Goal: Task Accomplishment & Management: Manage account settings

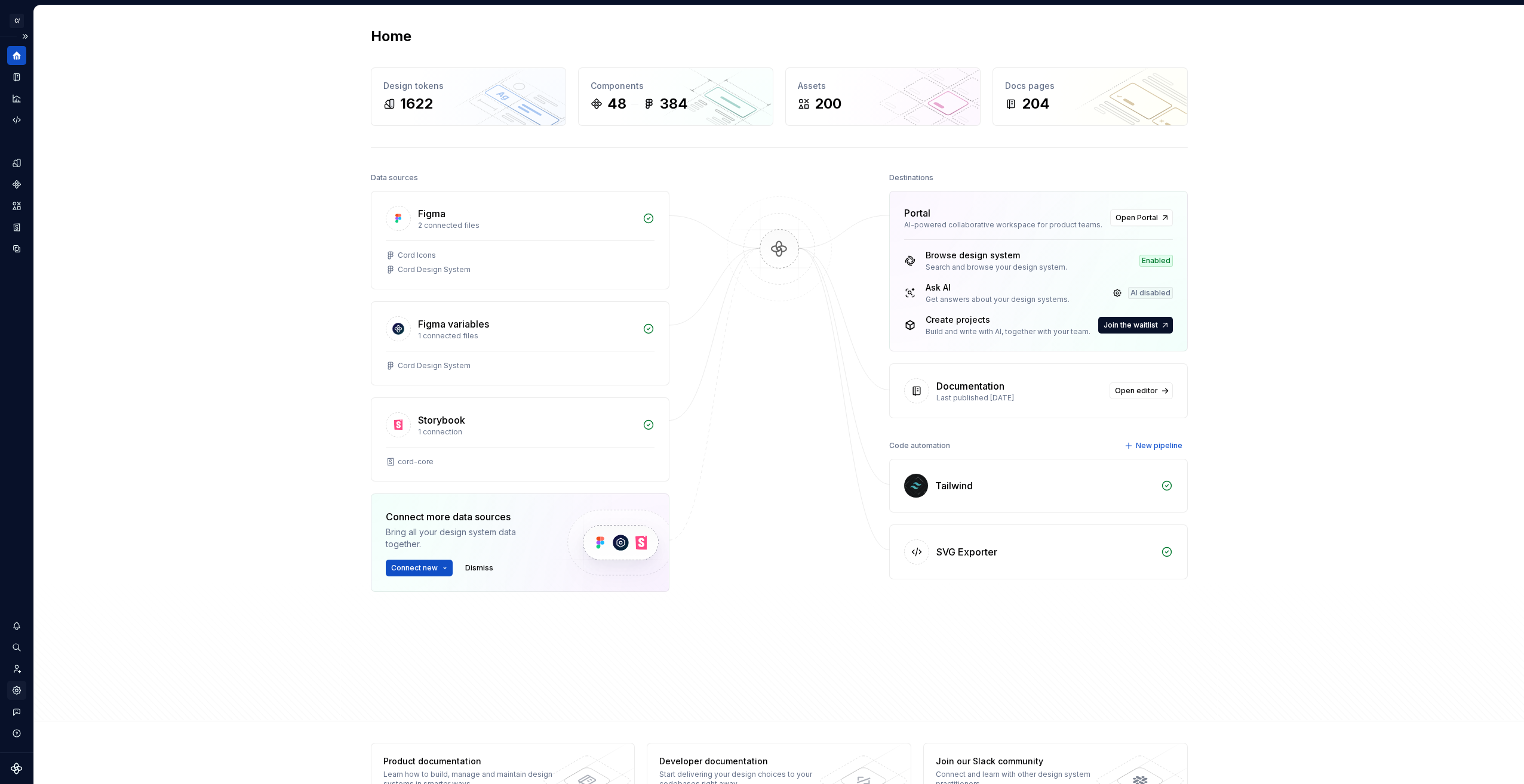
click at [17, 692] on icon "Settings" at bounding box center [17, 691] width 2 height 2
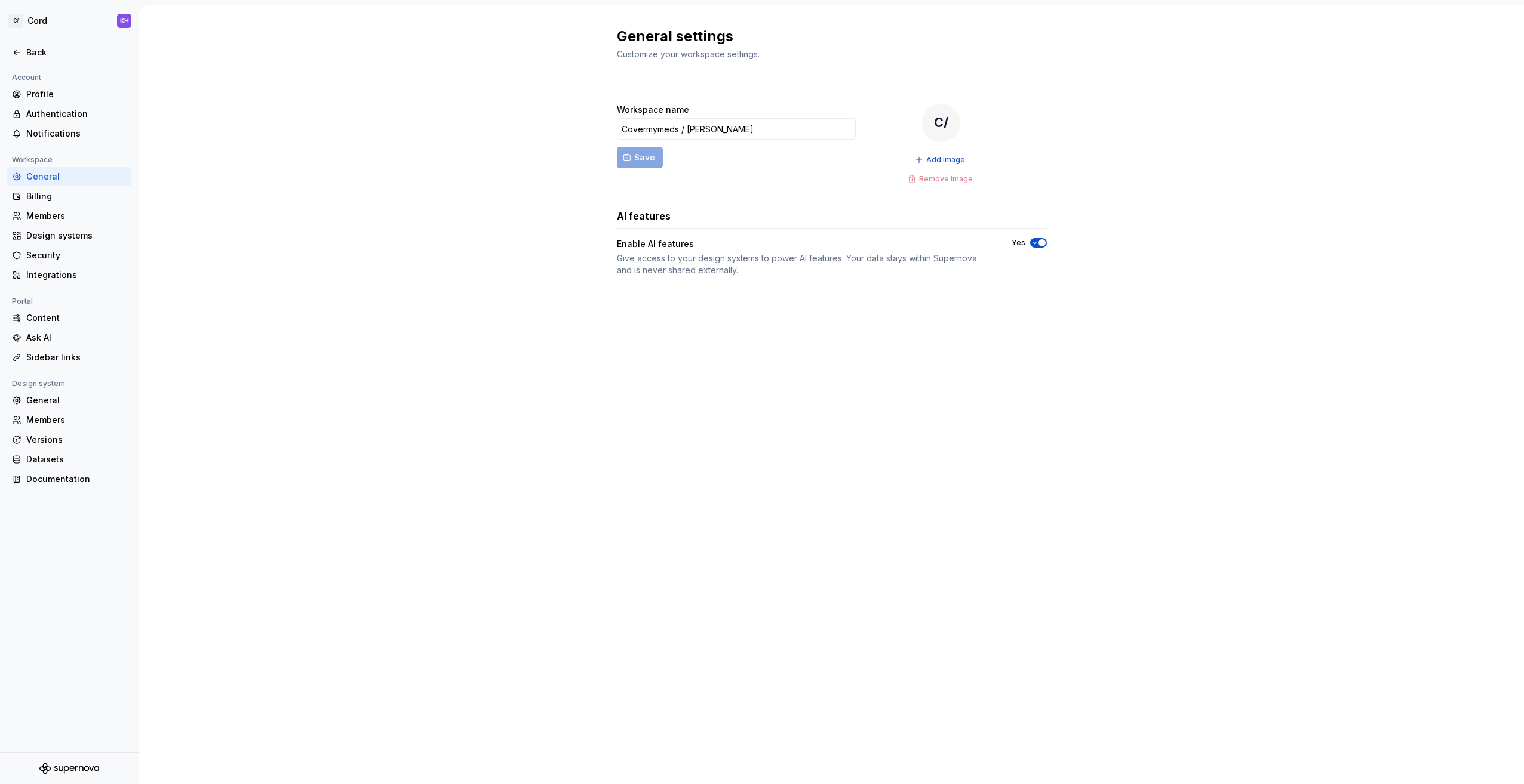
click at [553, 237] on div "Workspace name Covermymeds / McKesson Save C/ Add image Remove image AI feature…" at bounding box center [831, 202] width 1385 height 239
click at [42, 216] on div "Members" at bounding box center [76, 216] width 100 height 12
click at [45, 90] on div "Profile" at bounding box center [76, 94] width 100 height 12
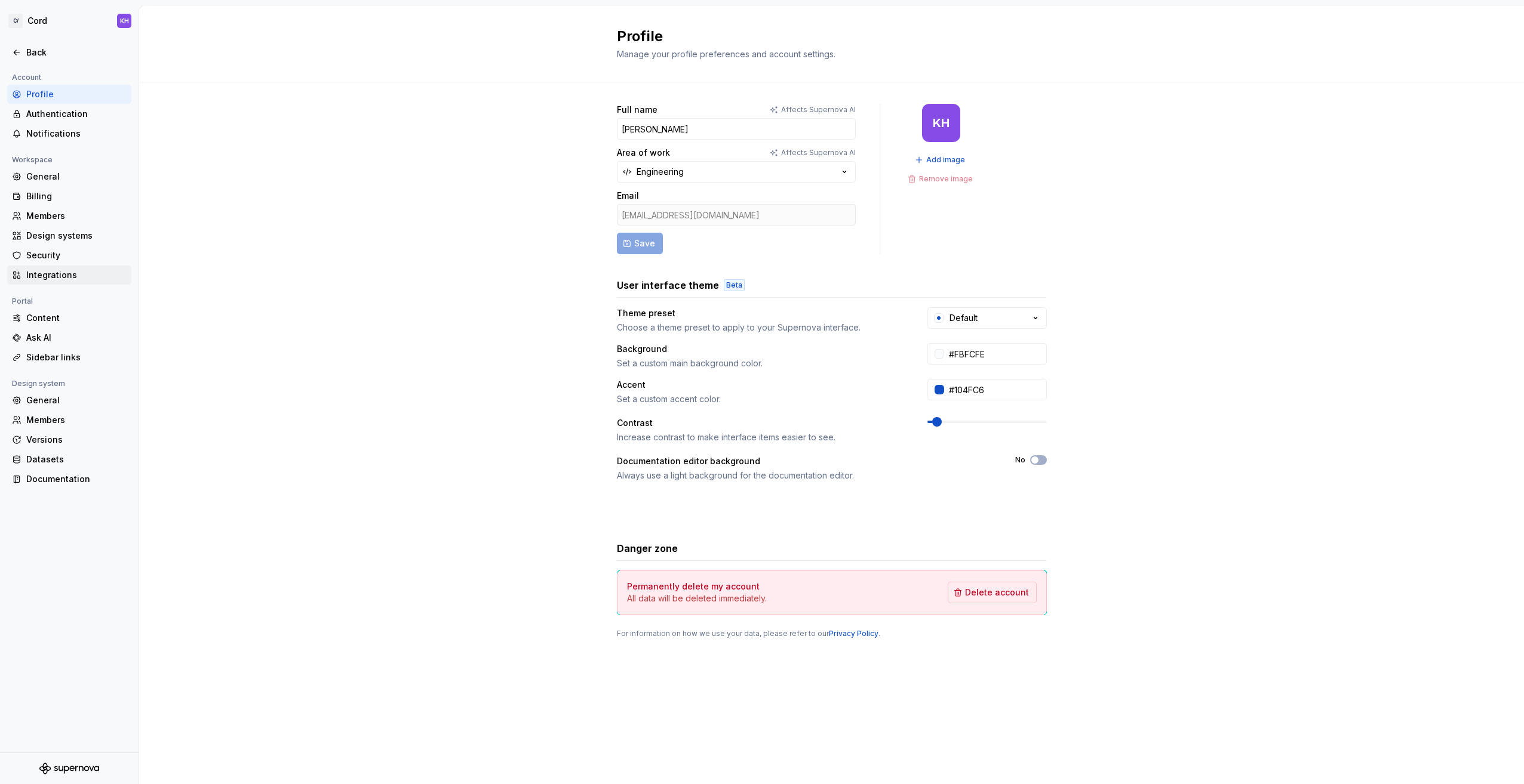
click at [57, 273] on div "Integrations" at bounding box center [76, 275] width 100 height 12
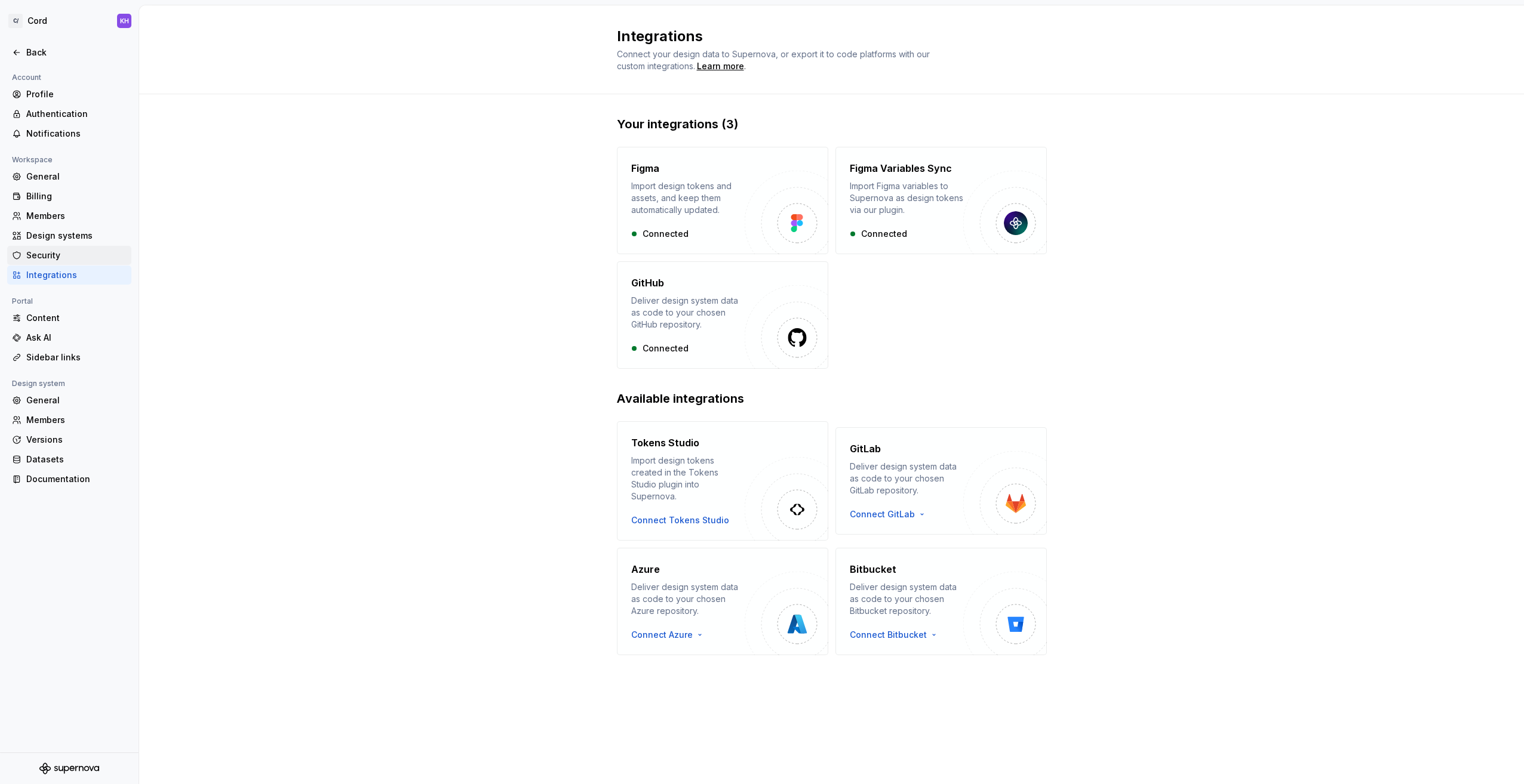
click at [54, 257] on div "Security" at bounding box center [76, 256] width 100 height 12
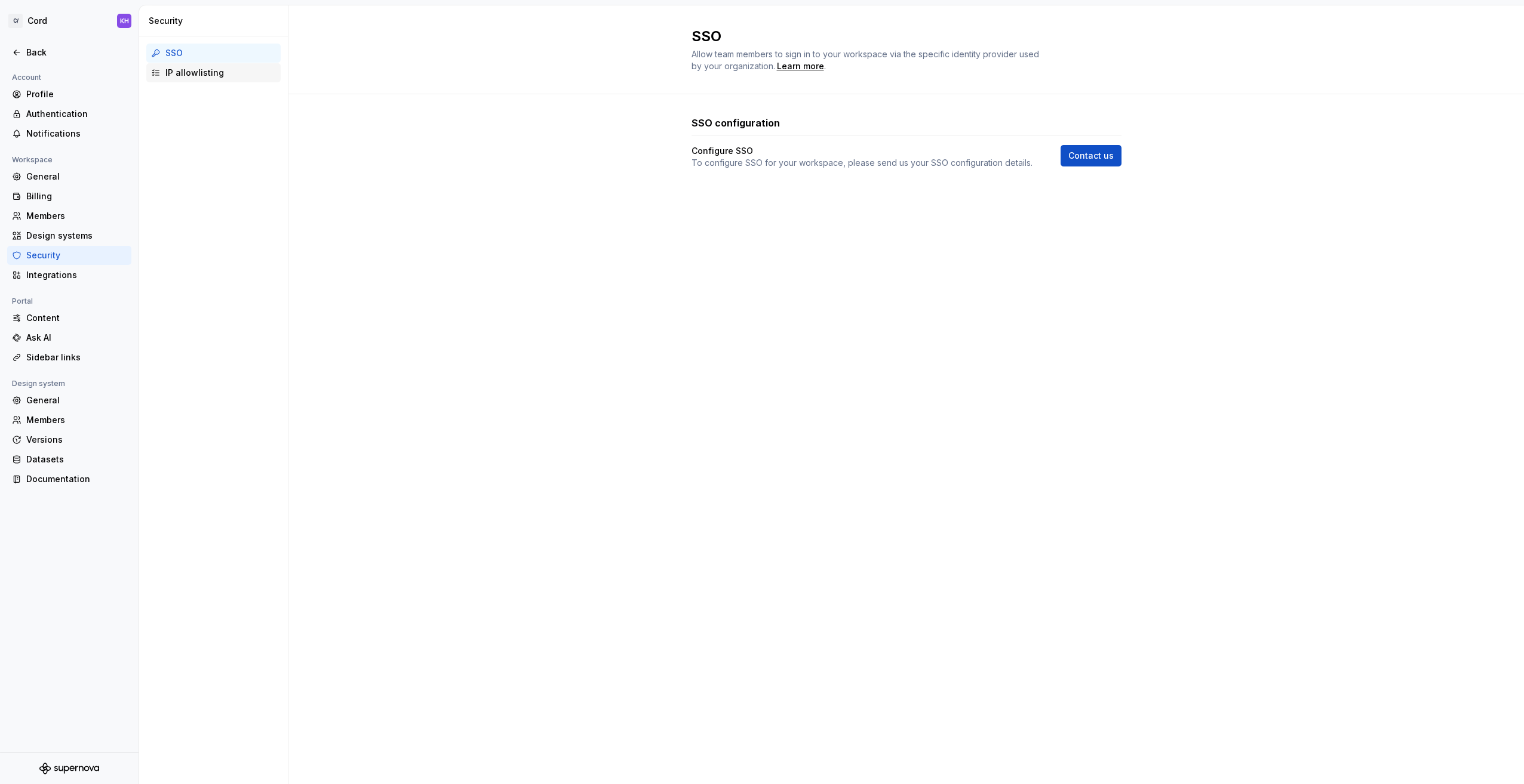
click at [187, 81] on div "IP allowlisting" at bounding box center [213, 73] width 134 height 19
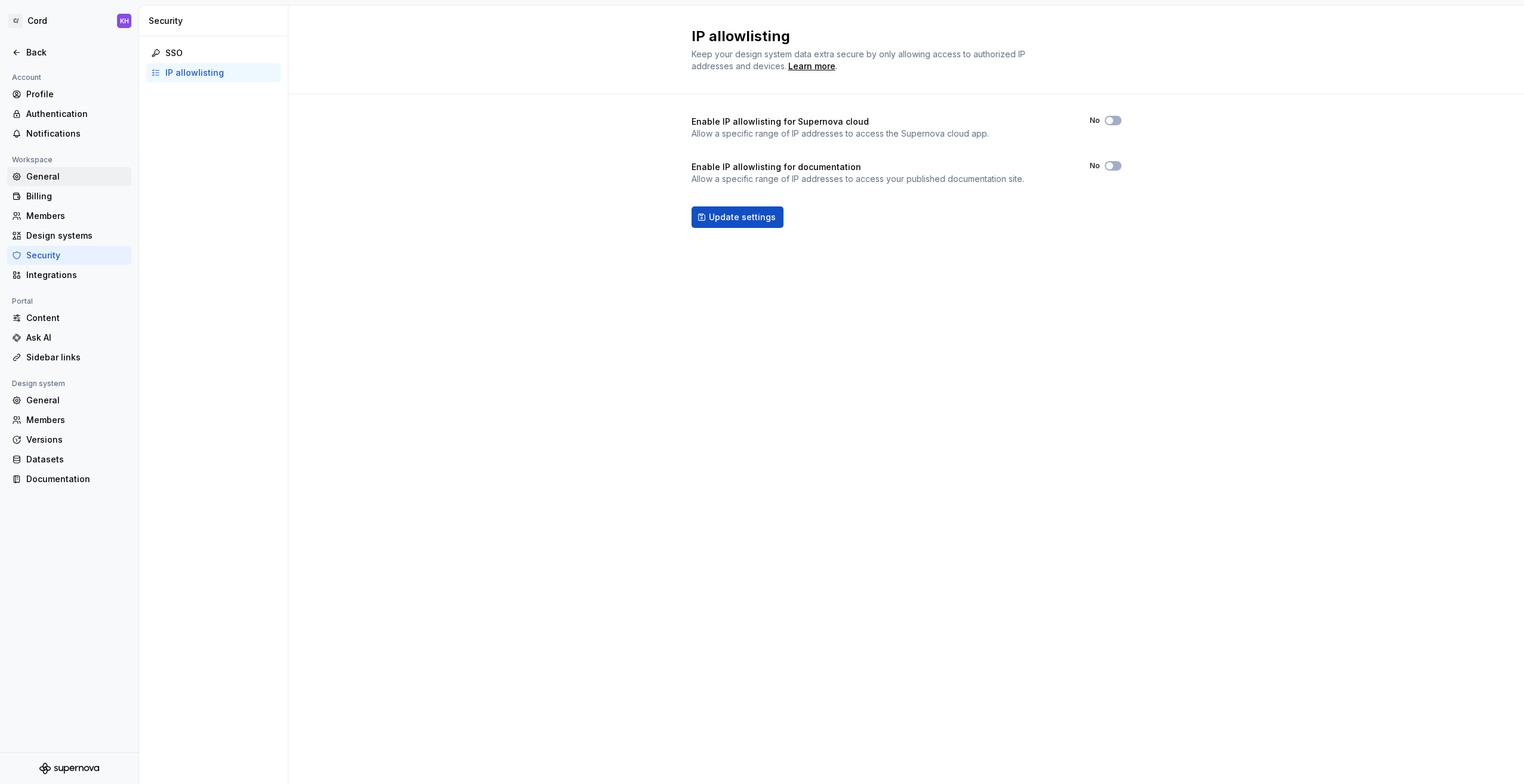
click at [43, 173] on div "General" at bounding box center [76, 177] width 100 height 12
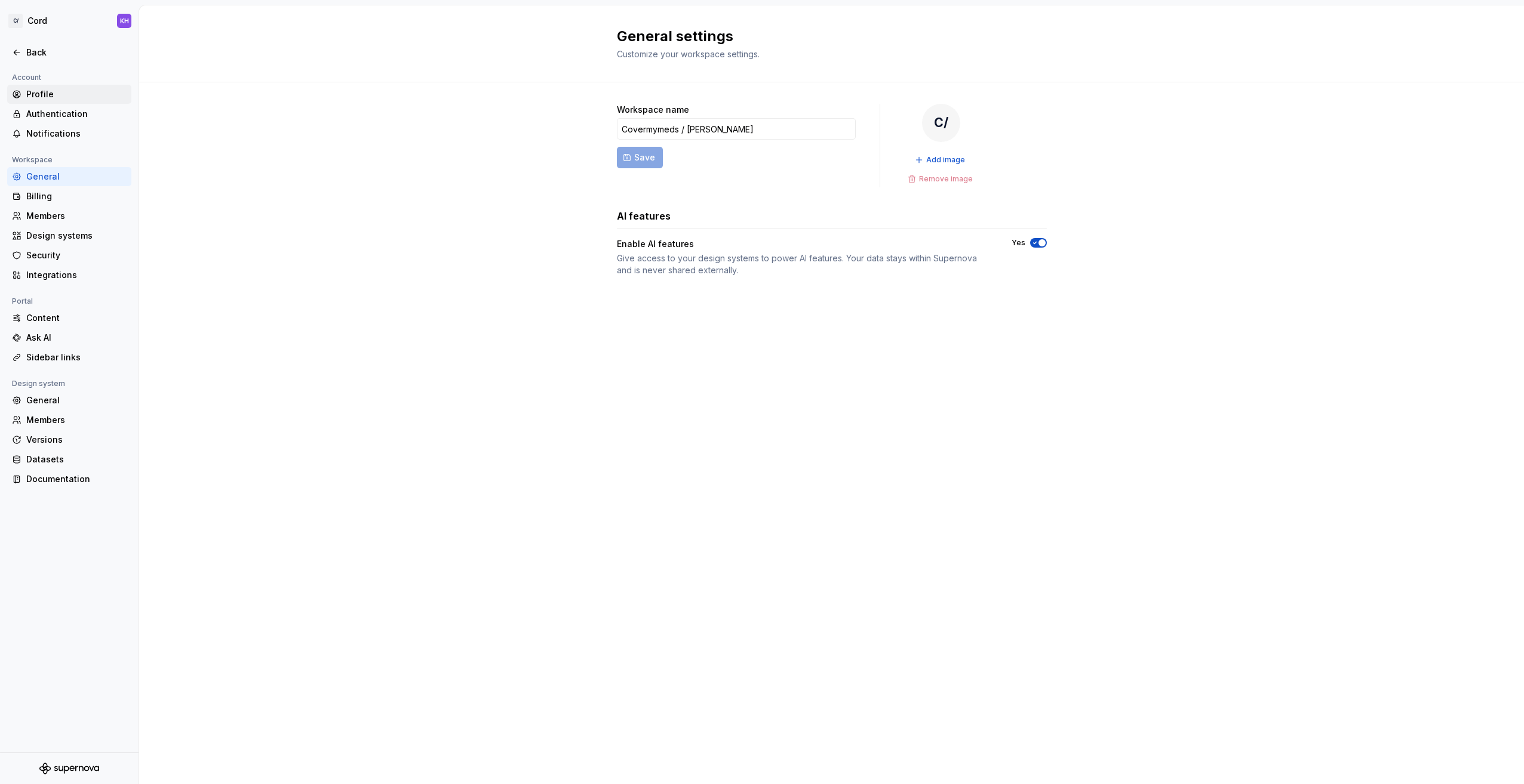
click at [43, 90] on div "Profile" at bounding box center [76, 94] width 100 height 12
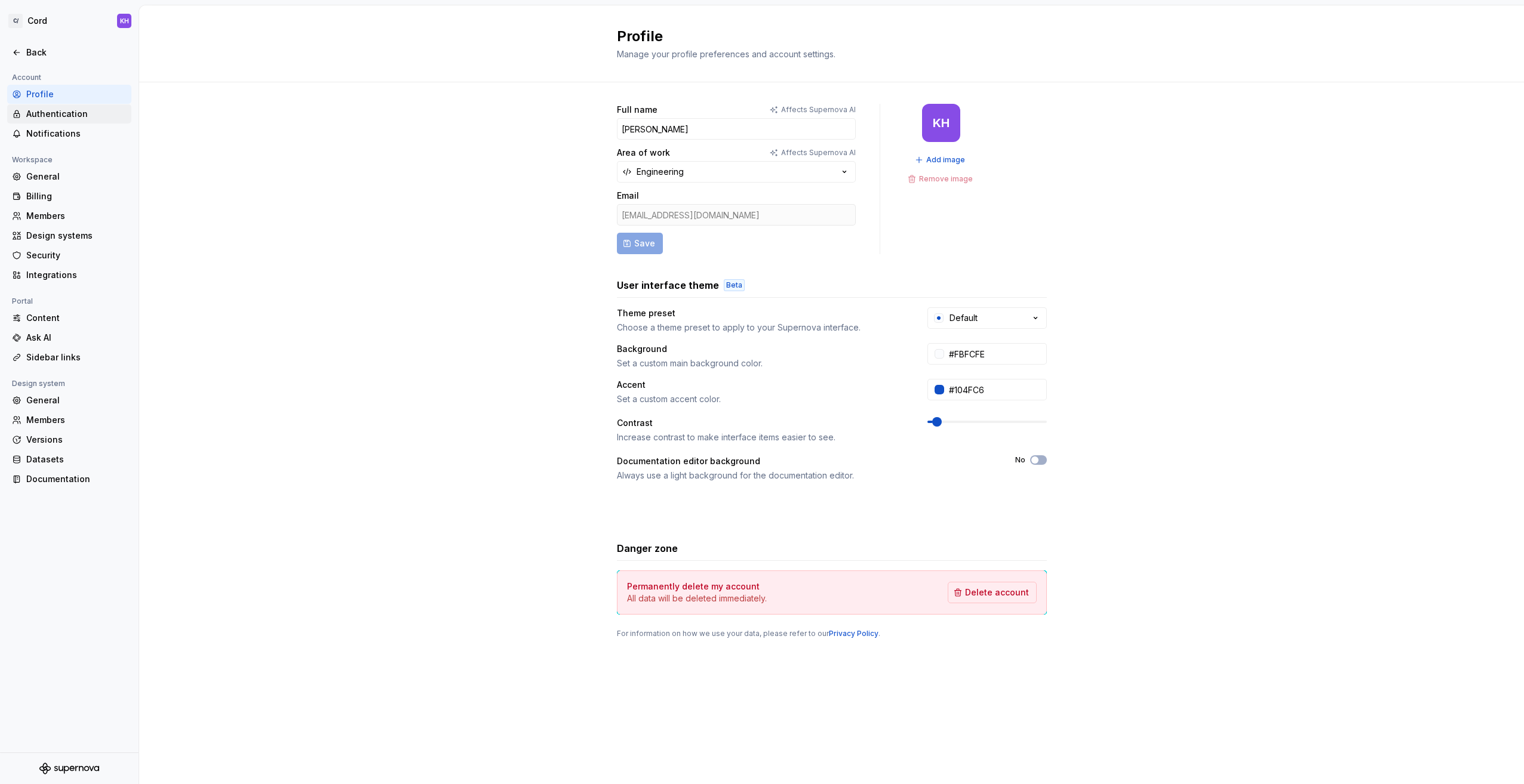
click at [66, 116] on div "Authentication" at bounding box center [76, 114] width 100 height 12
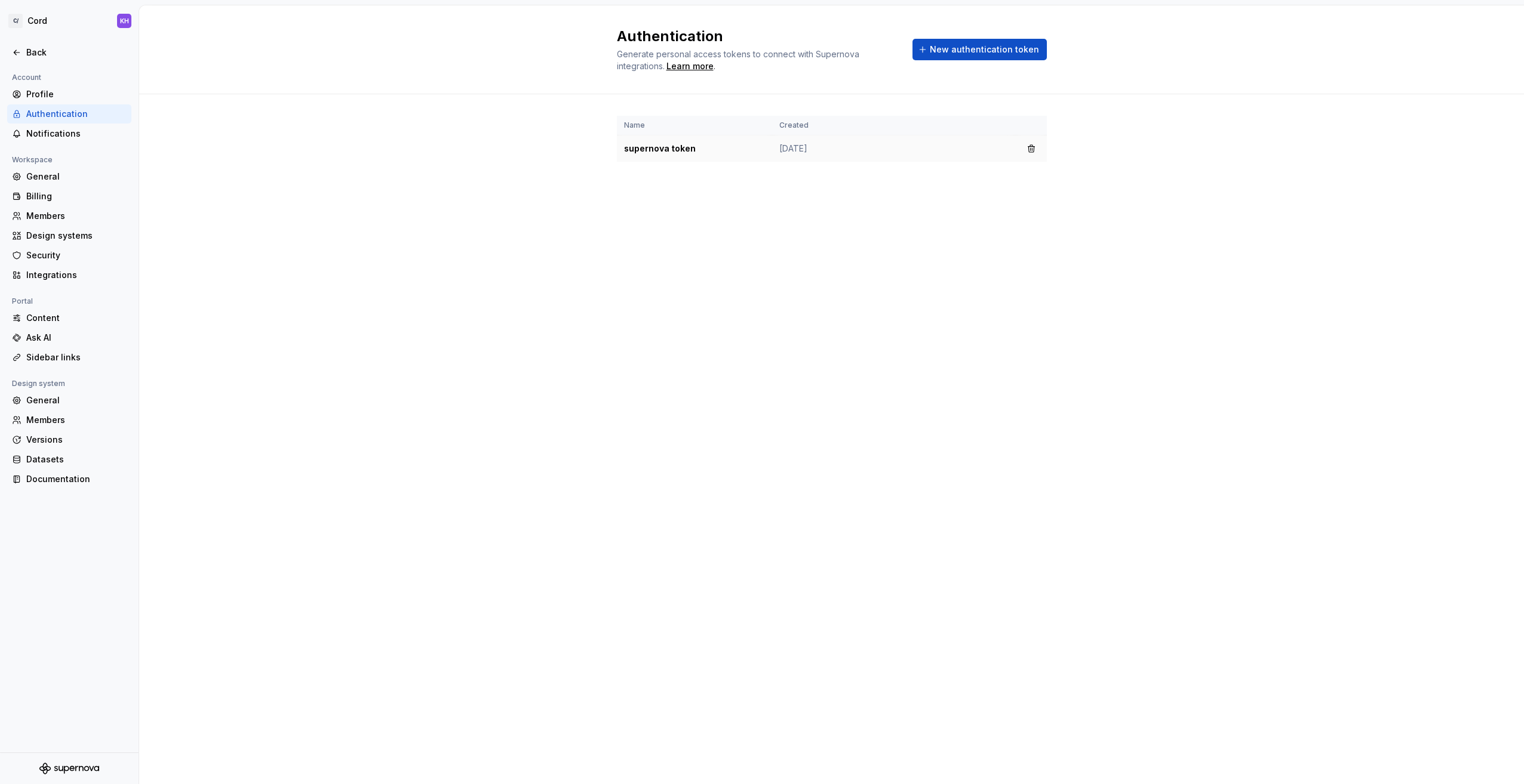
click at [641, 144] on td "supernova token" at bounding box center [695, 149] width 156 height 27
click at [655, 153] on td "supernova token" at bounding box center [695, 149] width 156 height 27
click at [750, 156] on td "supernova token" at bounding box center [695, 149] width 156 height 27
click at [29, 129] on div "Notifications" at bounding box center [76, 133] width 100 height 12
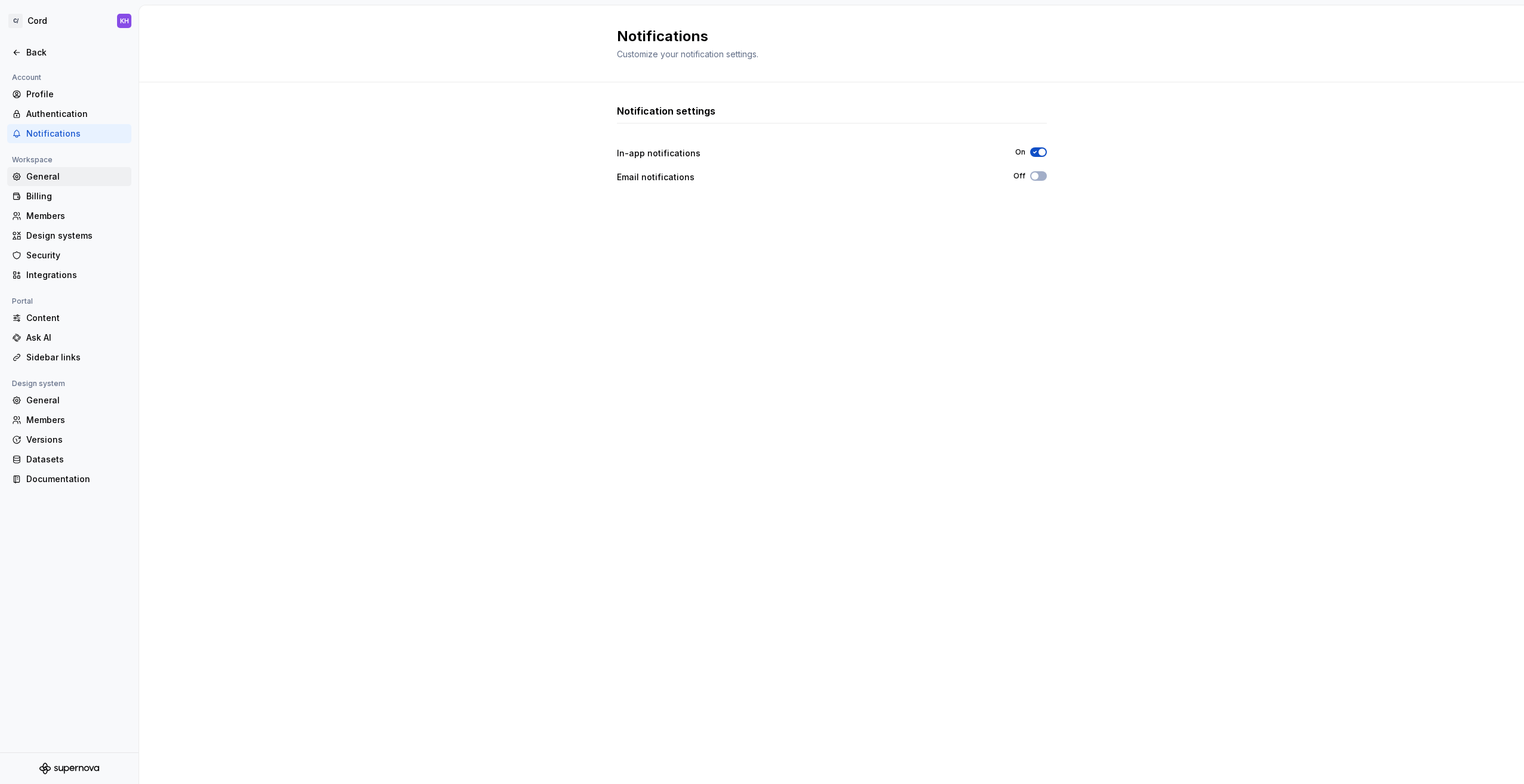
click at [58, 172] on div "General" at bounding box center [76, 177] width 100 height 12
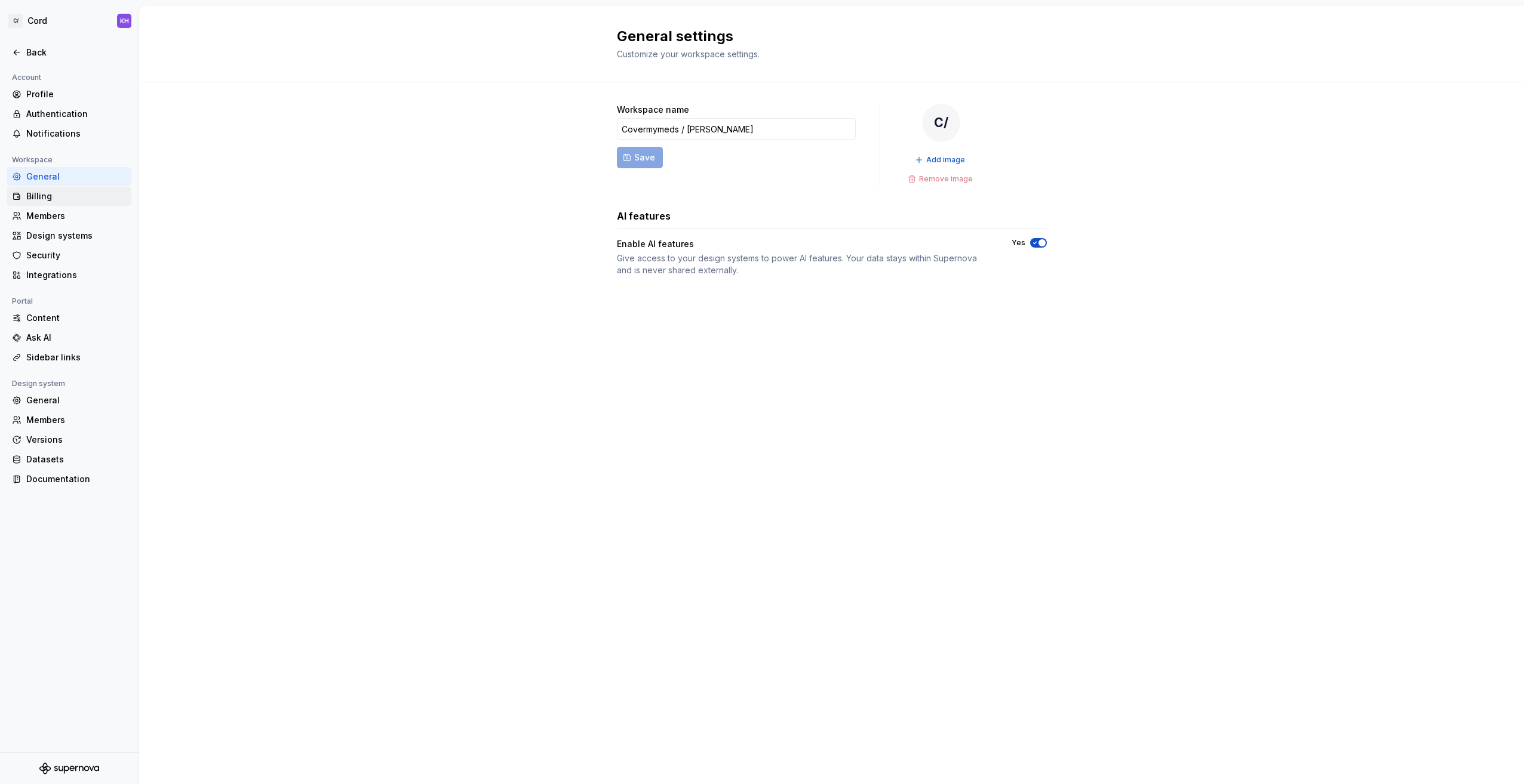
click at [57, 196] on div "Billing" at bounding box center [76, 196] width 100 height 12
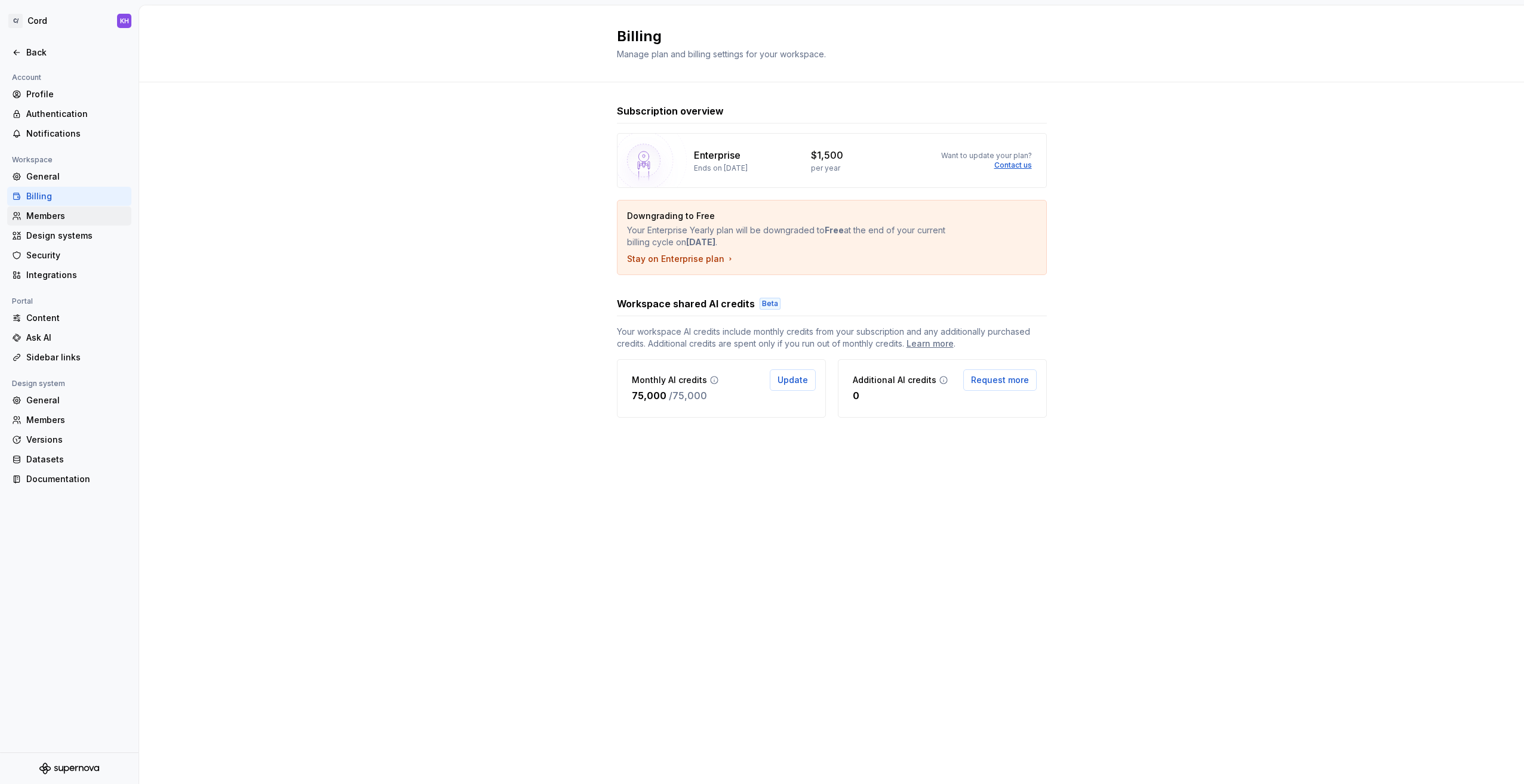
click at [83, 214] on div "Members" at bounding box center [76, 216] width 100 height 12
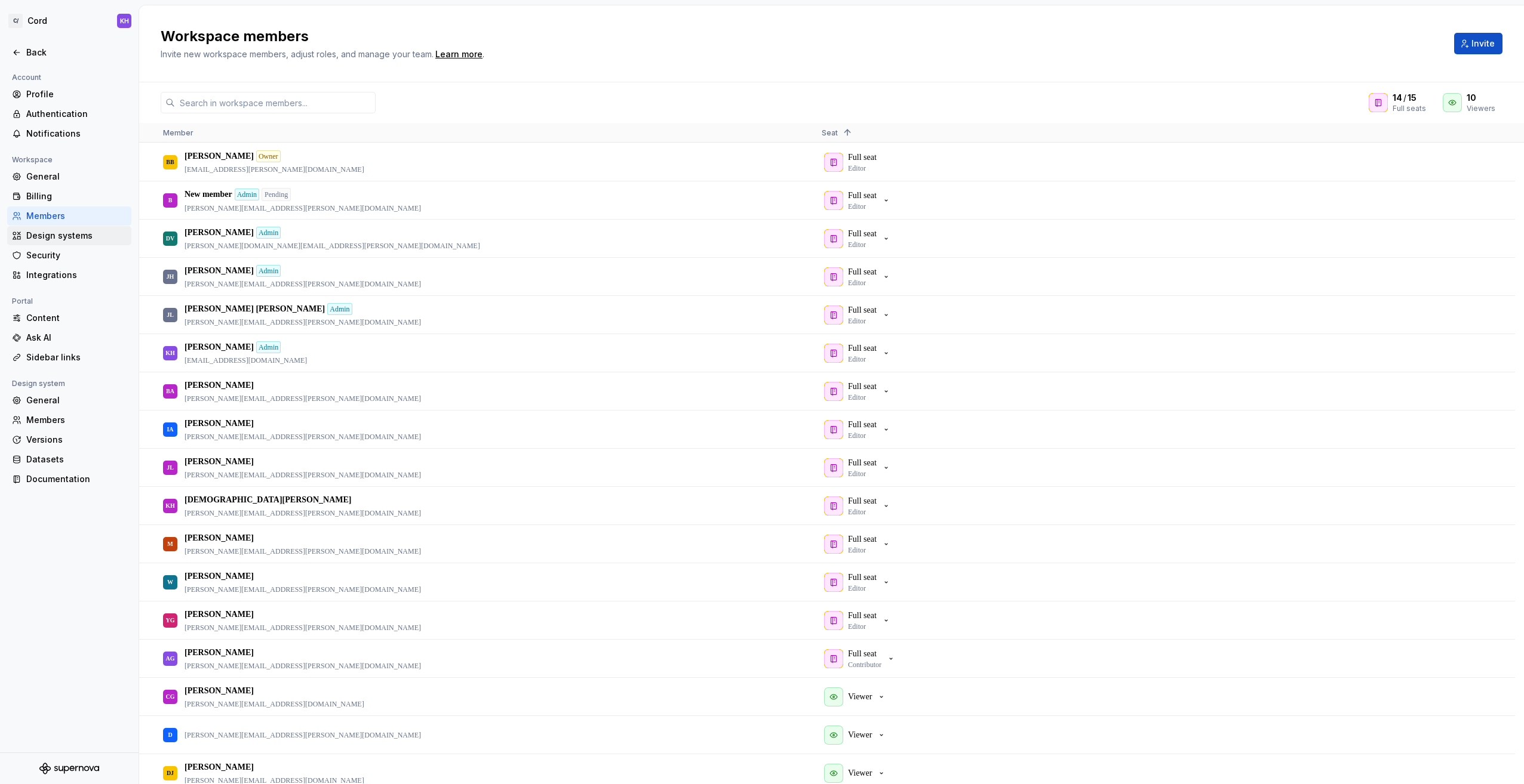
click at [84, 237] on div "Design systems" at bounding box center [76, 235] width 100 height 12
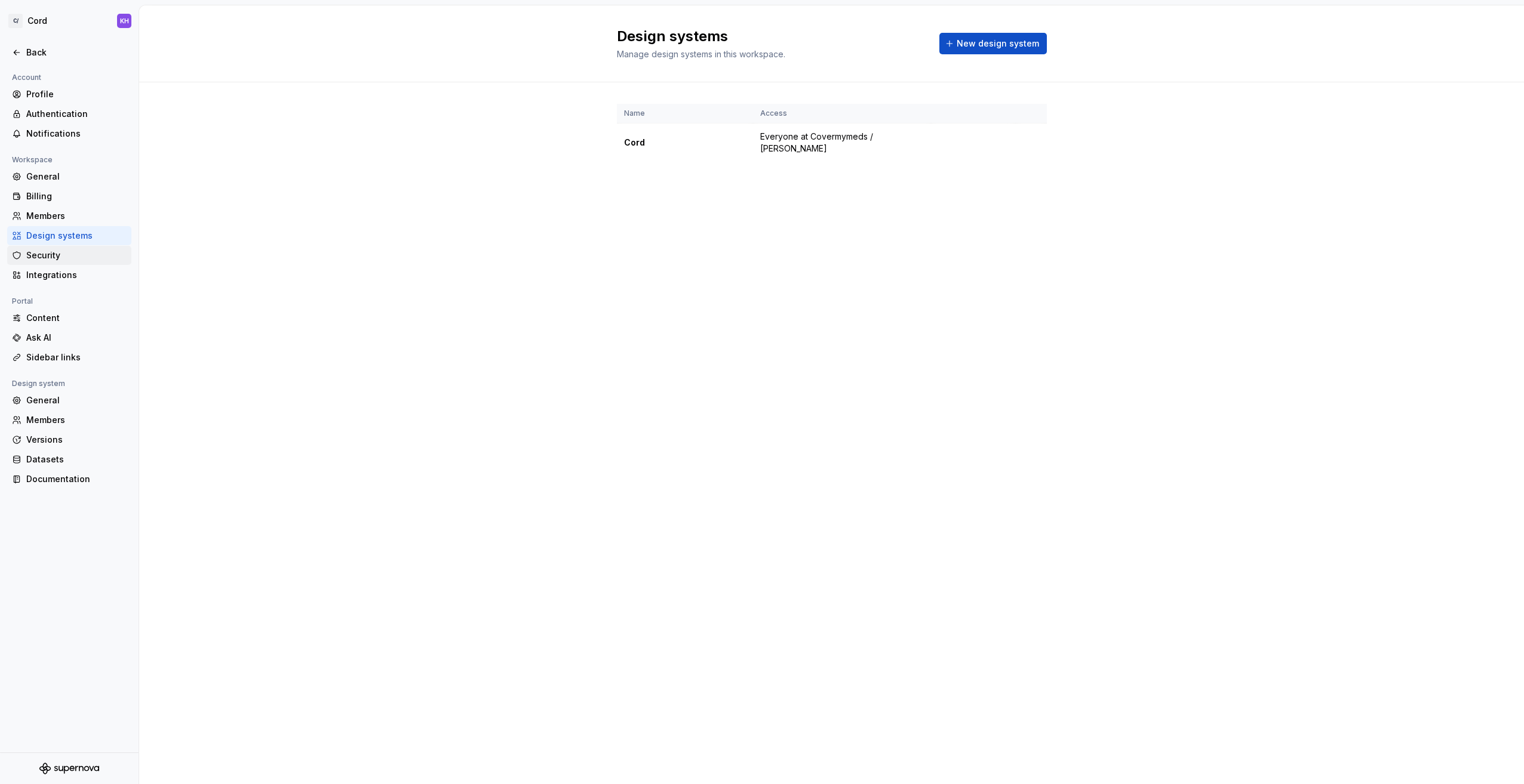
click at [70, 262] on div "Security" at bounding box center [69, 256] width 125 height 19
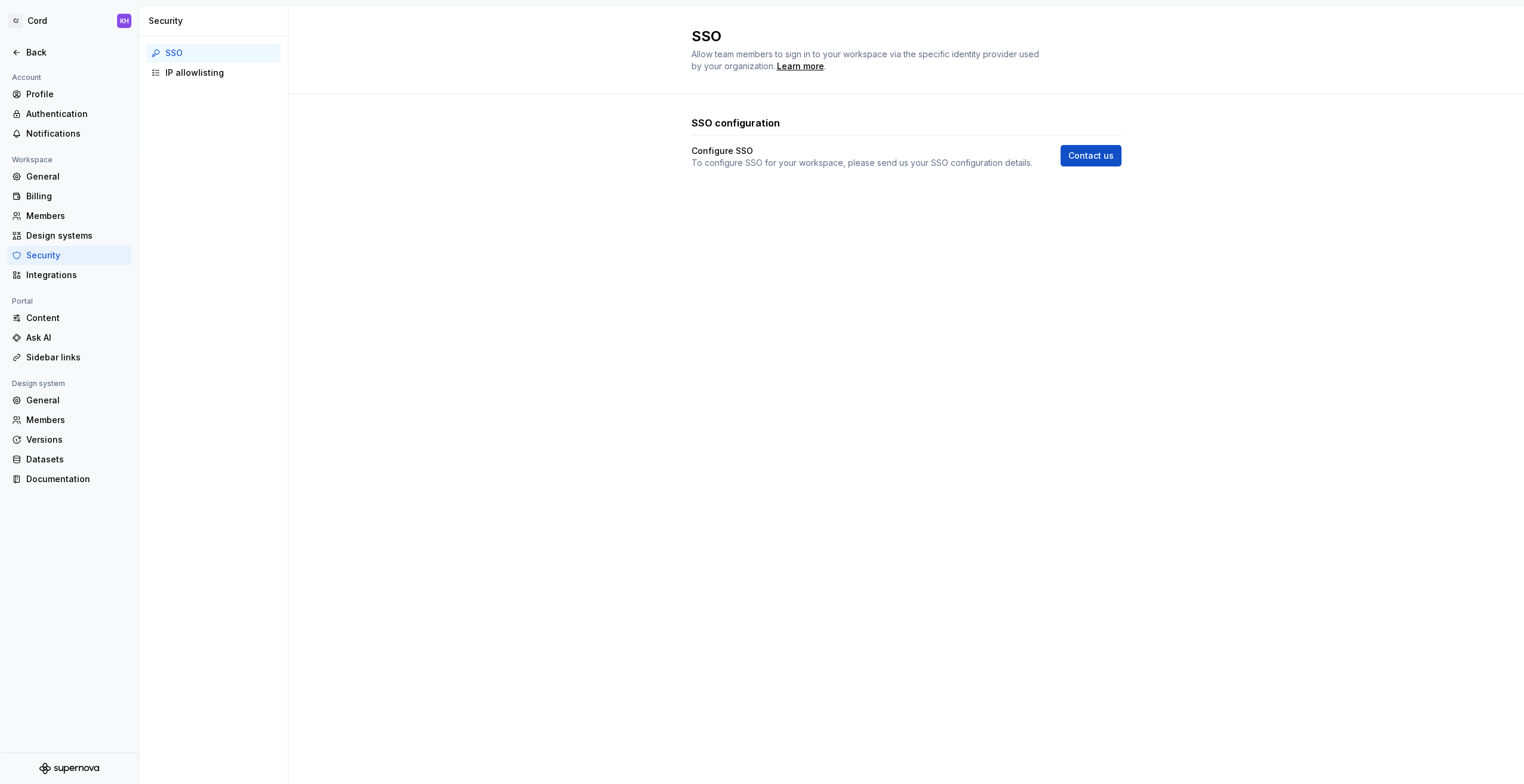
click at [202, 83] on div "SSO IP allowlisting" at bounding box center [213, 62] width 149 height 53
click at [199, 73] on div "IP allowlisting" at bounding box center [221, 73] width 111 height 12
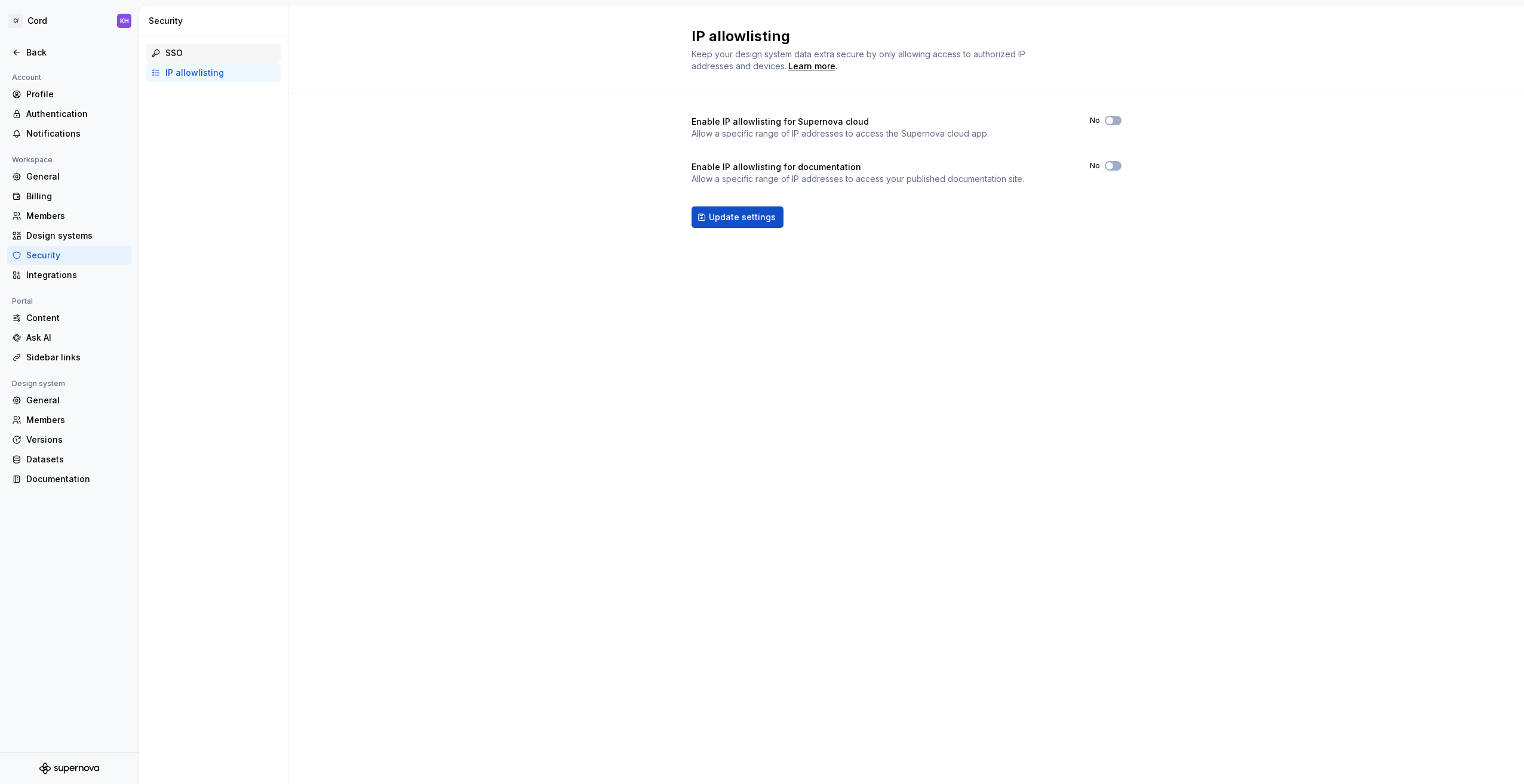
click at [174, 48] on div "SSO" at bounding box center [221, 53] width 111 height 12
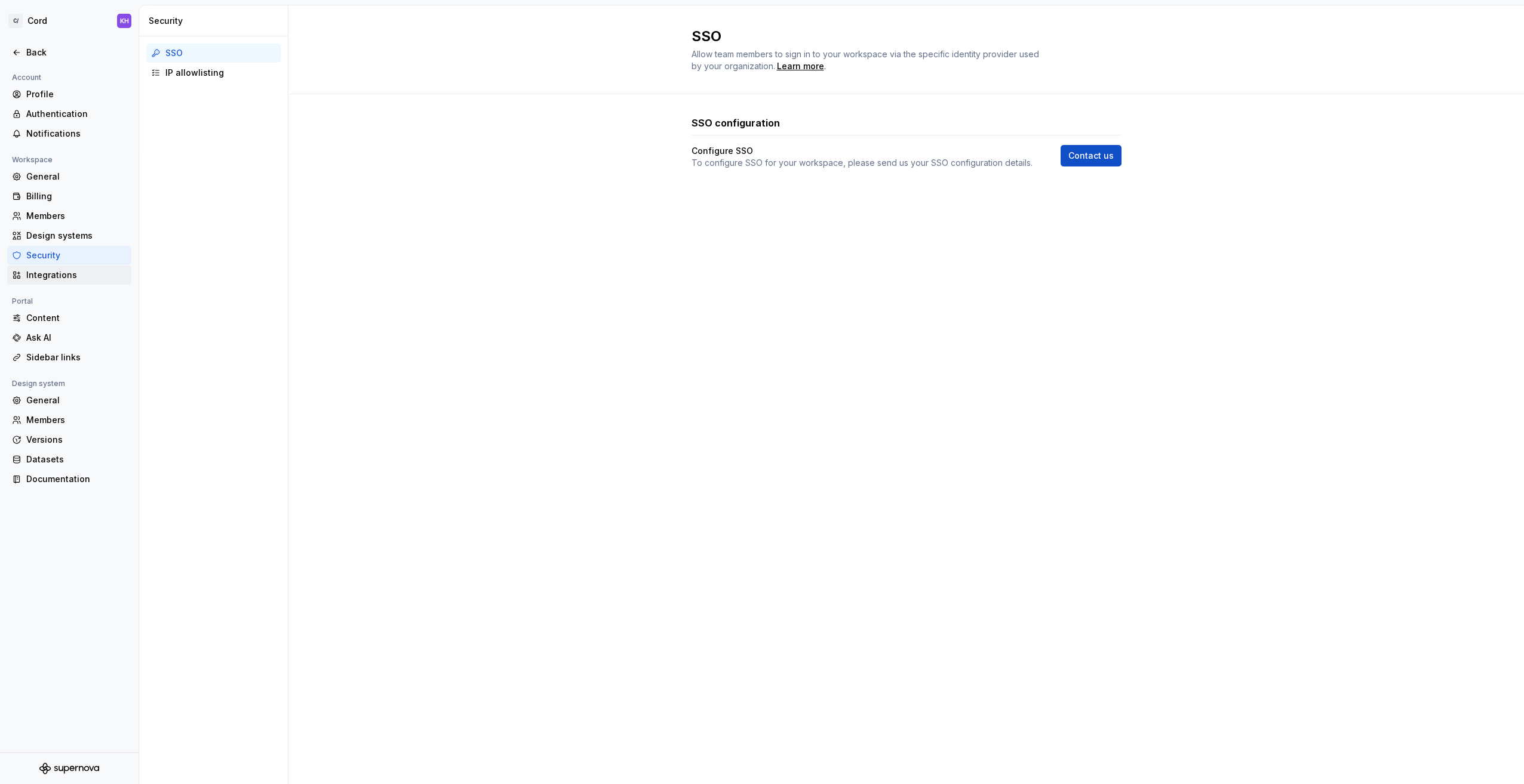
click at [49, 271] on div "Integrations" at bounding box center [76, 275] width 100 height 12
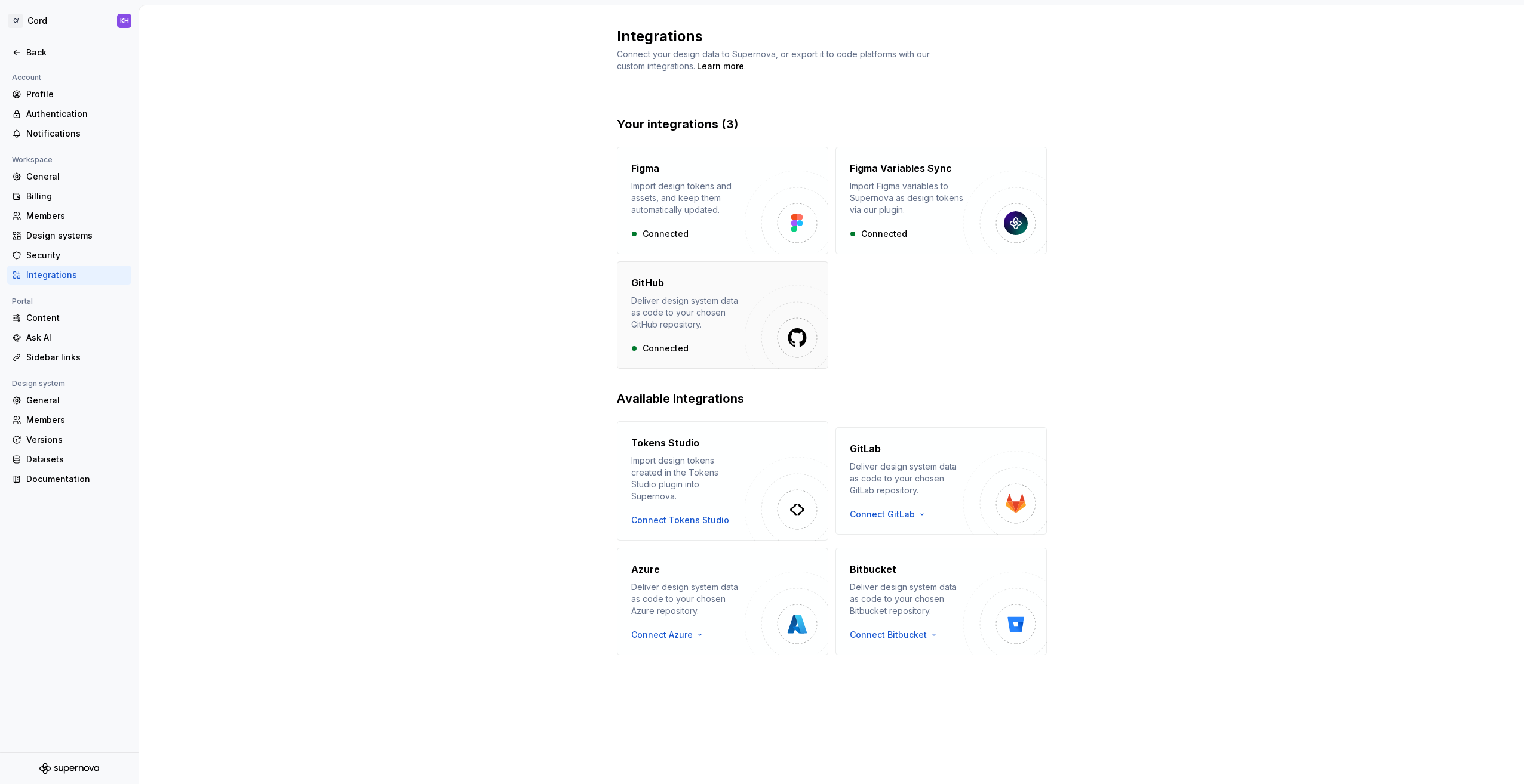
click at [684, 316] on div "Deliver design system data as code to your chosen GitHub repository." at bounding box center [688, 312] width 114 height 36
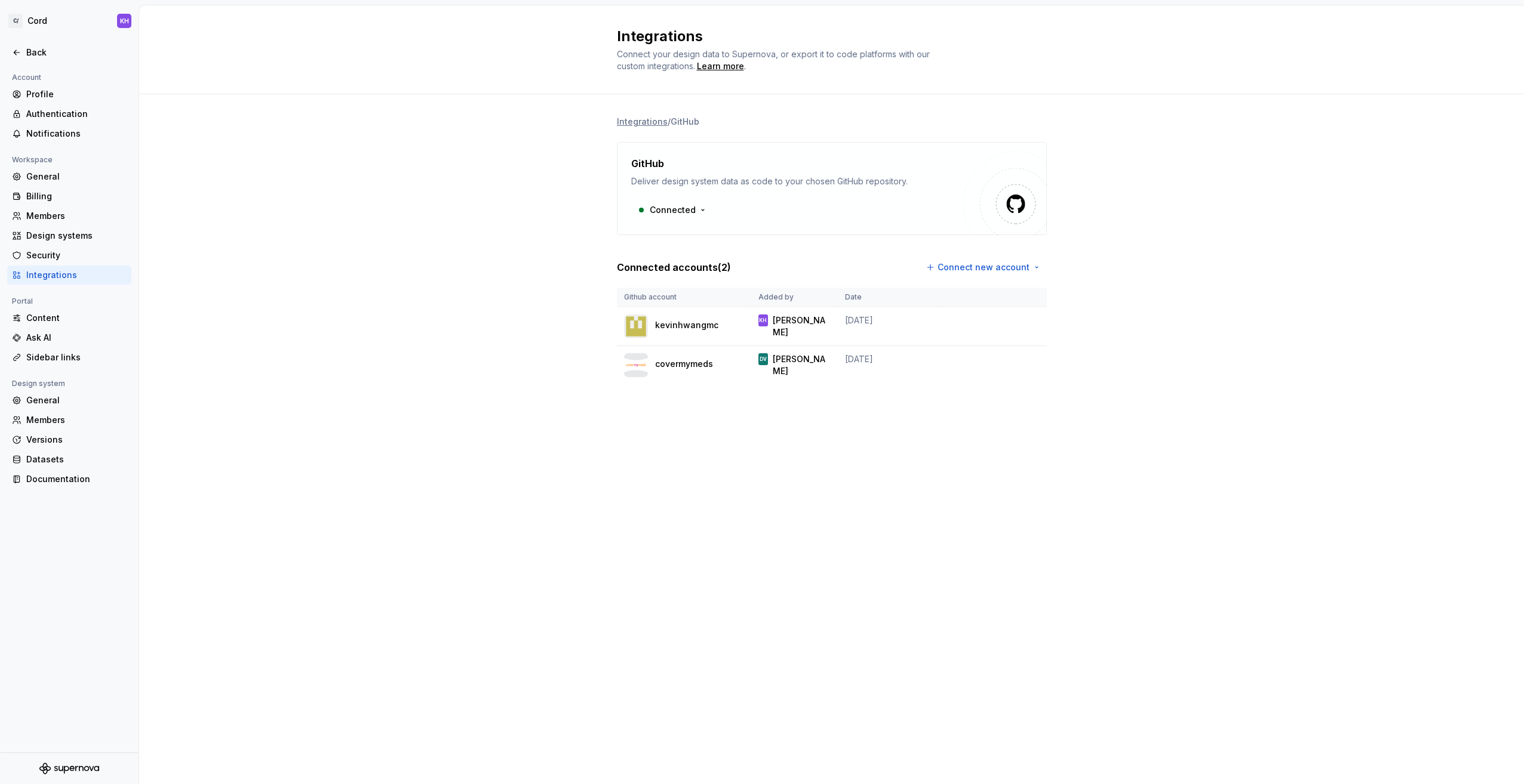
click at [742, 471] on div "Integrations Connect your design data to Supernova, or export it to code platfo…" at bounding box center [831, 395] width 1385 height 779
click at [517, 381] on div "Integrations / GitHub GitHub Deliver design system data as code to your chosen …" at bounding box center [831, 262] width 1385 height 336
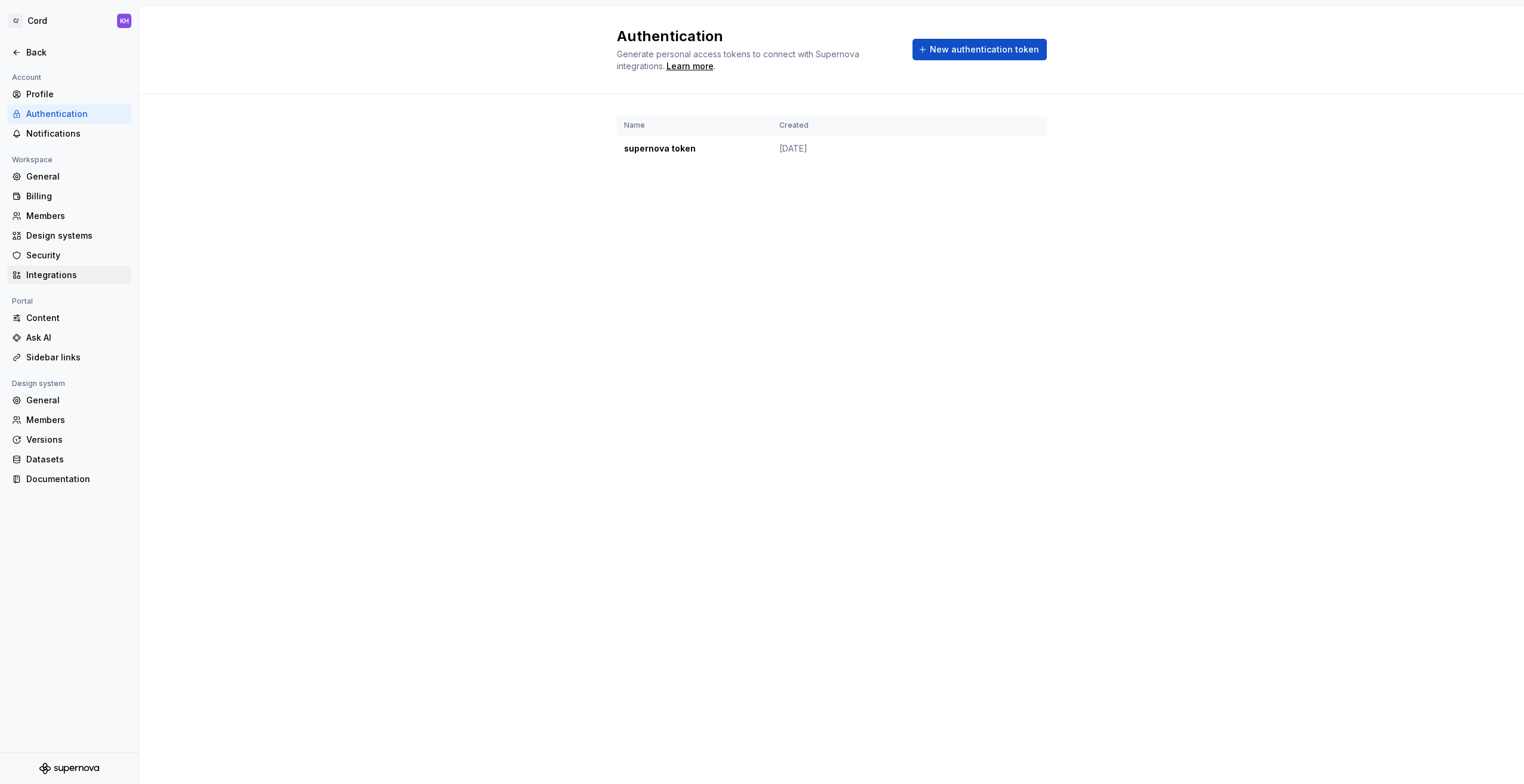
click at [54, 279] on div "Integrations" at bounding box center [76, 275] width 100 height 12
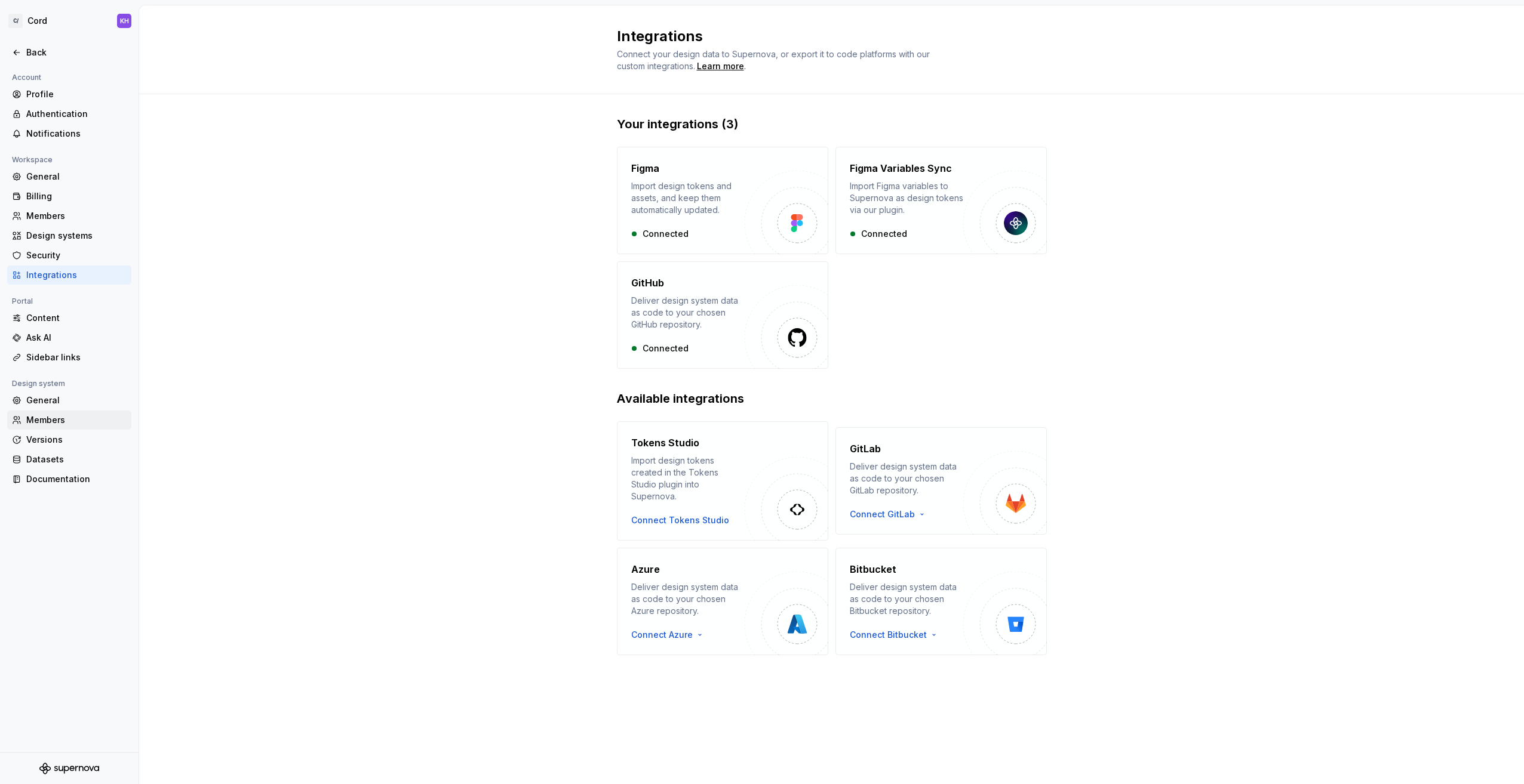
click at [38, 414] on div "Members" at bounding box center [76, 420] width 100 height 12
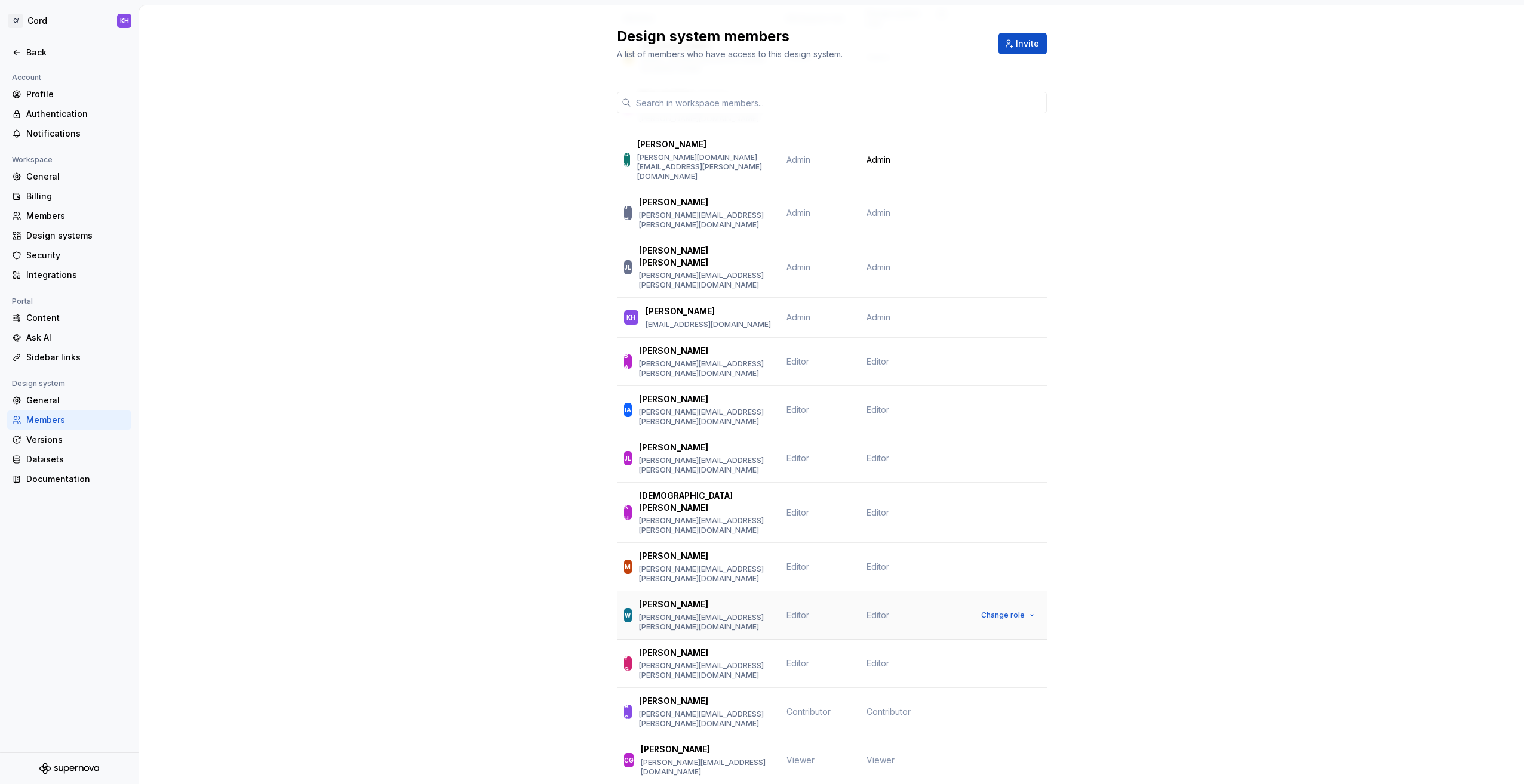
scroll to position [120, 0]
click at [1001, 561] on span "Change role" at bounding box center [1002, 566] width 44 height 10
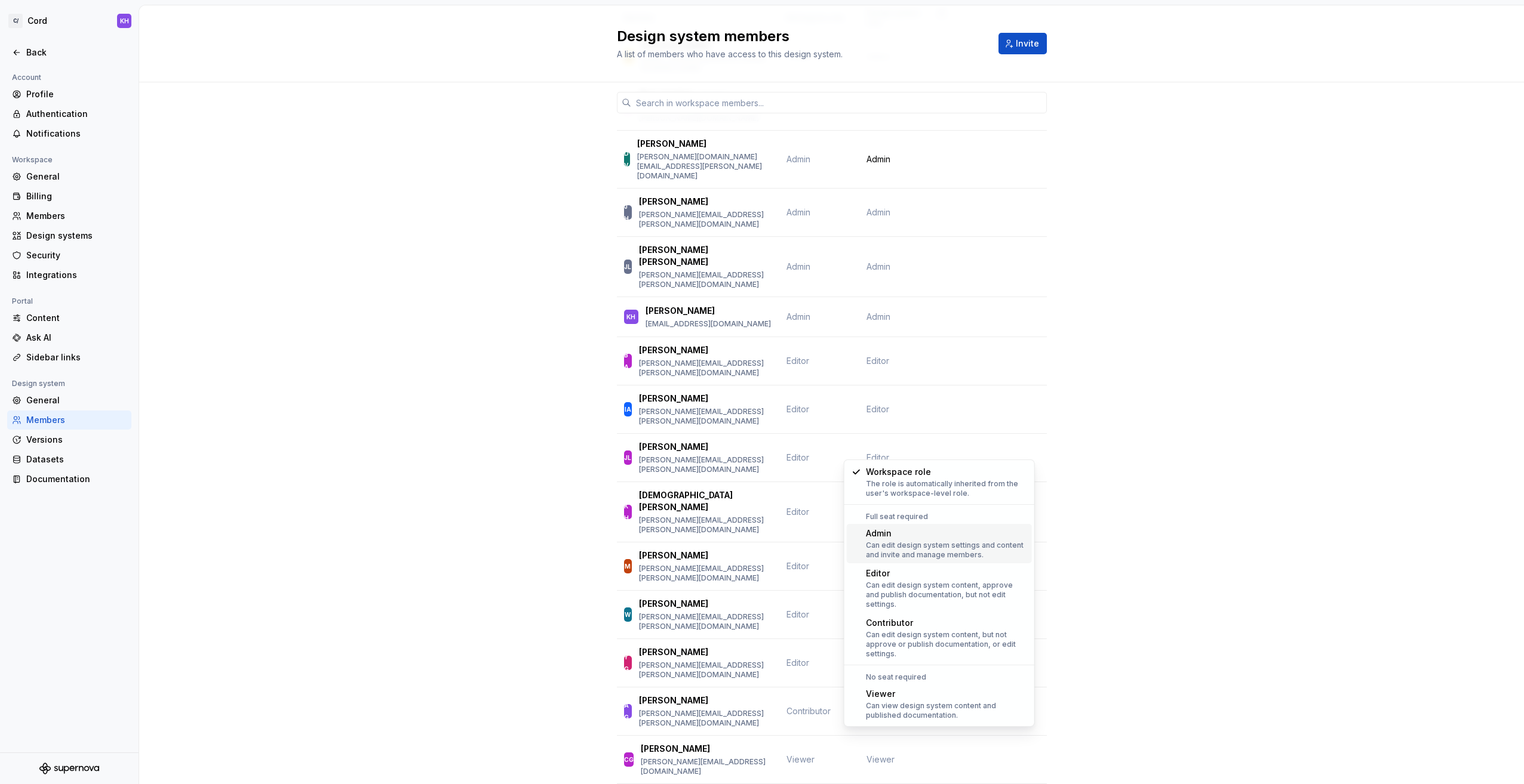
click at [914, 532] on div "Admin" at bounding box center [947, 533] width 162 height 12
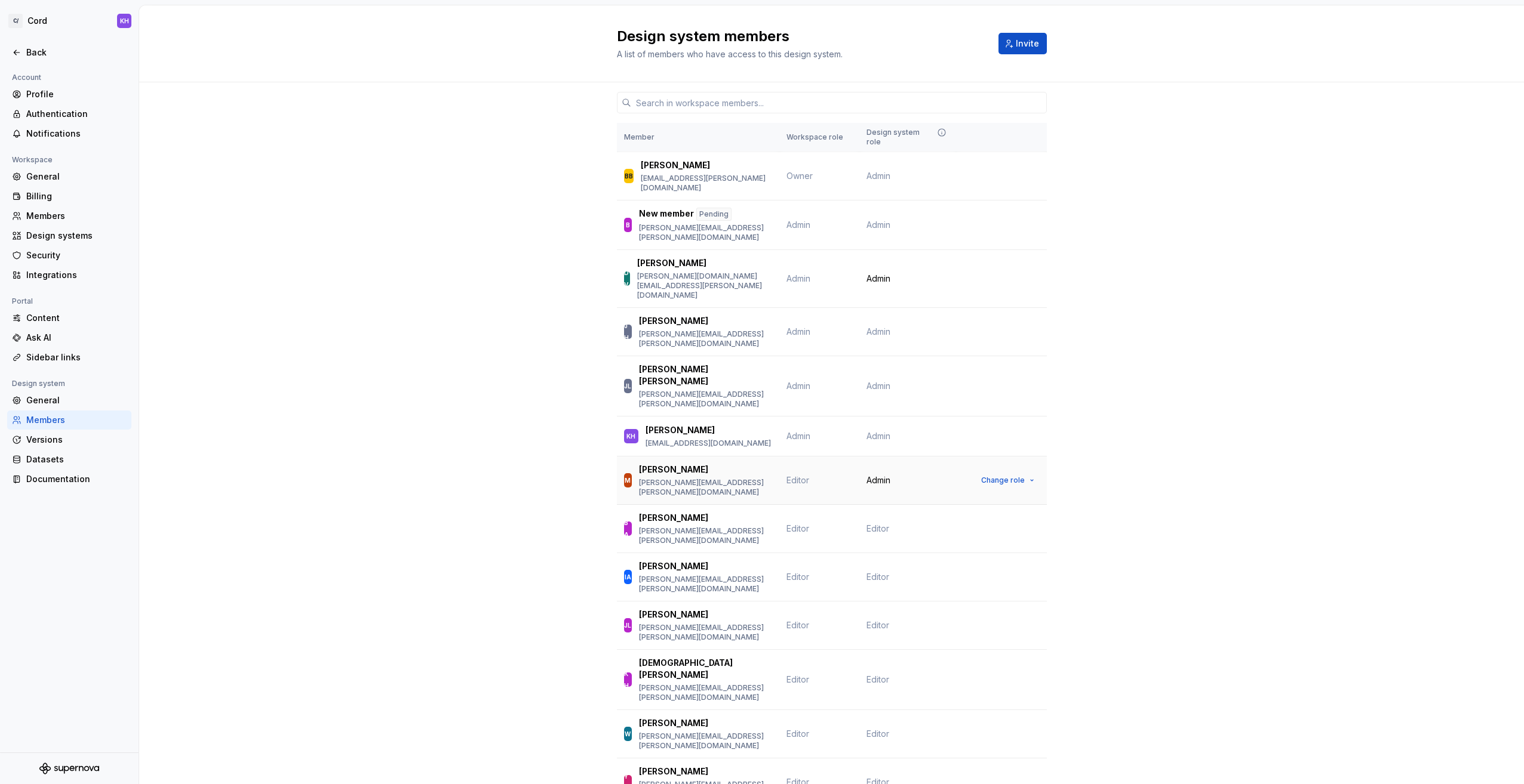
click at [792, 475] on span "Editor" at bounding box center [797, 480] width 22 height 10
click at [1020, 472] on button "Change role" at bounding box center [1008, 480] width 64 height 17
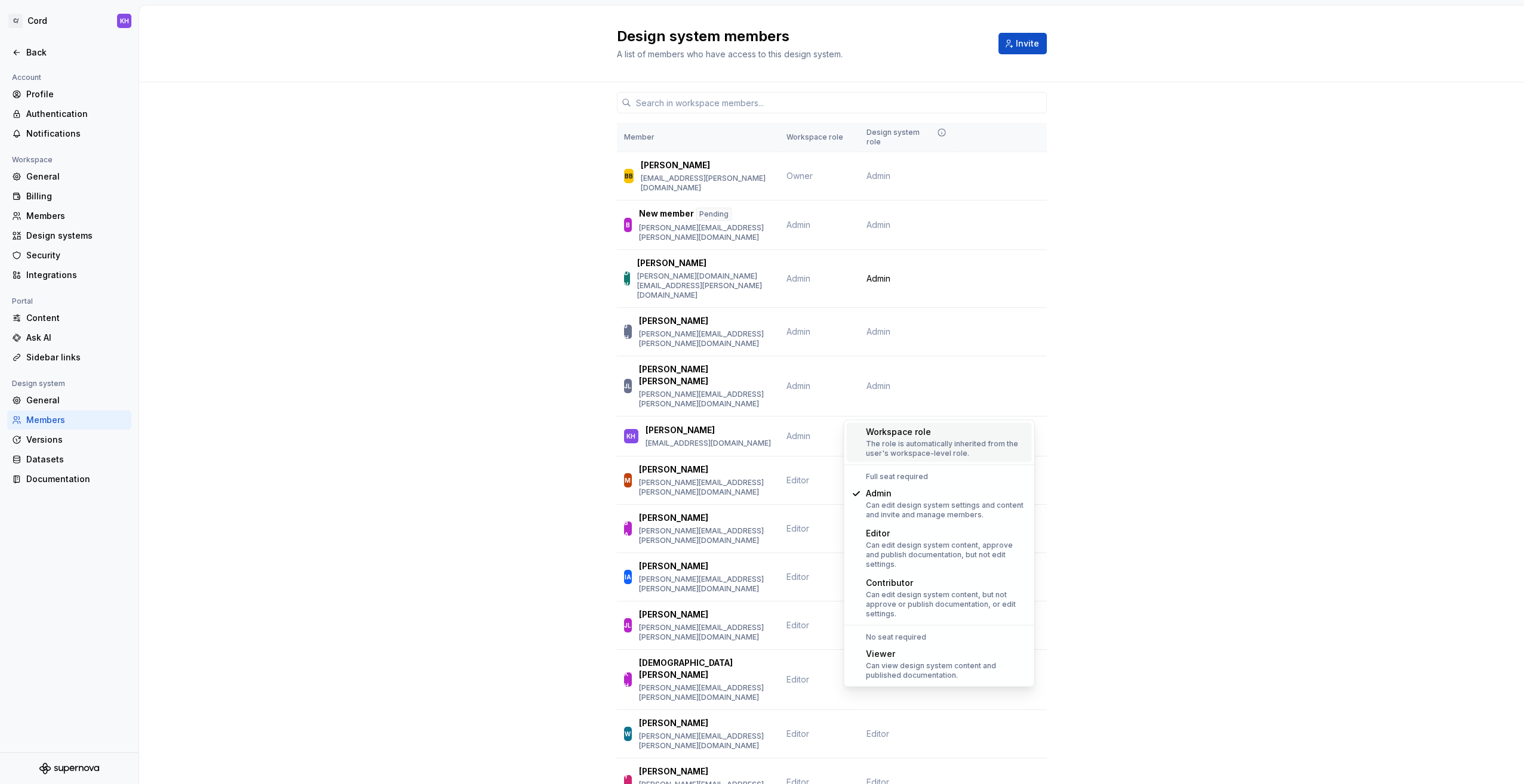
click at [919, 441] on div "The role is automatically inherited from the user's workspace-level role." at bounding box center [947, 449] width 162 height 19
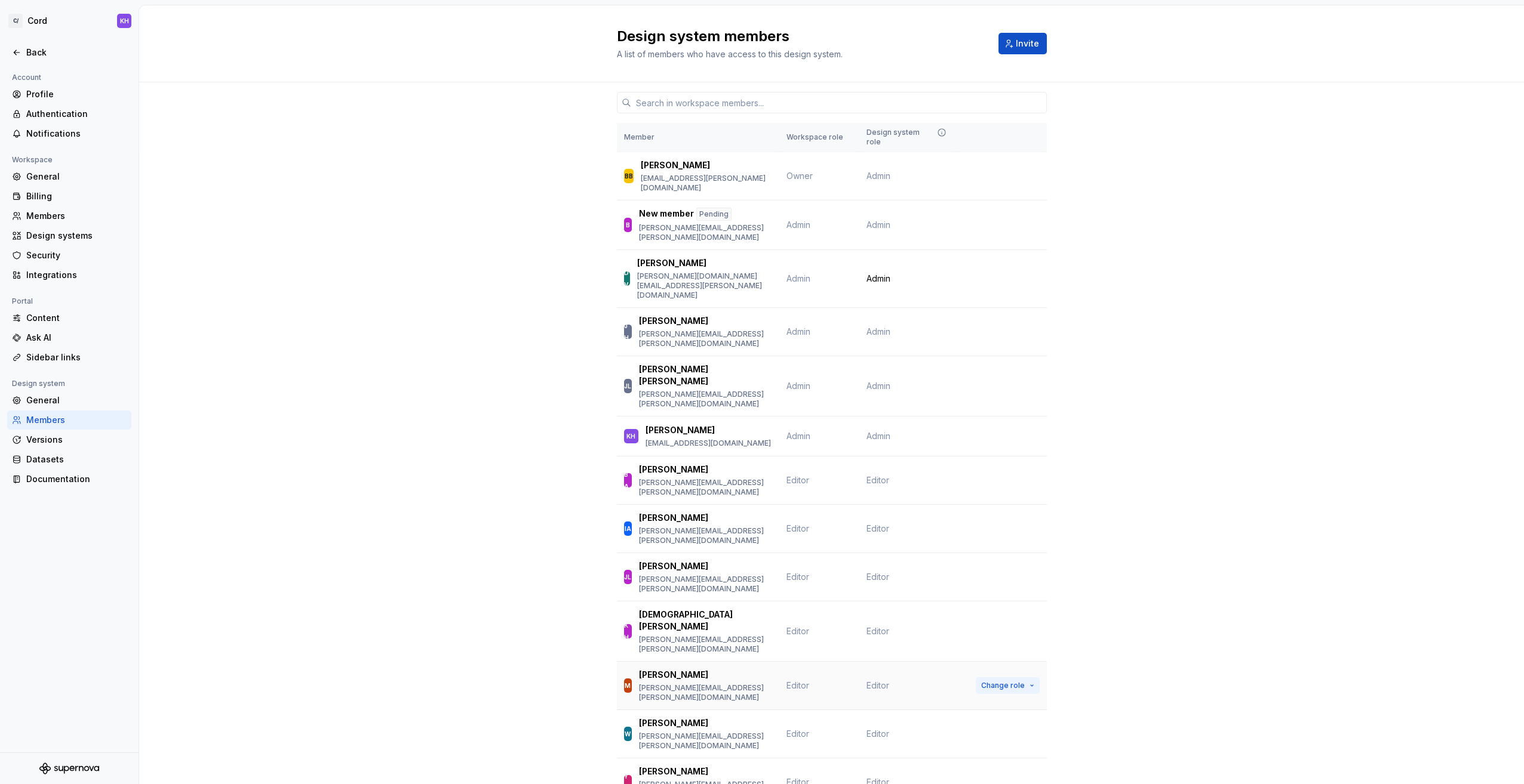
click at [996, 681] on span "Change role" at bounding box center [1002, 686] width 44 height 10
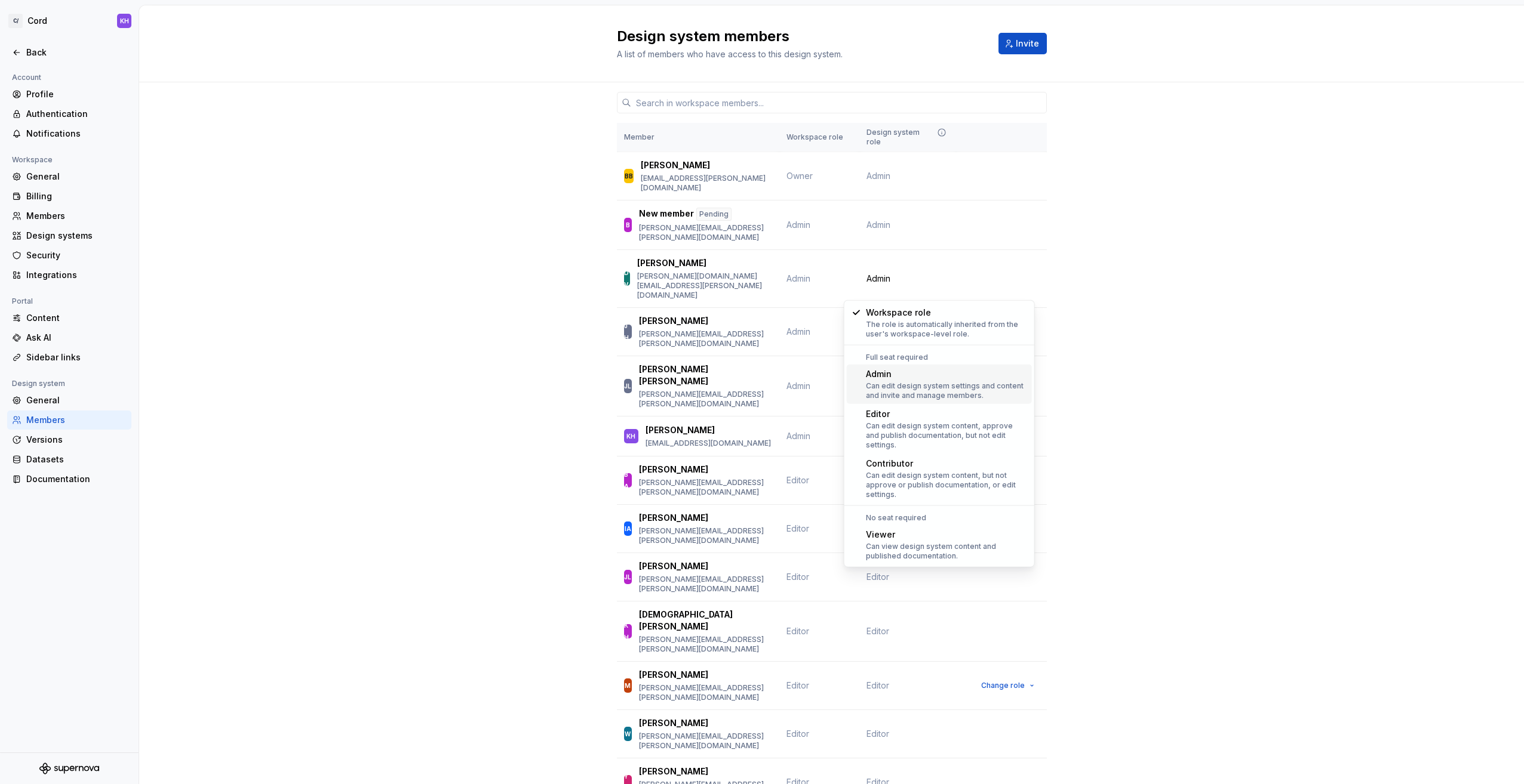
click at [888, 376] on div "Admin" at bounding box center [947, 374] width 162 height 12
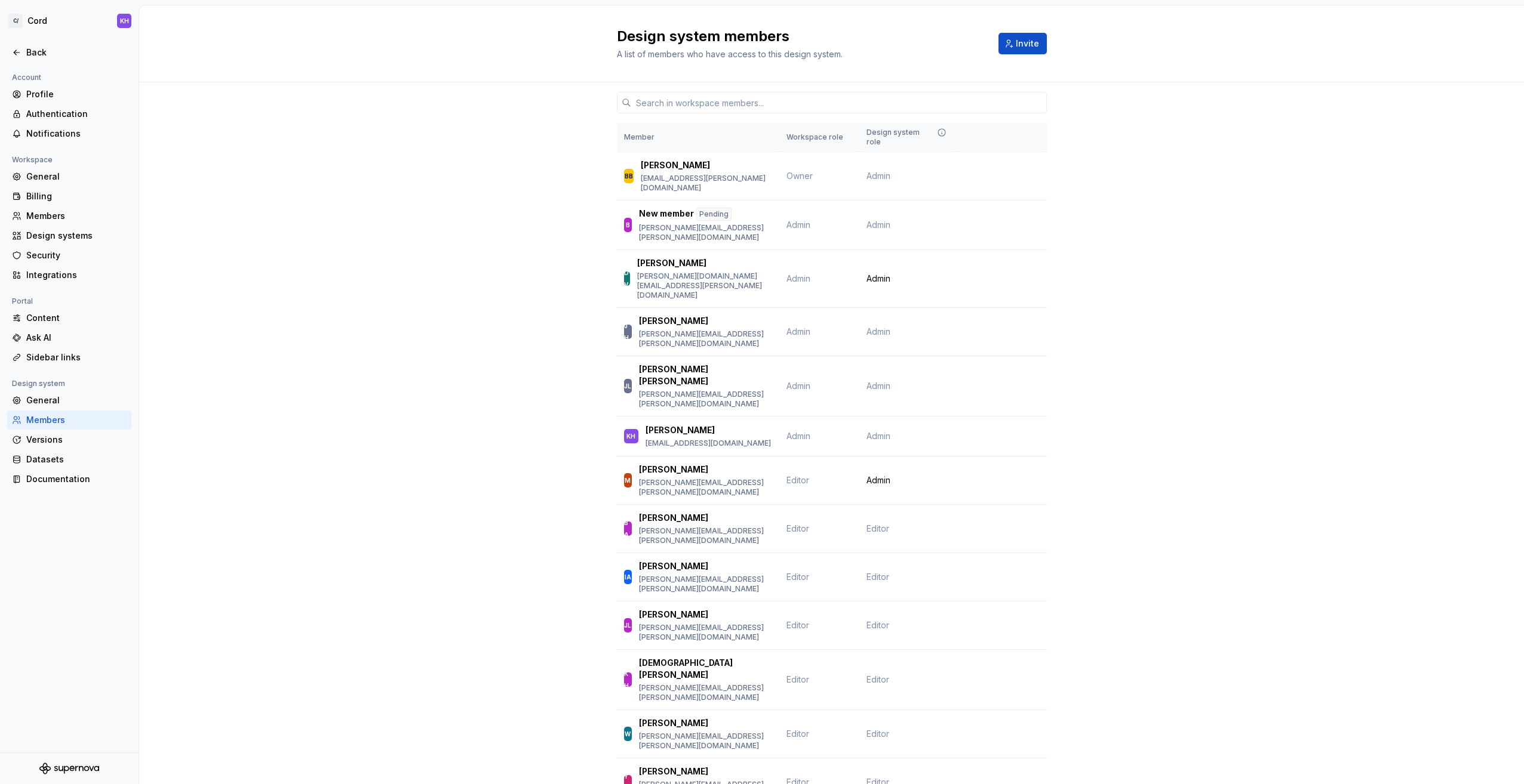
click at [487, 447] on div "Member Workspace role Design system role BB Ben Branham ben.branham@covermymeds…" at bounding box center [831, 727] width 1385 height 1288
click at [44, 271] on div "Integrations" at bounding box center [76, 275] width 100 height 12
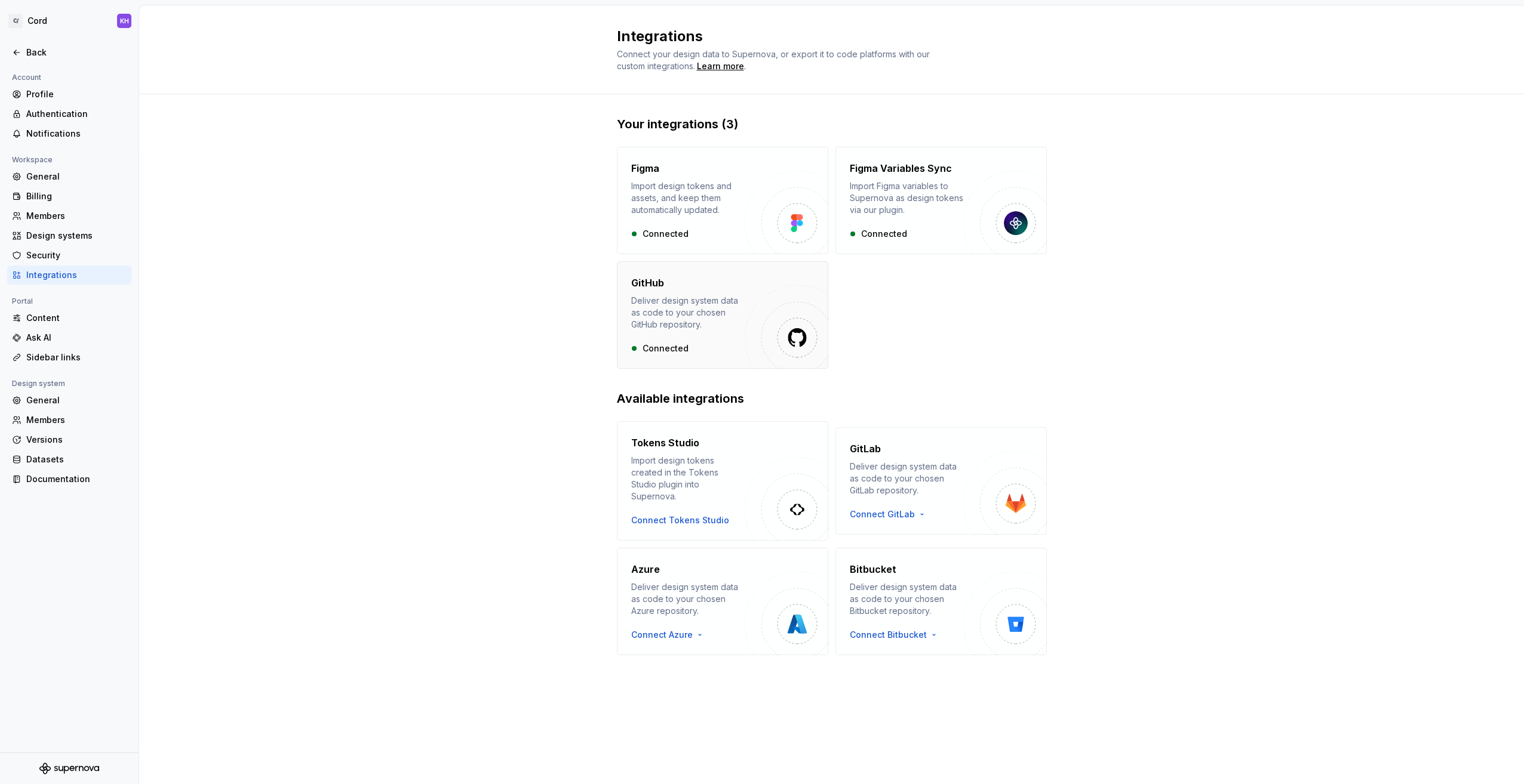
click at [711, 309] on div "Deliver design system data as code to your chosen GitHub repository." at bounding box center [688, 312] width 114 height 36
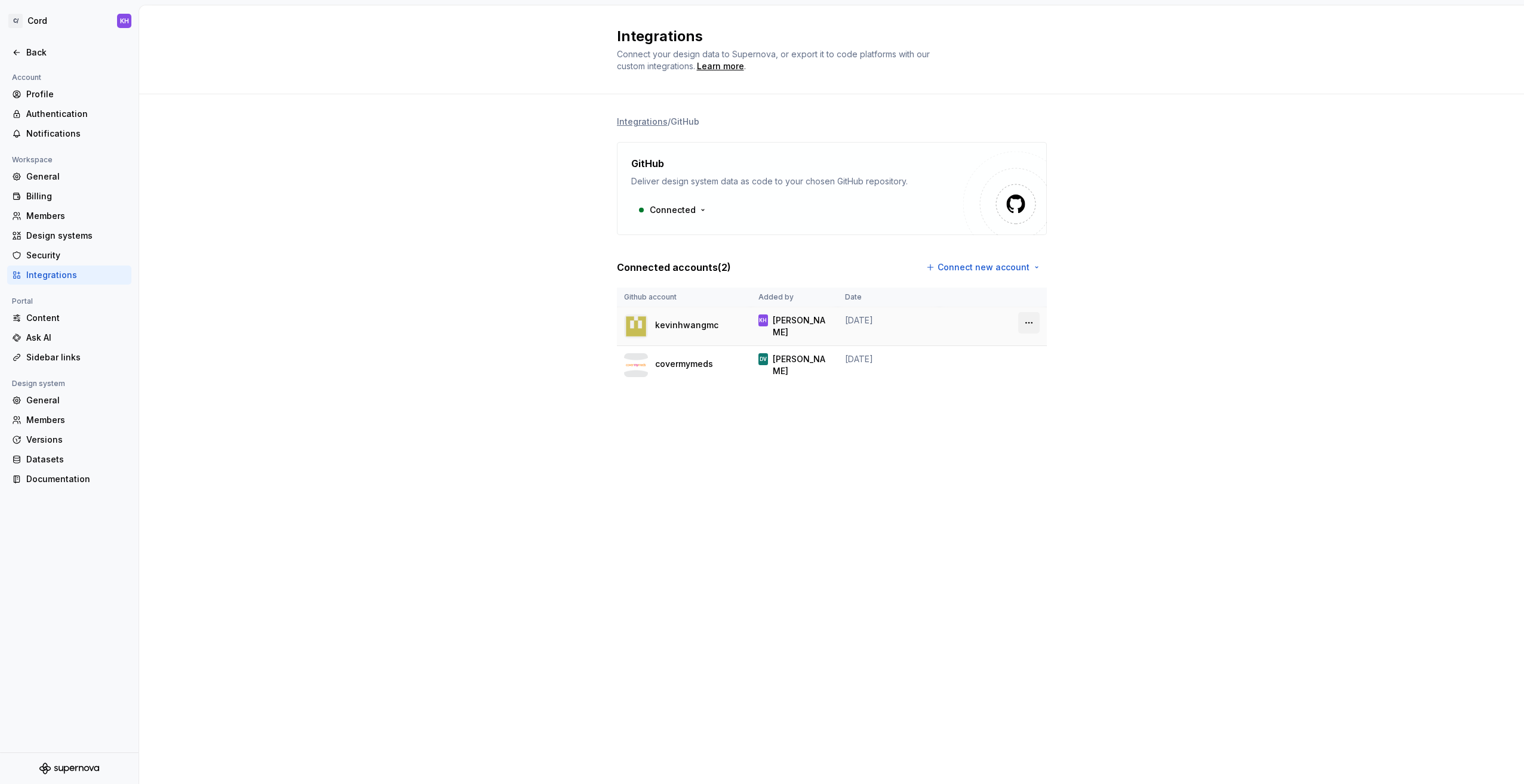
click at [1027, 325] on html "C/ Cord KH Back Account Profile Authentication Notifications Workspace General …" at bounding box center [762, 392] width 1524 height 784
click at [1061, 364] on div "Remove connection" at bounding box center [1081, 367] width 83 height 12
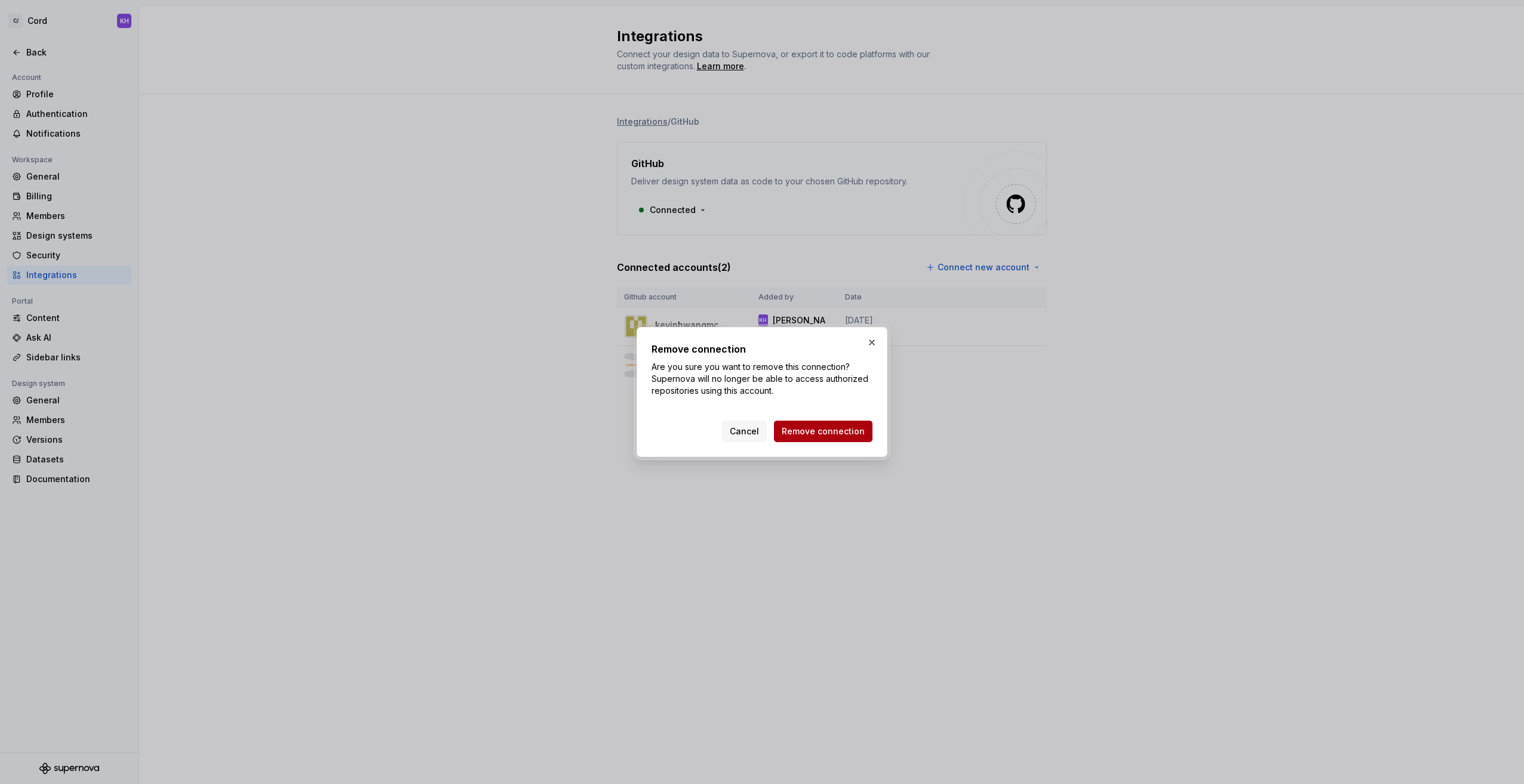
click at [820, 428] on span "Remove connection" at bounding box center [822, 432] width 83 height 12
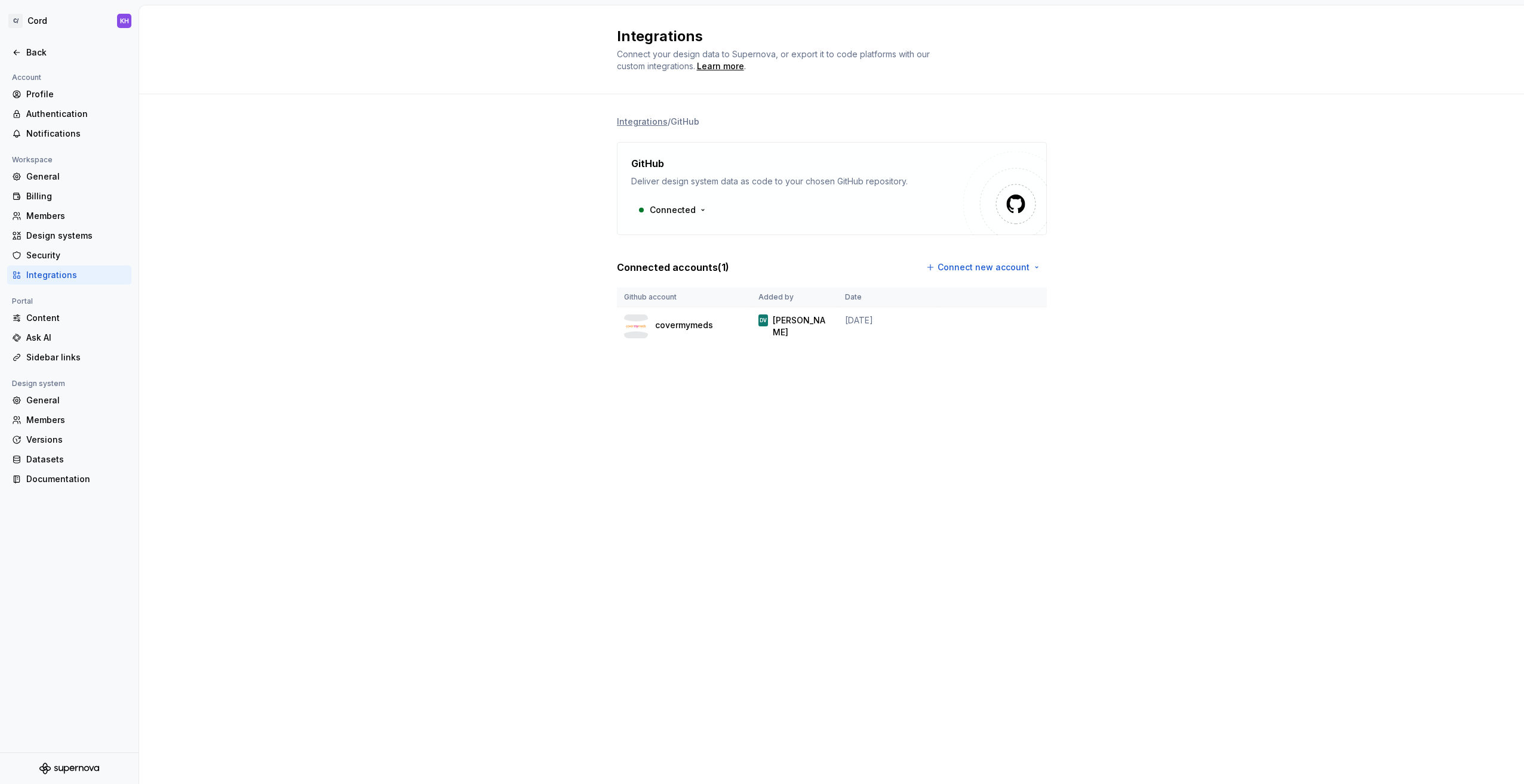
click at [524, 376] on div "Integrations / GitHub GitHub Deliver design system data as code to your chosen …" at bounding box center [831, 242] width 1385 height 297
click at [1024, 324] on html "C/ Cord KH Back Account Profile Authentication Notifications Workspace General …" at bounding box center [762, 392] width 1524 height 784
click at [761, 387] on html "C/ Cord KH Back Account Profile Authentication Notifications Workspace General …" at bounding box center [762, 392] width 1524 height 784
click at [650, 324] on div "covermymeds" at bounding box center [683, 326] width 120 height 24
click at [404, 378] on div "Integrations / GitHub GitHub Deliver design system data as code to your chosen …" at bounding box center [831, 242] width 1385 height 297
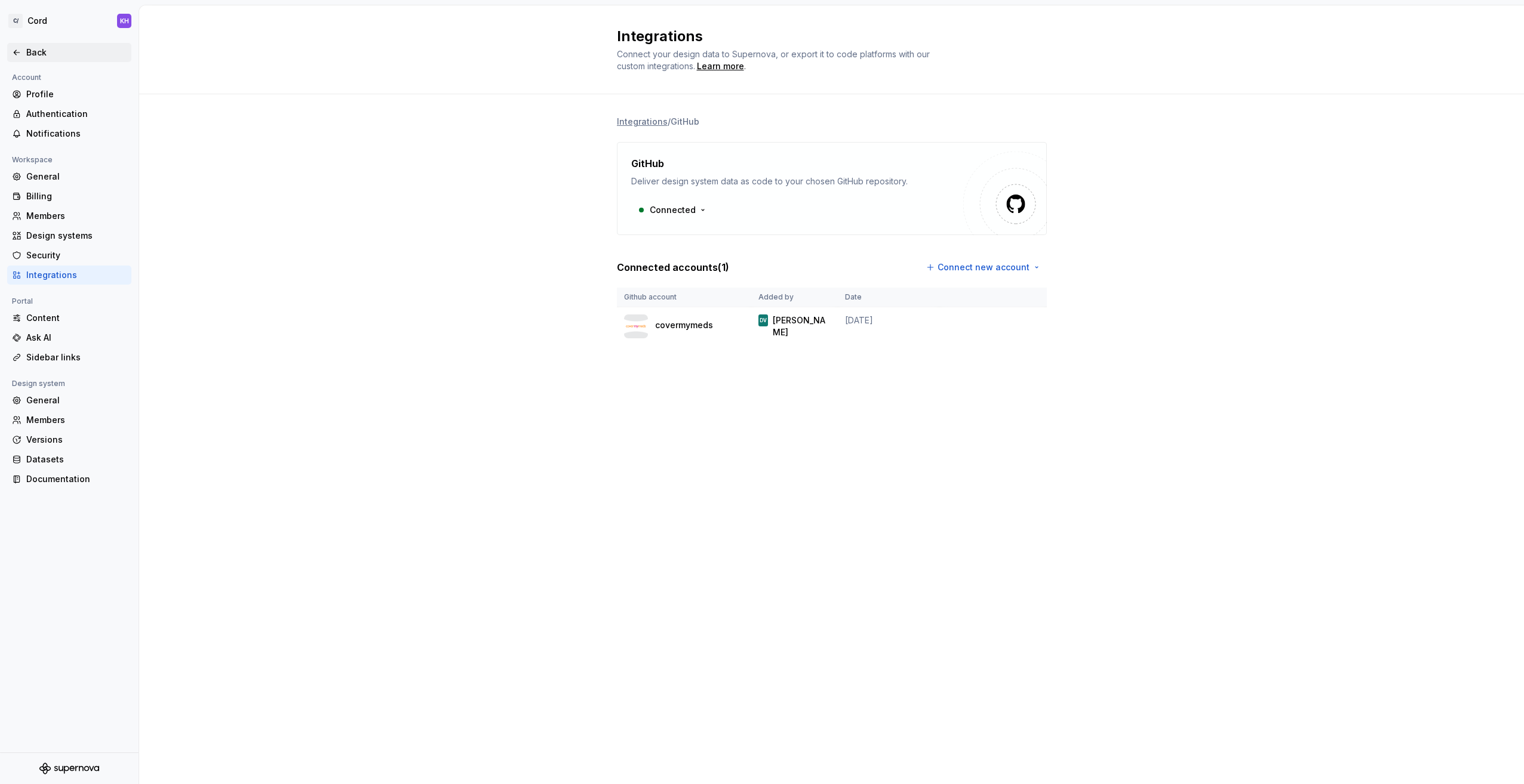
click at [30, 53] on div "Back" at bounding box center [76, 53] width 100 height 12
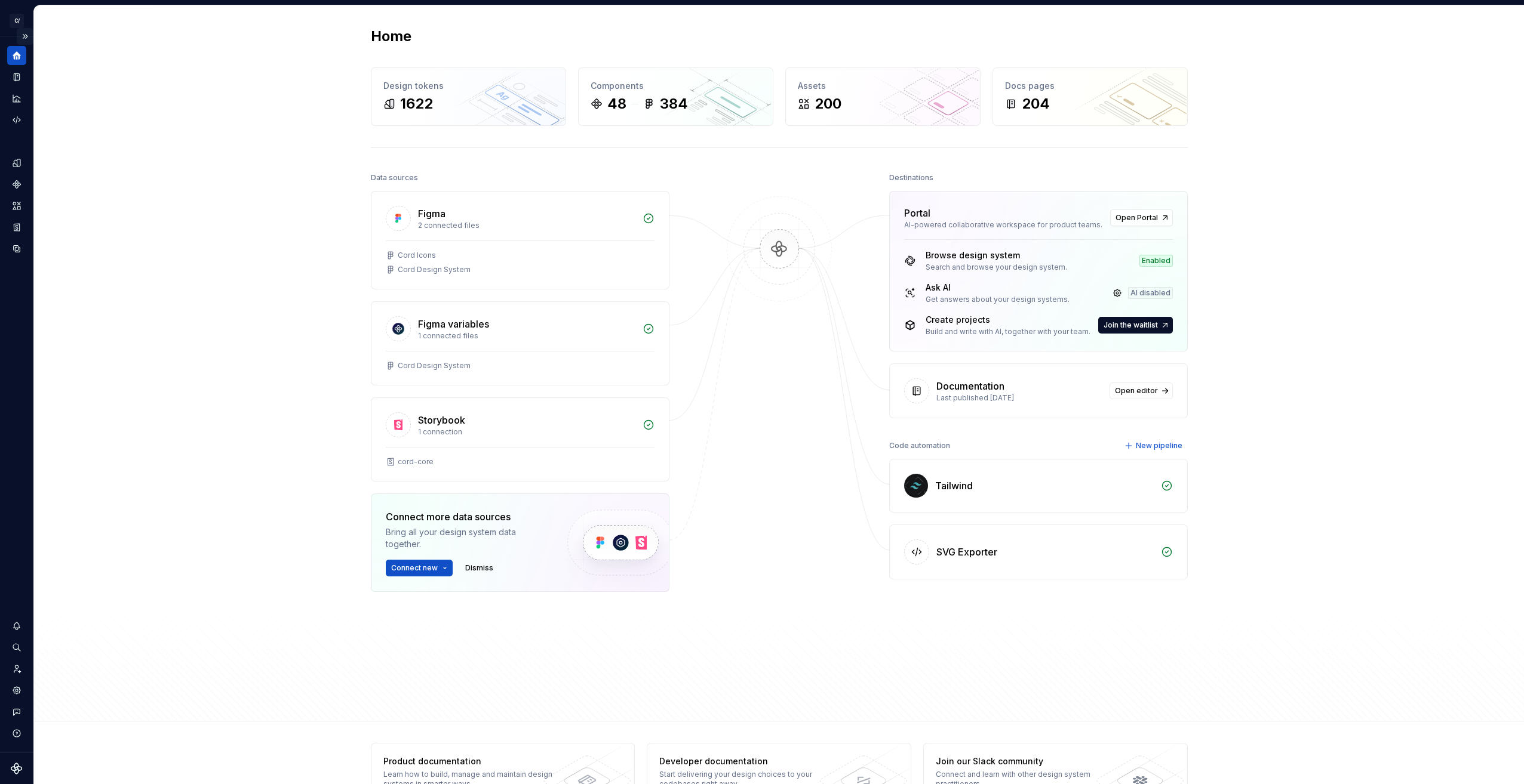
click at [19, 30] on button "Expand sidebar" at bounding box center [24, 36] width 17 height 17
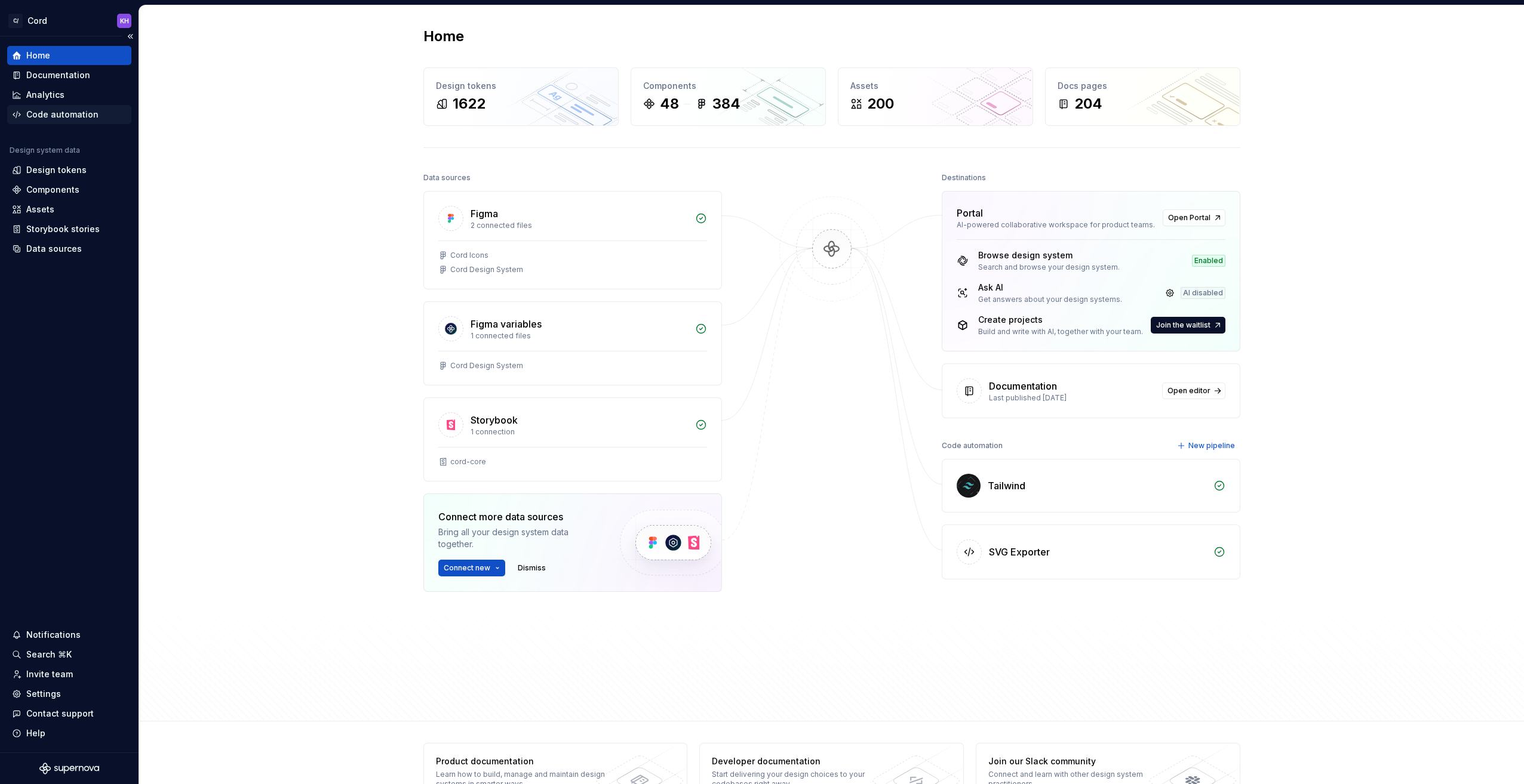
click at [53, 114] on div "Code automation" at bounding box center [62, 115] width 72 height 12
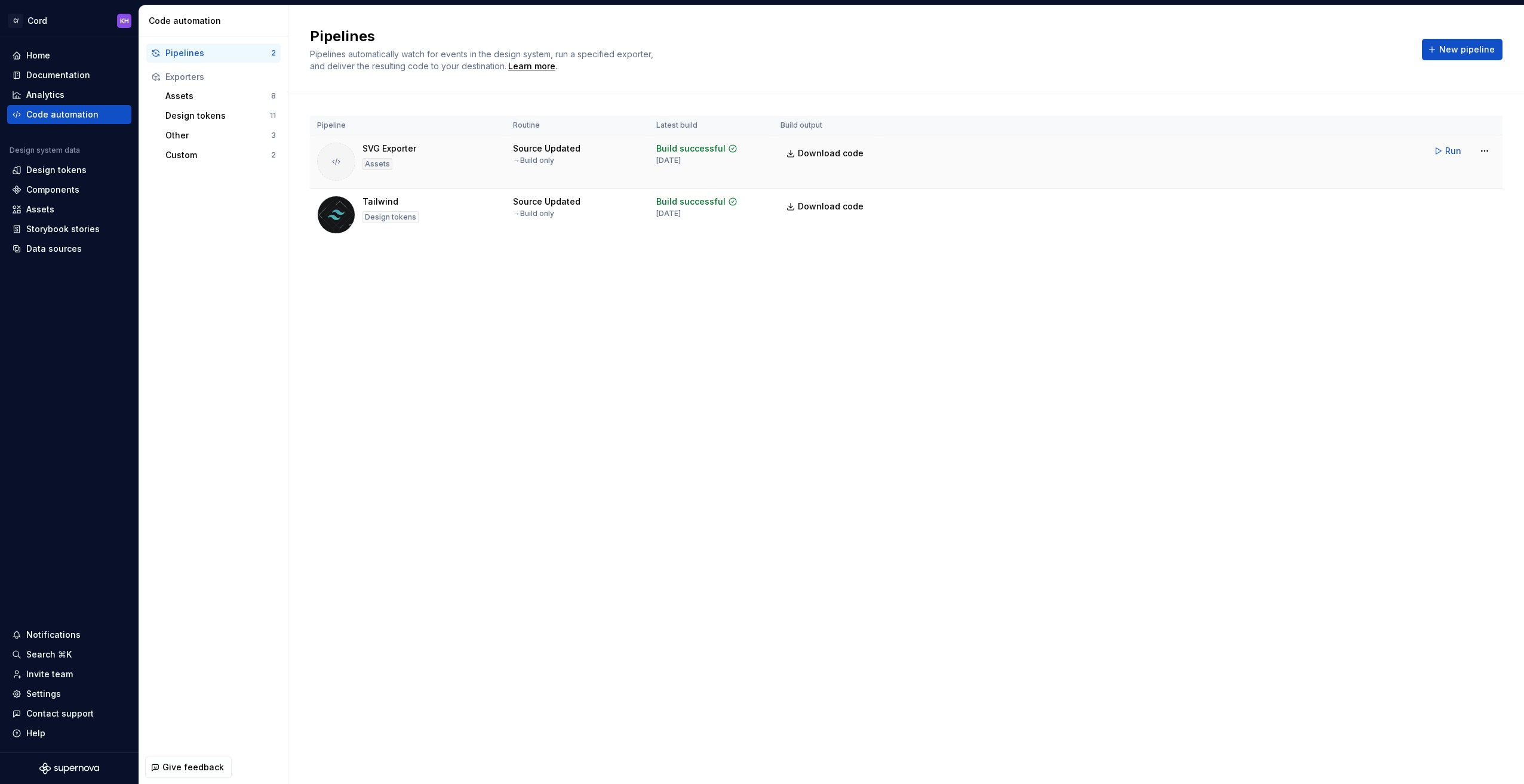
click at [482, 159] on div "SVG Exporter Assets" at bounding box center [408, 161] width 182 height 38
click at [482, 210] on div "Tailwind Design tokens" at bounding box center [408, 214] width 182 height 38
click at [1480, 205] on html "C/ Cord KH Home Documentation Analytics Code automation Design system data Desi…" at bounding box center [762, 392] width 1524 height 784
click at [1447, 232] on div "Edit pipeline" at bounding box center [1470, 230] width 102 height 12
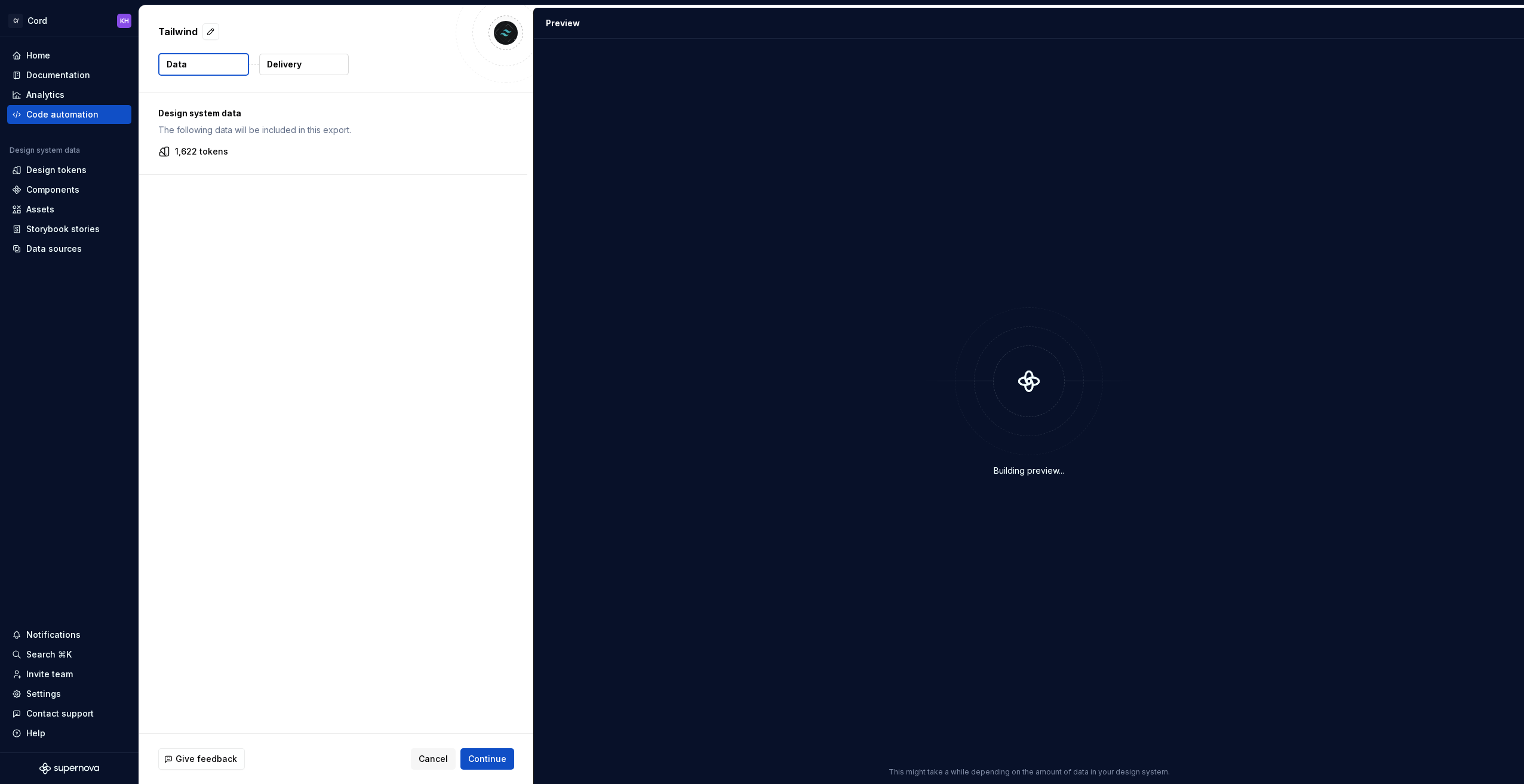
click at [295, 66] on p "Delivery" at bounding box center [284, 64] width 35 height 12
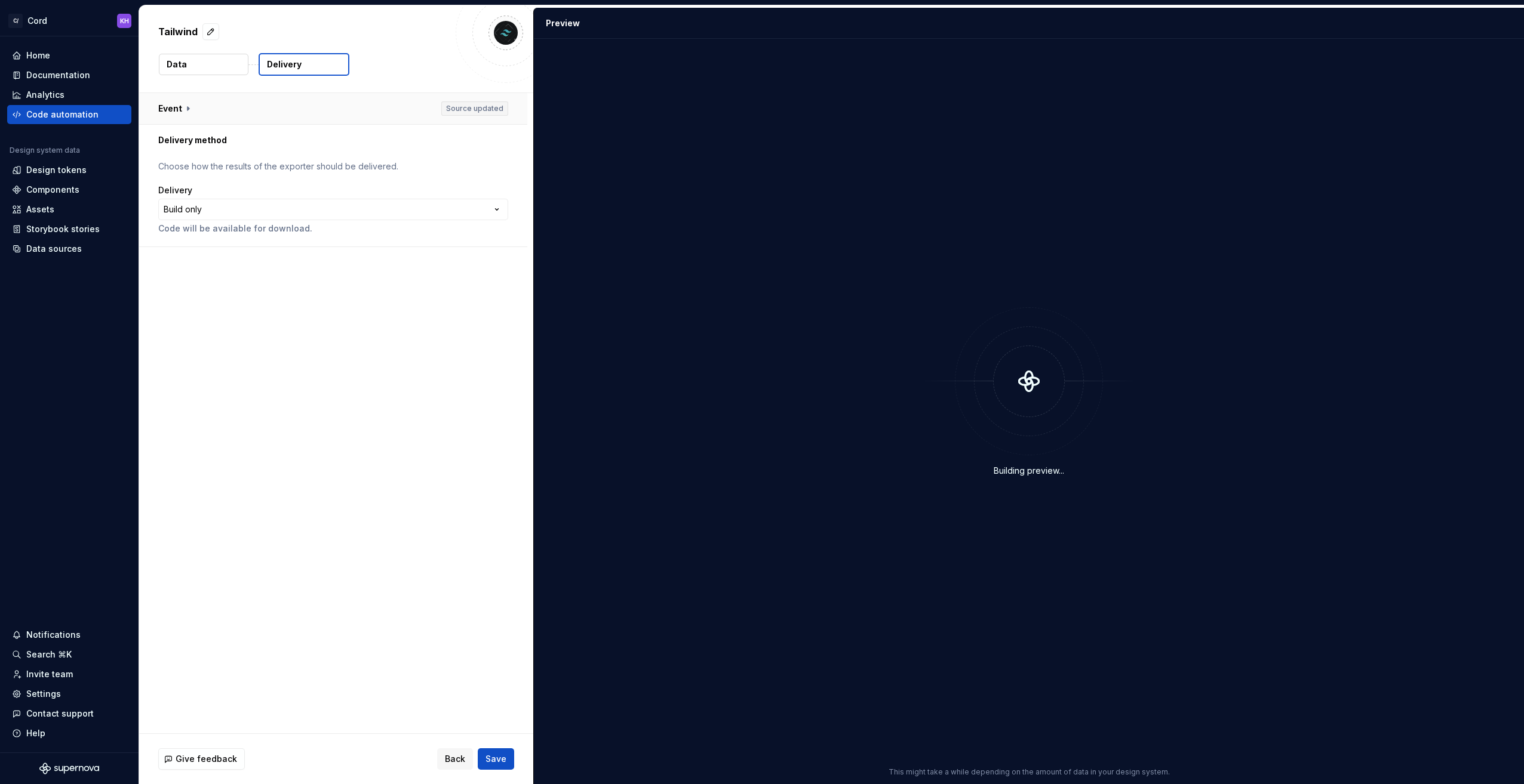
click at [214, 112] on button "button" at bounding box center [333, 109] width 388 height 31
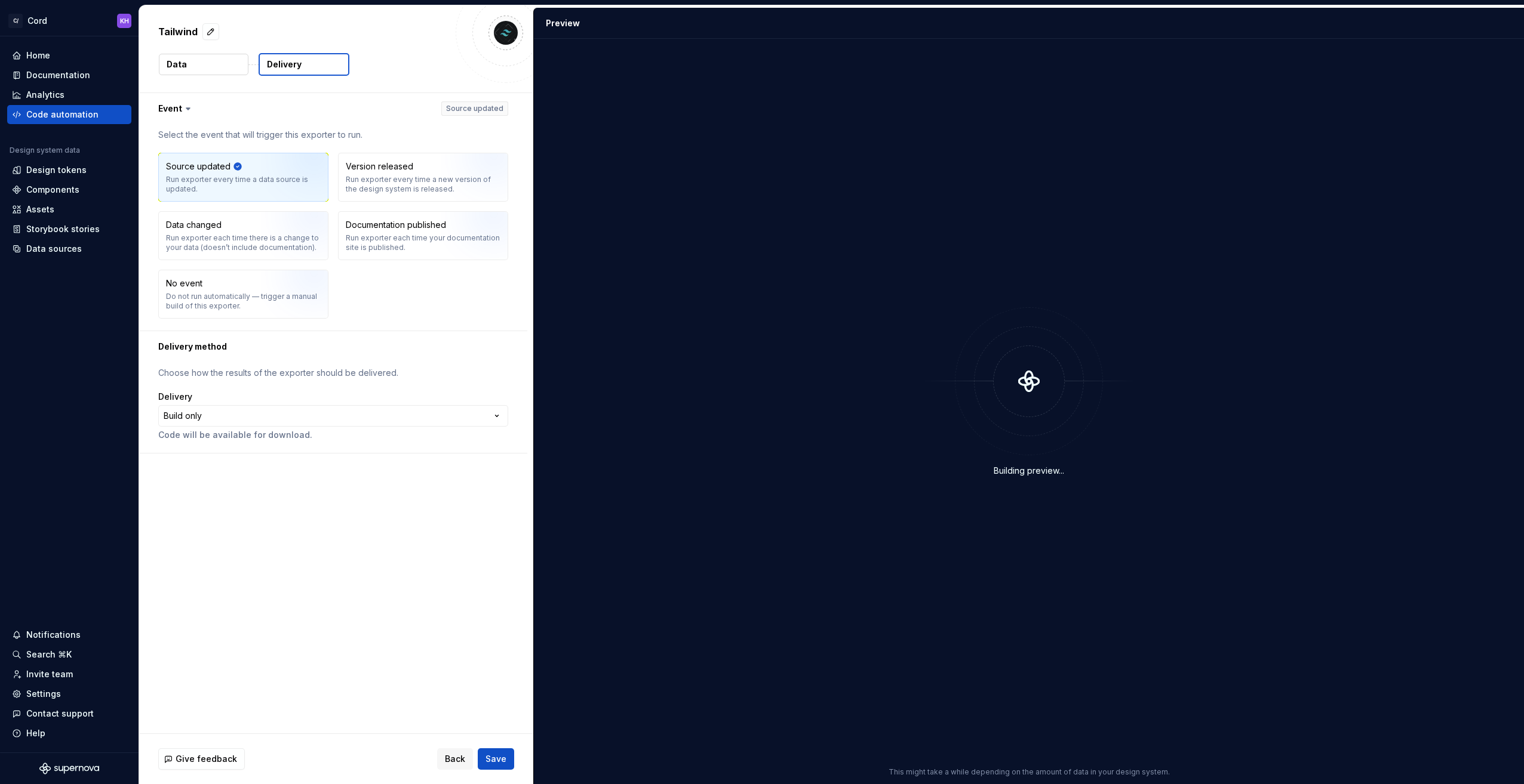
click at [238, 180] on div "Run exporter every time a data source is updated." at bounding box center [243, 185] width 155 height 19
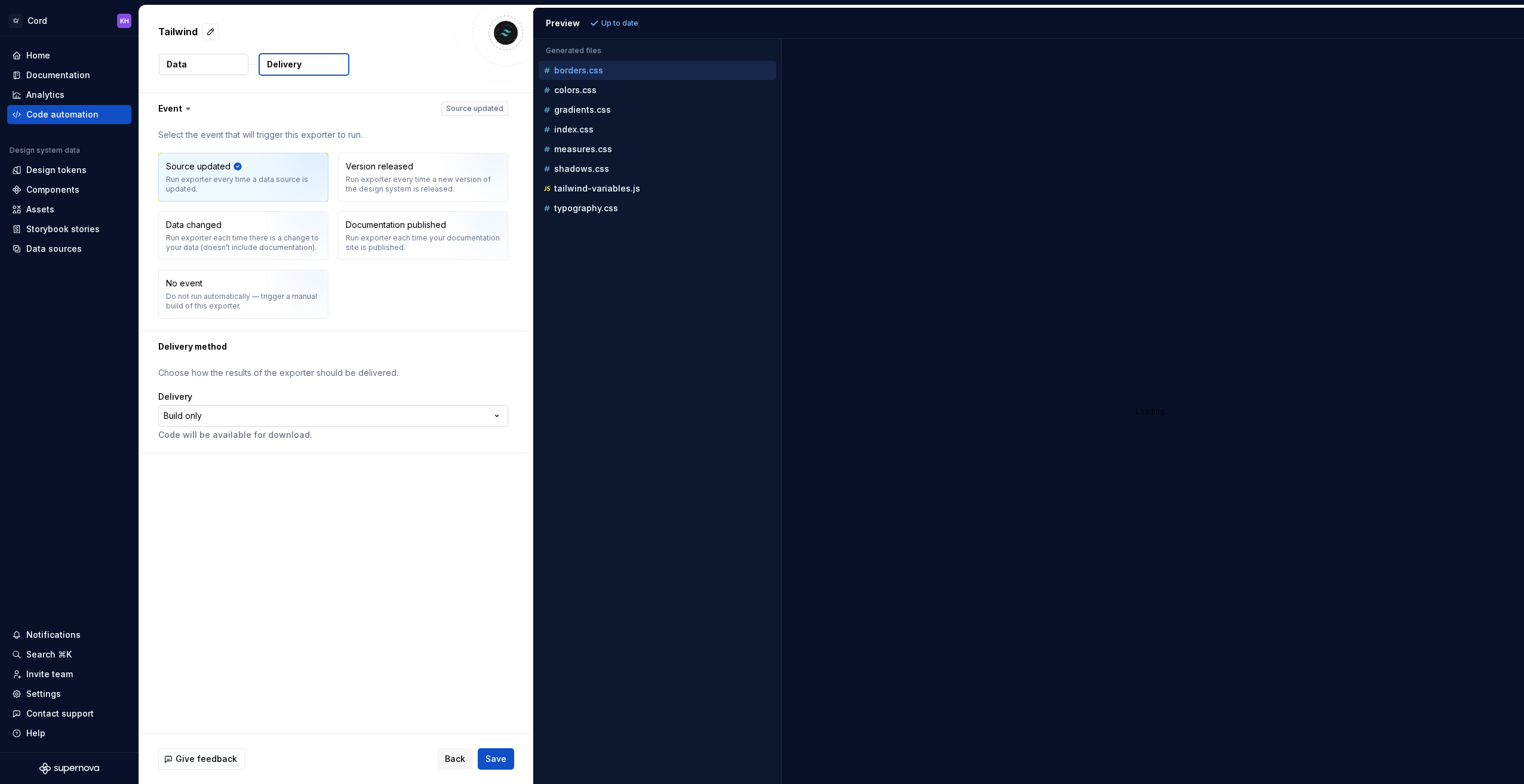
click at [242, 409] on html "**********" at bounding box center [762, 392] width 1524 height 784
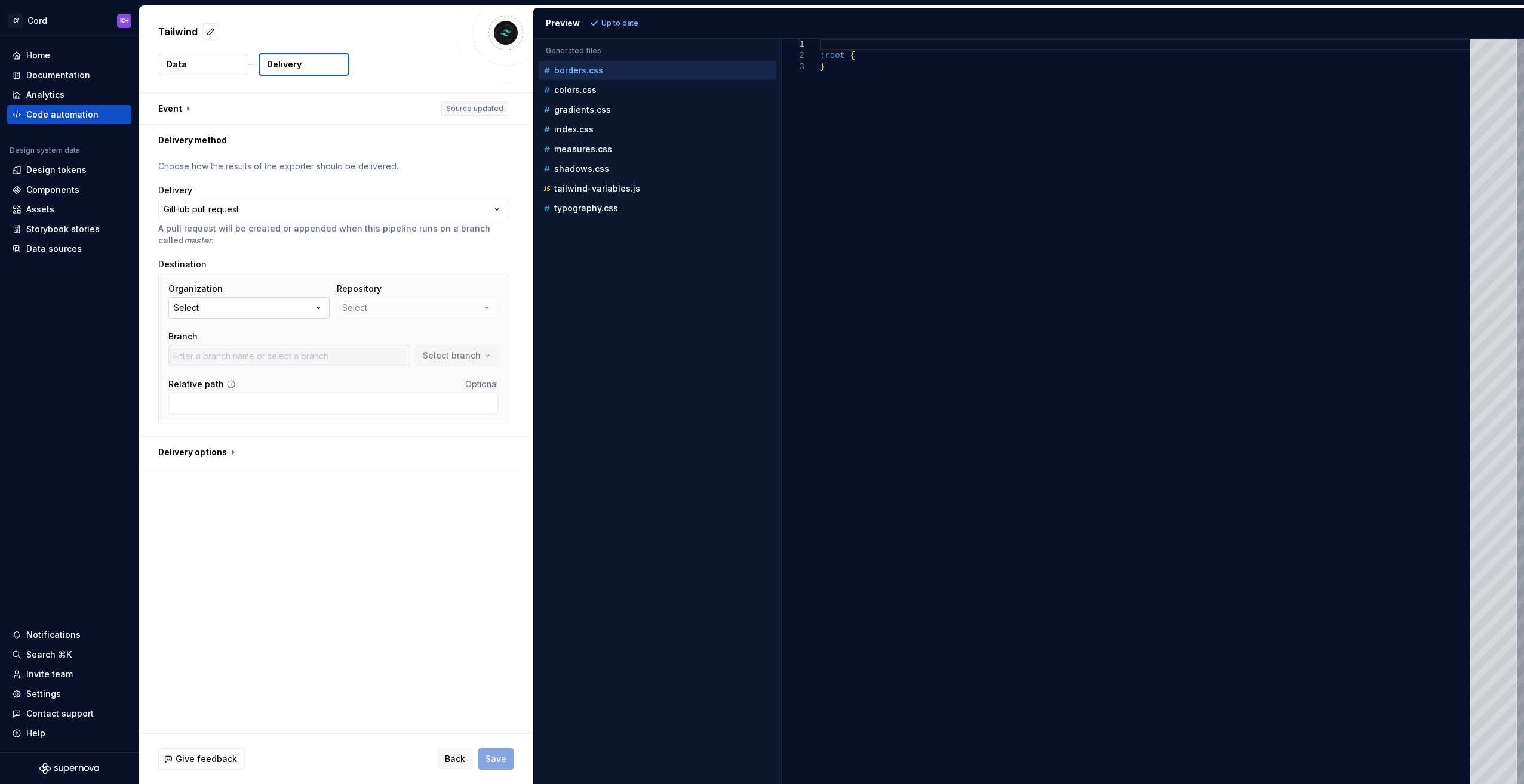
click at [230, 314] on button "Select" at bounding box center [249, 308] width 162 height 21
click at [252, 364] on div "Connect GitHub account" at bounding box center [253, 361] width 103 height 12
click at [217, 304] on button "Select" at bounding box center [249, 308] width 162 height 21
click at [258, 361] on div "Connect GitHub account" at bounding box center [253, 361] width 103 height 12
click at [217, 314] on button "Select" at bounding box center [249, 308] width 162 height 21
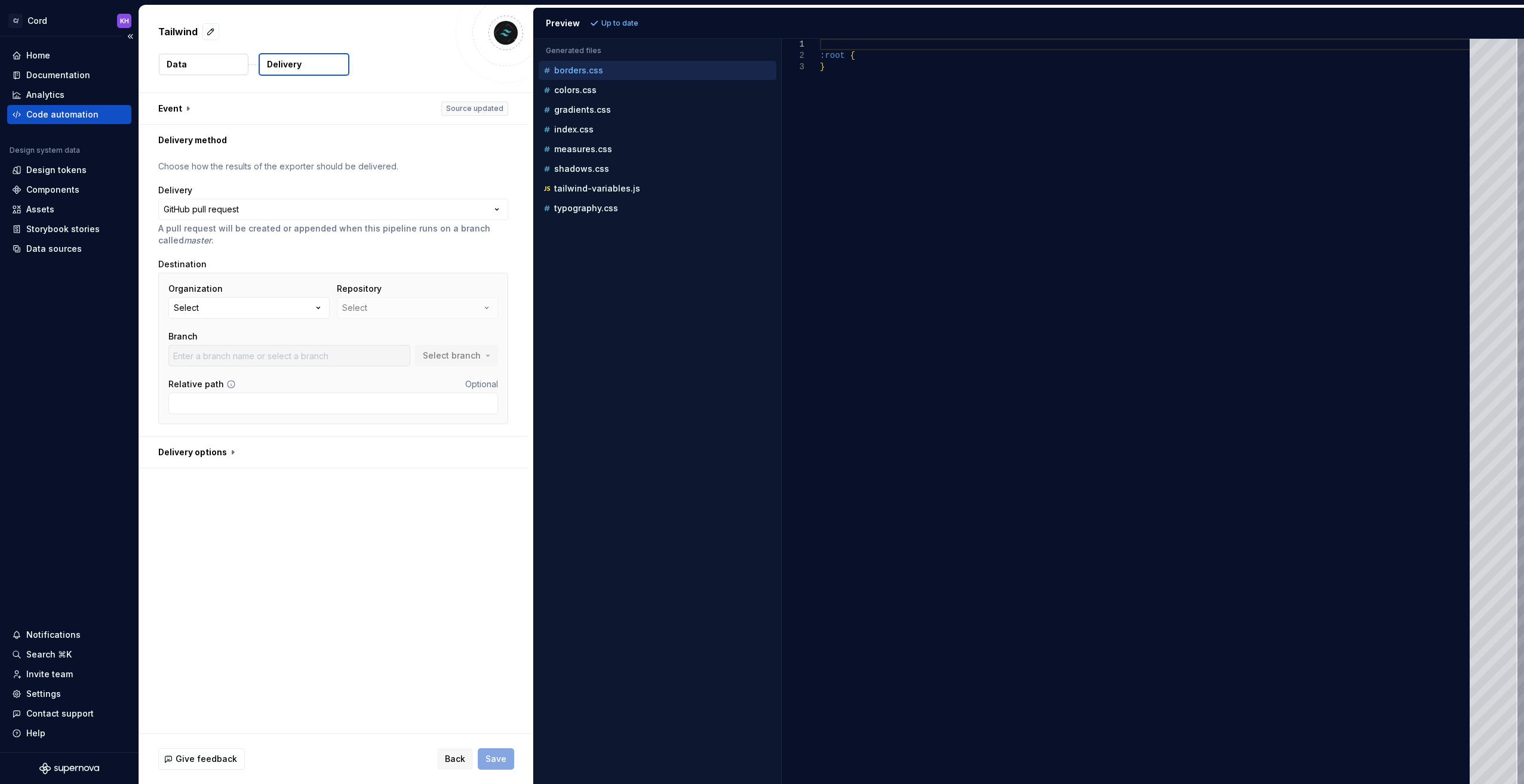
click at [123, 336] on div "Home Documentation Analytics Code automation Design system data Design tokens C…" at bounding box center [69, 394] width 138 height 716
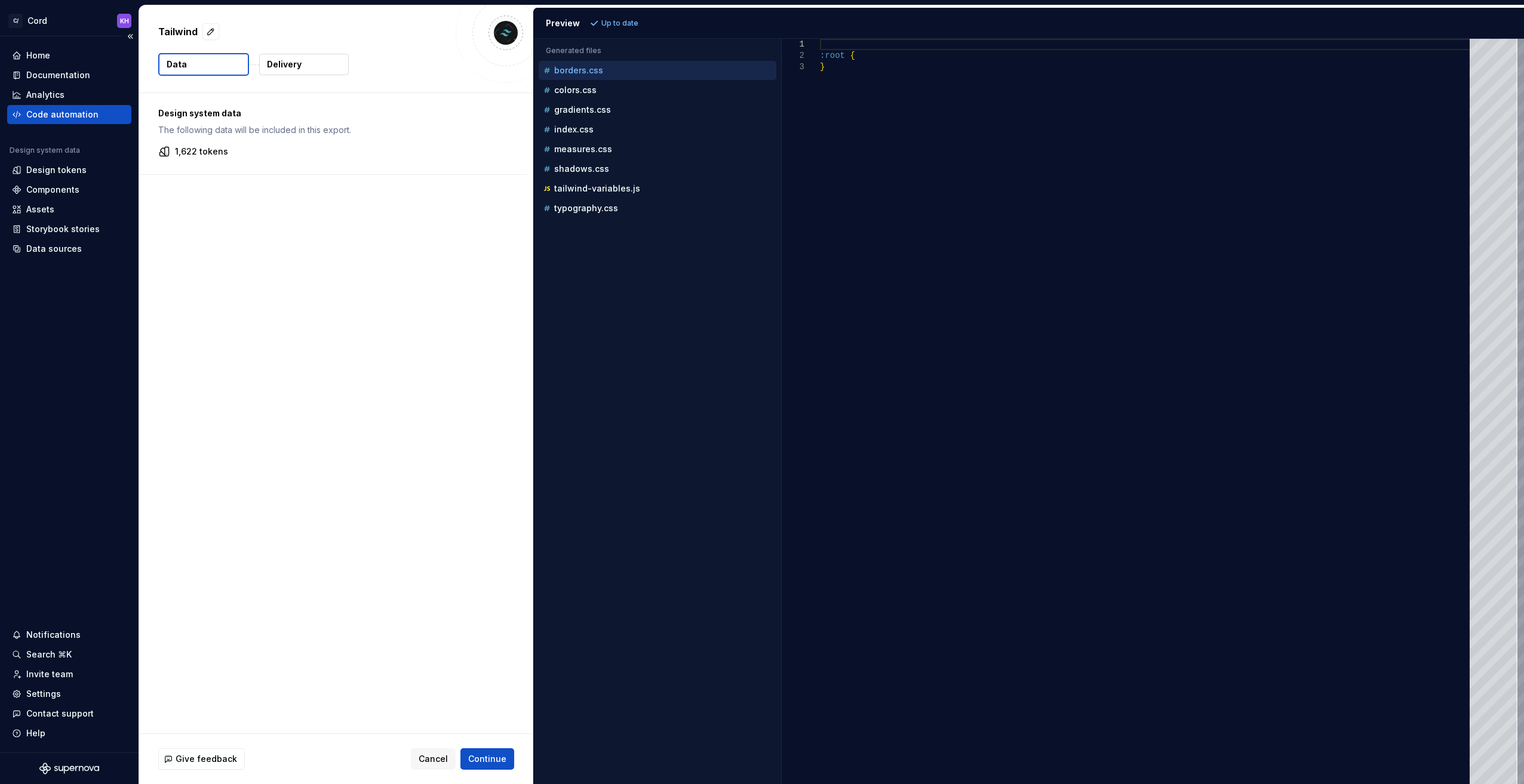
click at [56, 109] on div "Code automation" at bounding box center [62, 115] width 72 height 12
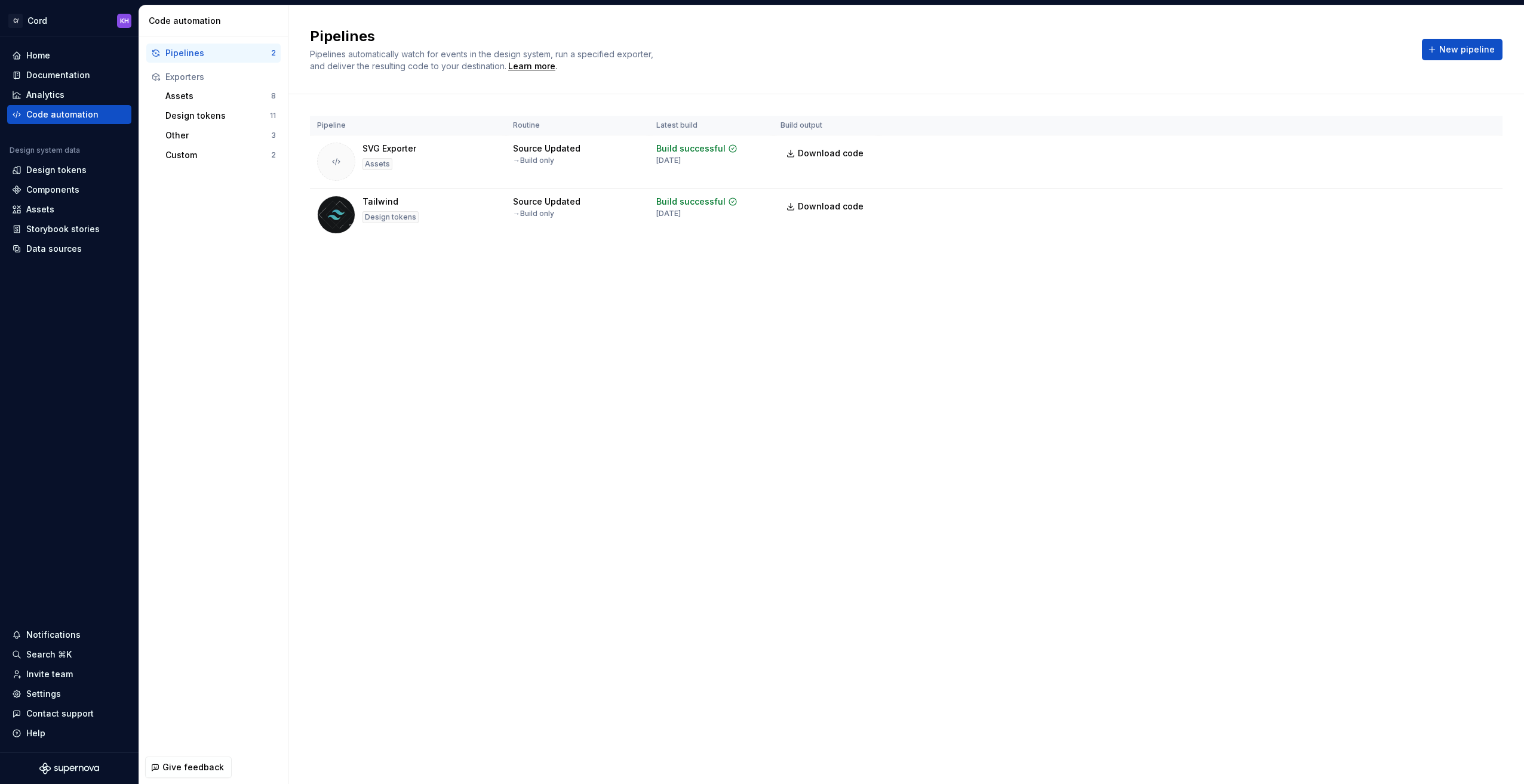
click at [180, 50] on div "Pipelines" at bounding box center [218, 53] width 106 height 12
click at [1487, 200] on html "C/ Cord KH Home Documentation Analytics Code automation Design system data Desi…" at bounding box center [762, 392] width 1524 height 784
click at [1437, 230] on div "Edit pipeline" at bounding box center [1470, 230] width 102 height 12
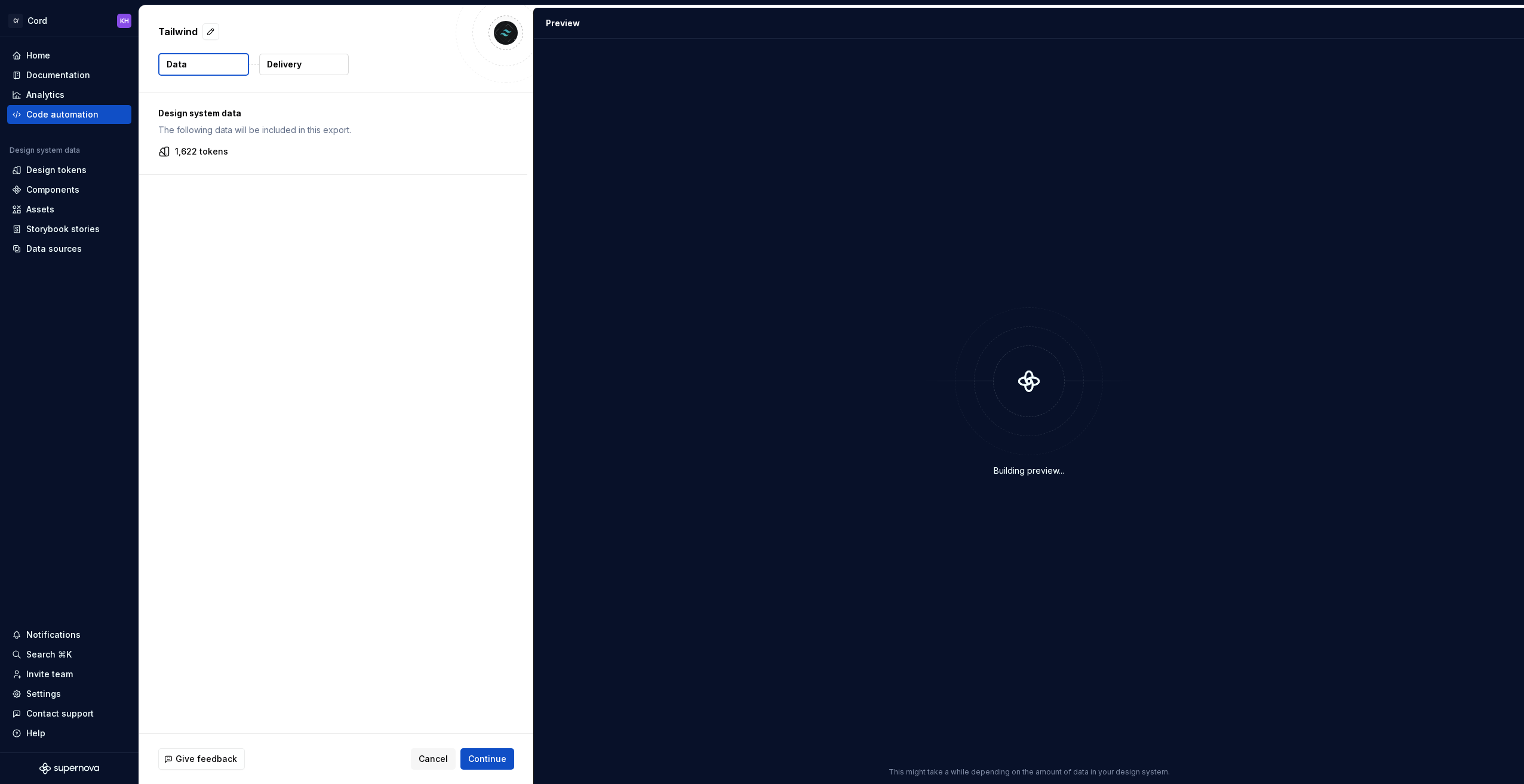
click at [296, 63] on p "Delivery" at bounding box center [284, 64] width 35 height 12
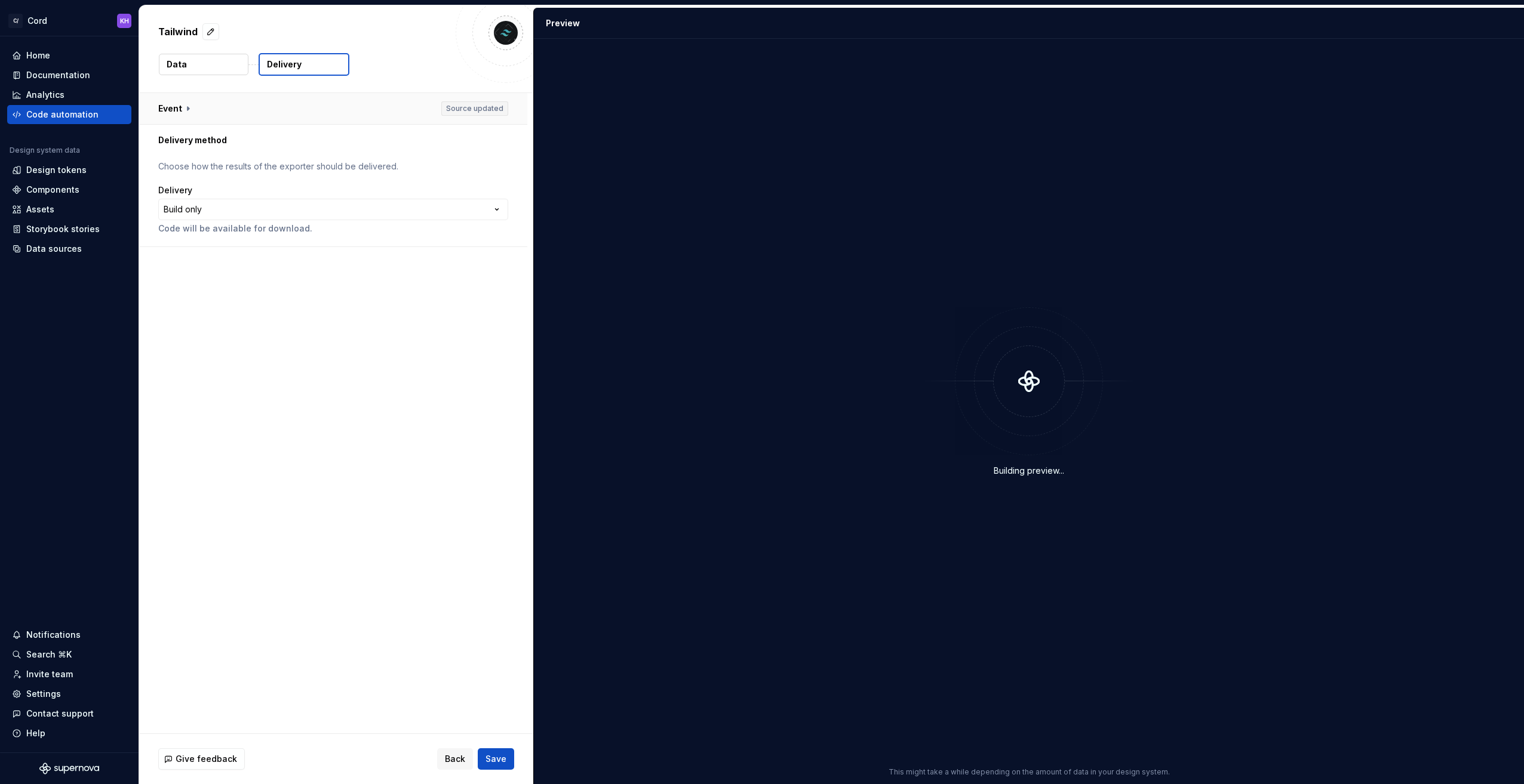
click at [209, 112] on button "button" at bounding box center [333, 109] width 388 height 31
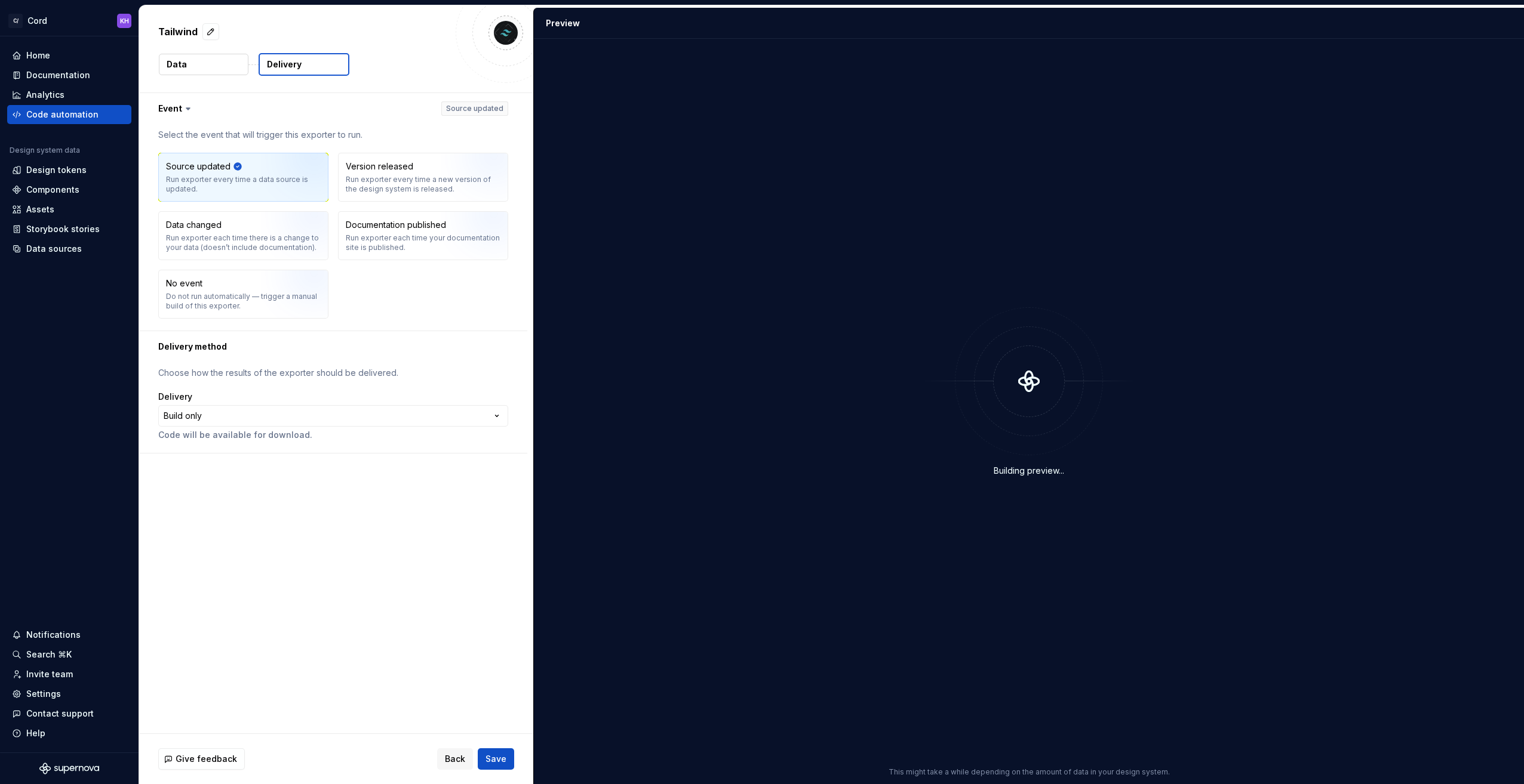
click at [217, 180] on div "Run exporter every time a data source is updated." at bounding box center [243, 185] width 155 height 19
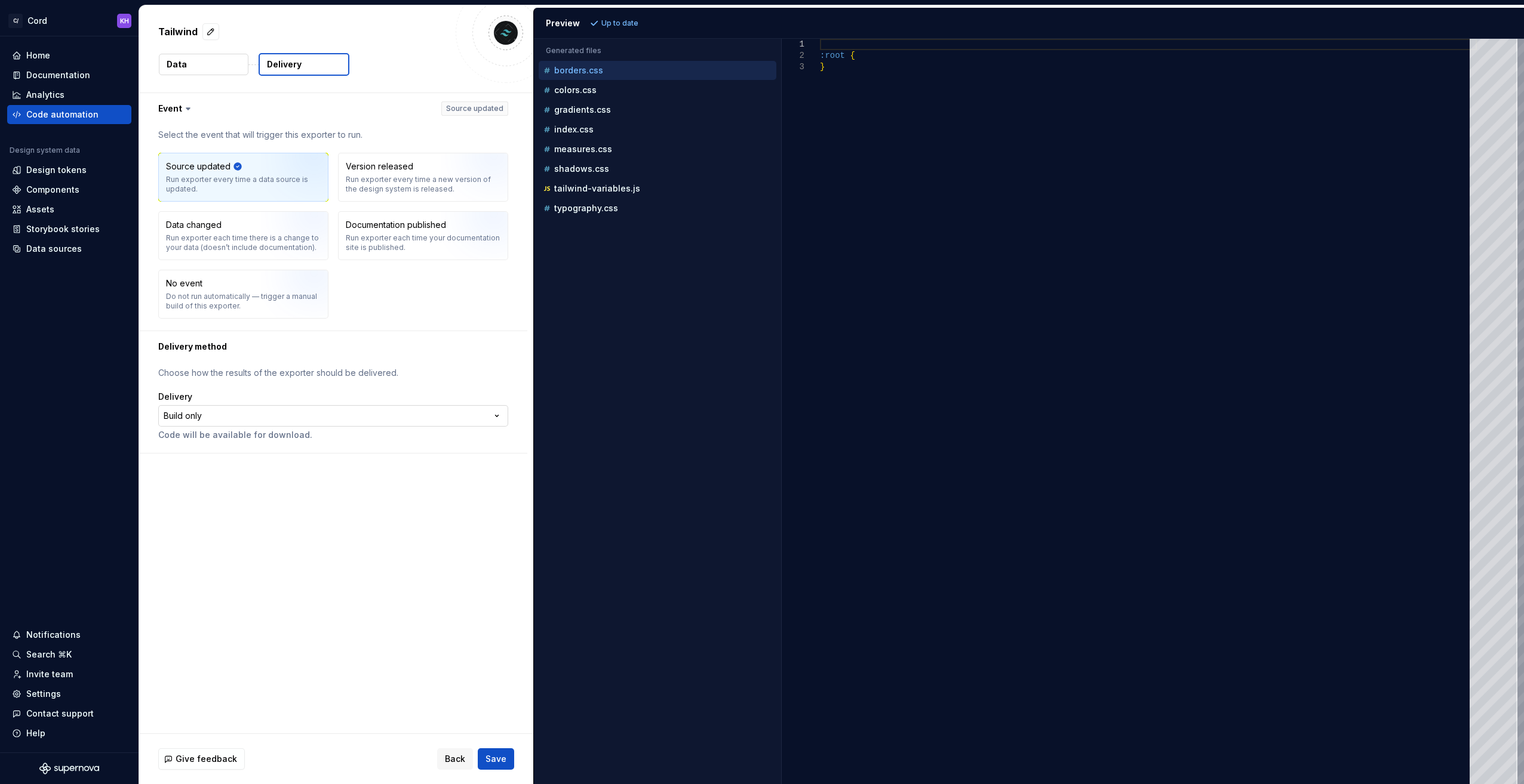
click at [212, 409] on html "**********" at bounding box center [762, 392] width 1524 height 784
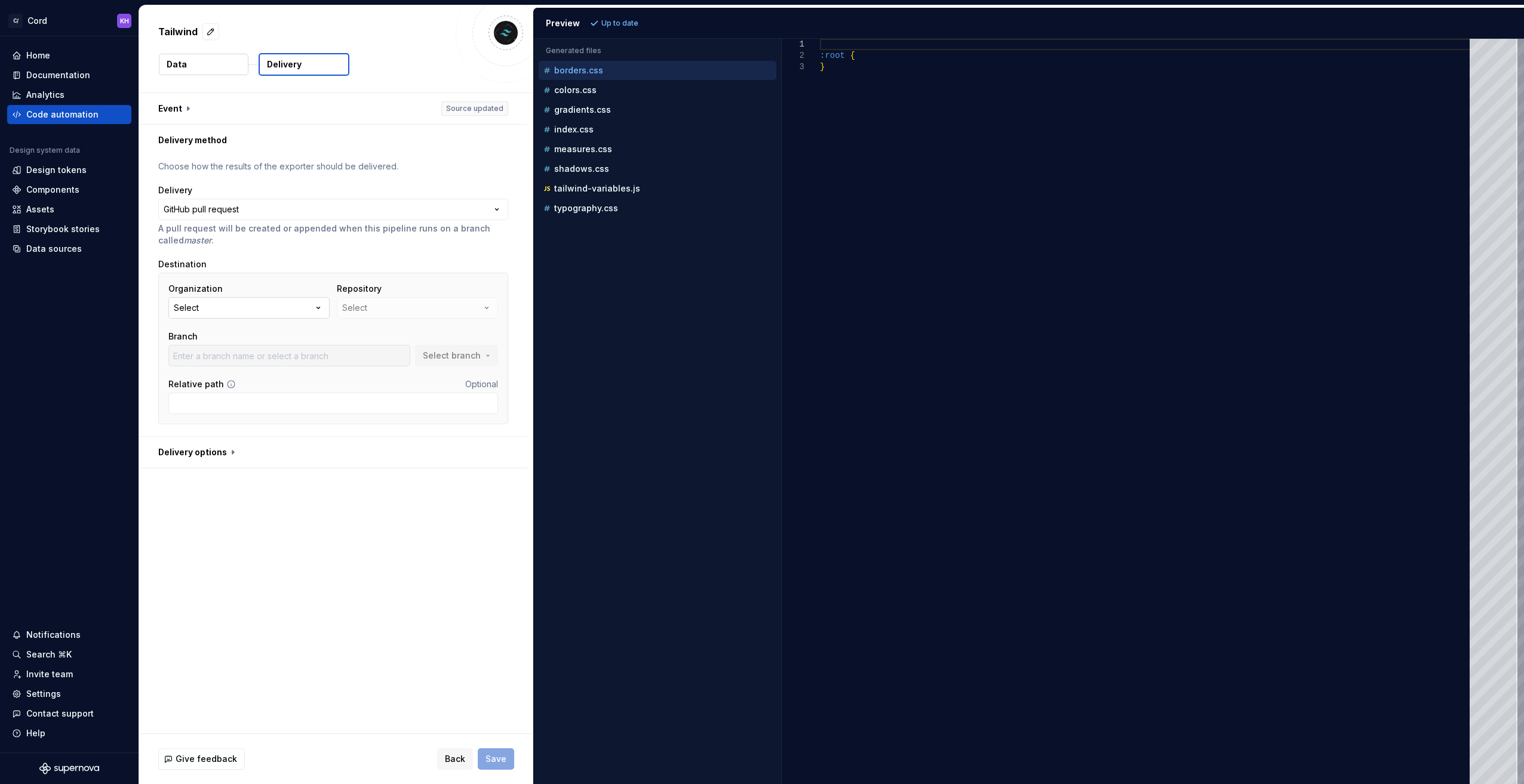
click at [309, 308] on button "Select" at bounding box center [249, 308] width 162 height 21
click at [258, 381] on div "Add a personal access token" at bounding box center [261, 386] width 120 height 24
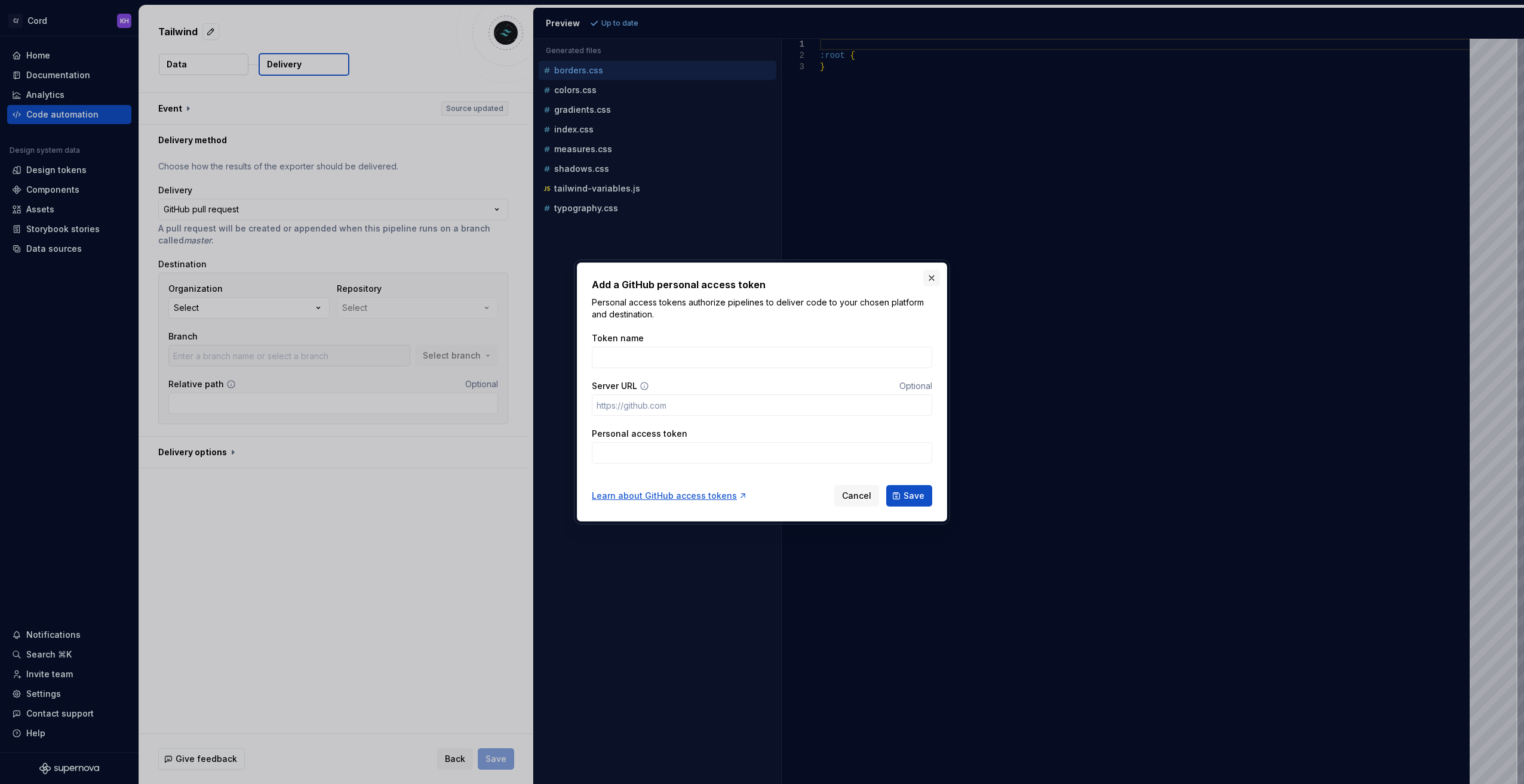
click at [933, 277] on button "button" at bounding box center [931, 277] width 17 height 17
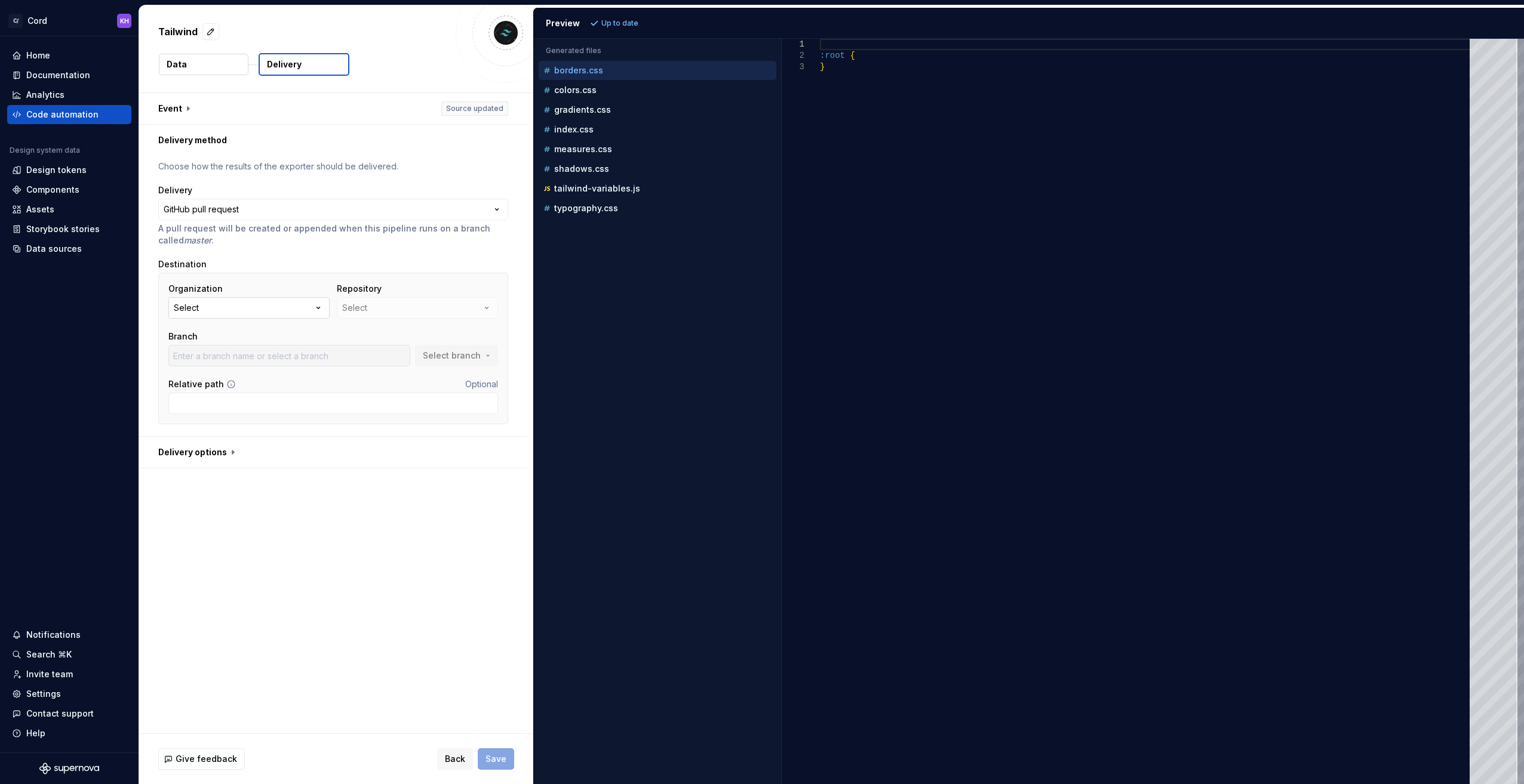
click at [311, 308] on button "Select" at bounding box center [249, 308] width 162 height 21
click at [268, 362] on div "Connect GitHub account" at bounding box center [253, 361] width 103 height 12
click at [298, 311] on button "Select" at bounding box center [249, 308] width 162 height 21
click at [392, 306] on div "Repository Select" at bounding box center [417, 301] width 162 height 36
click at [435, 304] on div "Repository Select" at bounding box center [417, 301] width 162 height 36
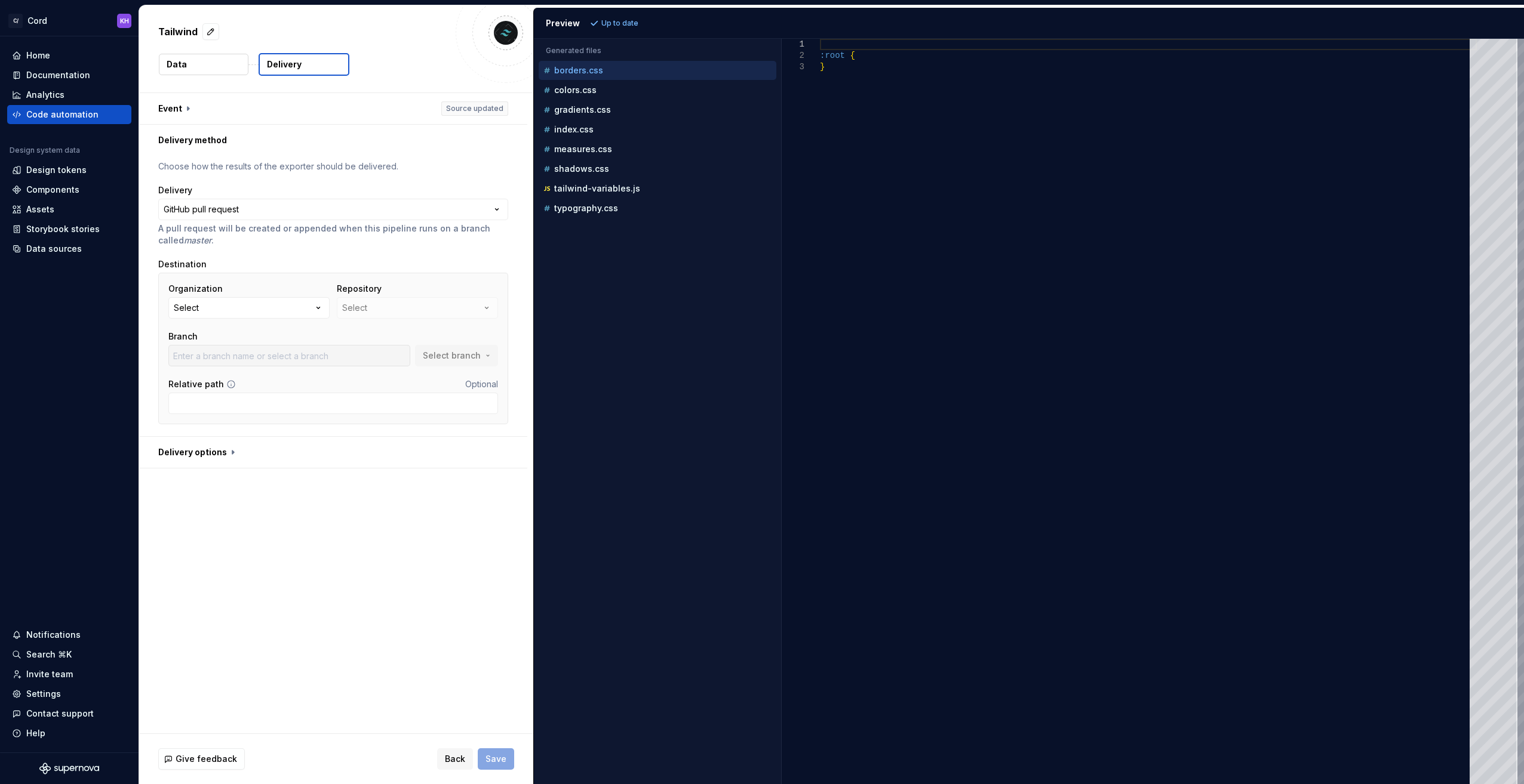
click at [463, 303] on div "Repository Select" at bounding box center [417, 301] width 162 height 36
click at [313, 298] on button "Select" at bounding box center [249, 308] width 162 height 21
click at [231, 335] on input "text" at bounding box center [248, 332] width 160 height 21
type input "c"
click at [340, 493] on div "**********" at bounding box center [336, 413] width 394 height 640
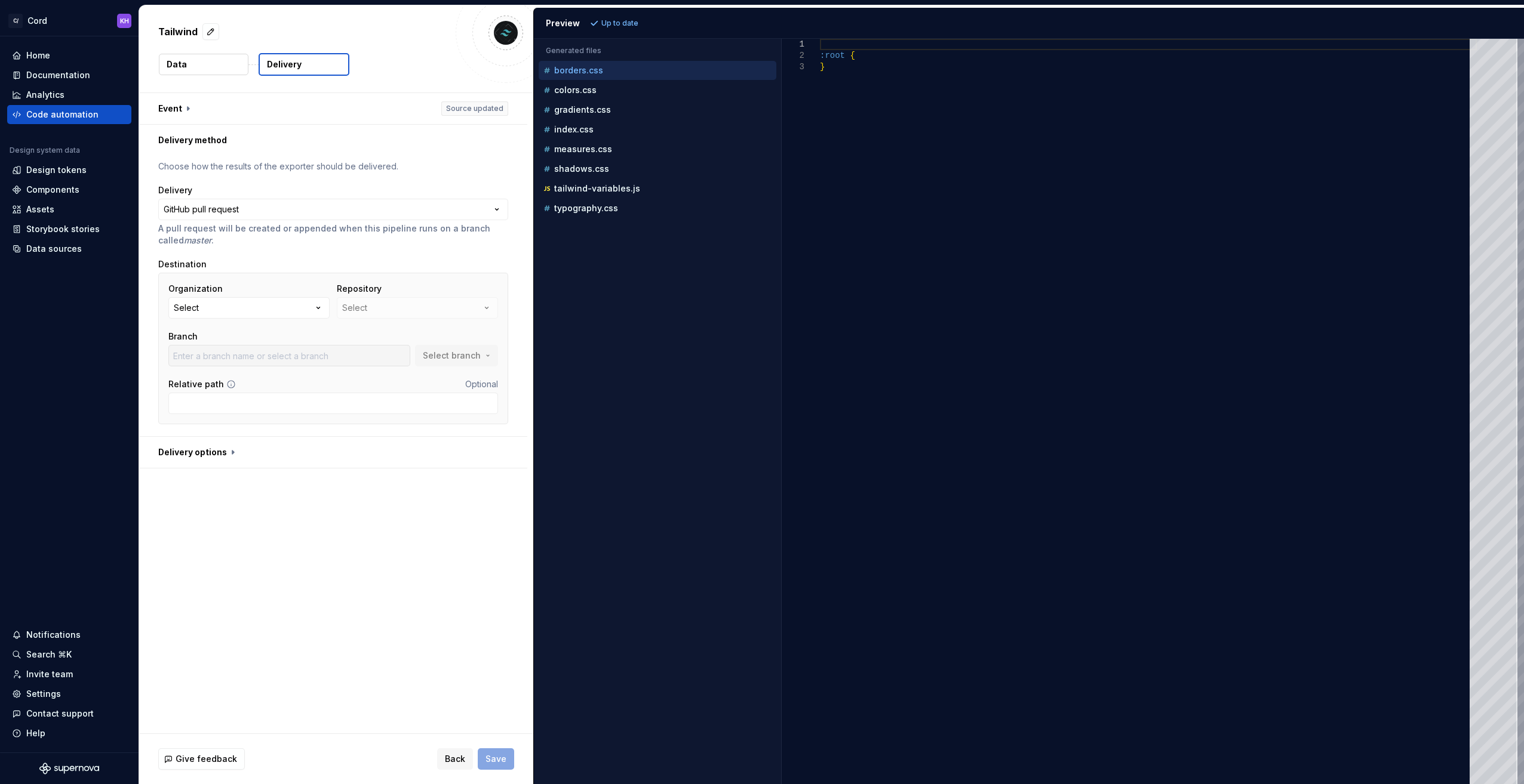
click at [390, 310] on div "Repository Select" at bounding box center [417, 301] width 162 height 36
click at [395, 305] on div "Repository Select" at bounding box center [417, 301] width 162 height 36
click at [406, 430] on div "**********" at bounding box center [334, 296] width 350 height 271
click at [283, 396] on input "Relative path" at bounding box center [333, 404] width 330 height 21
click at [384, 308] on div "Repository Select" at bounding box center [417, 301] width 162 height 36
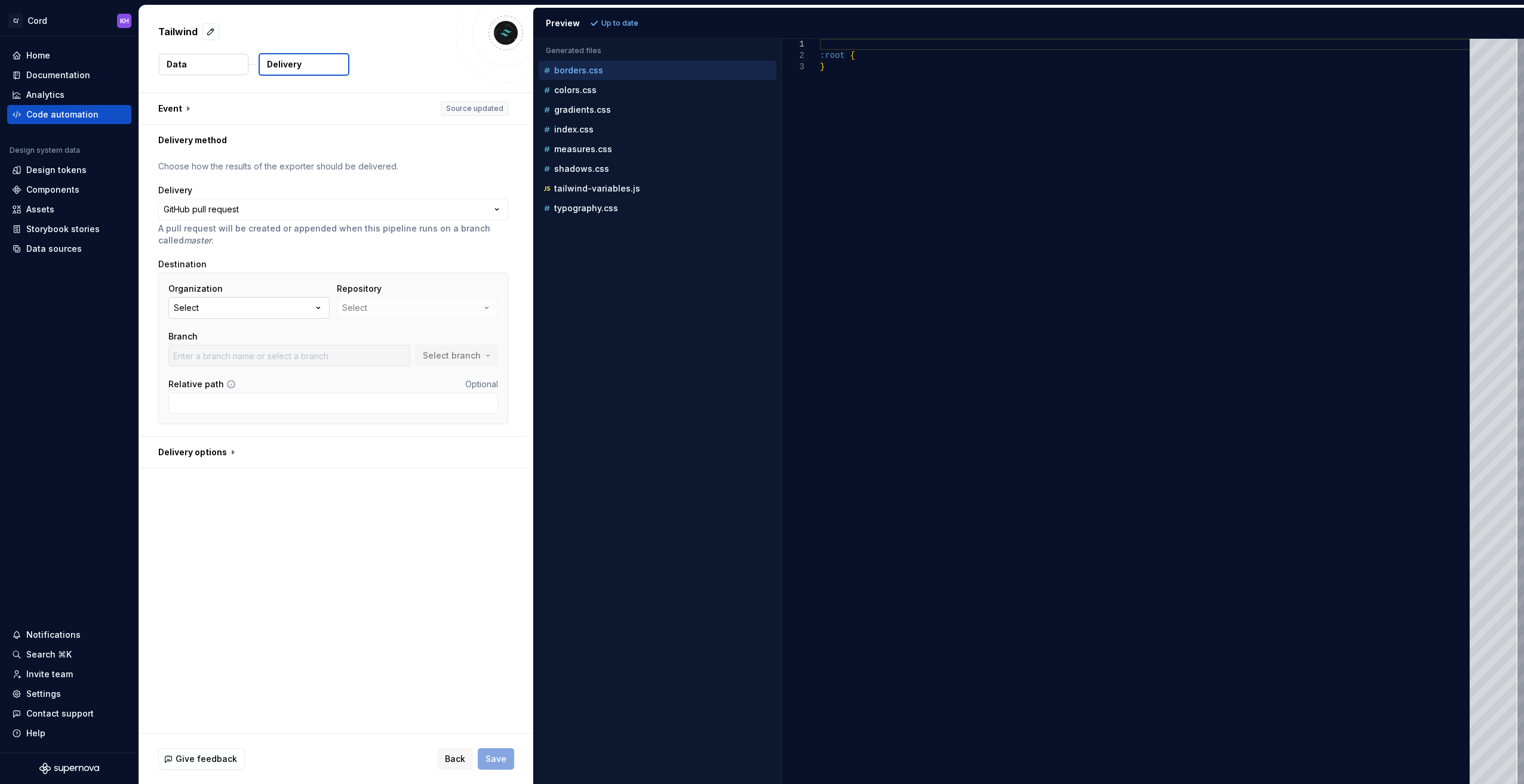
click at [280, 303] on button "Select" at bounding box center [249, 308] width 162 height 21
click at [277, 381] on div "Add a personal access token" at bounding box center [261, 386] width 120 height 24
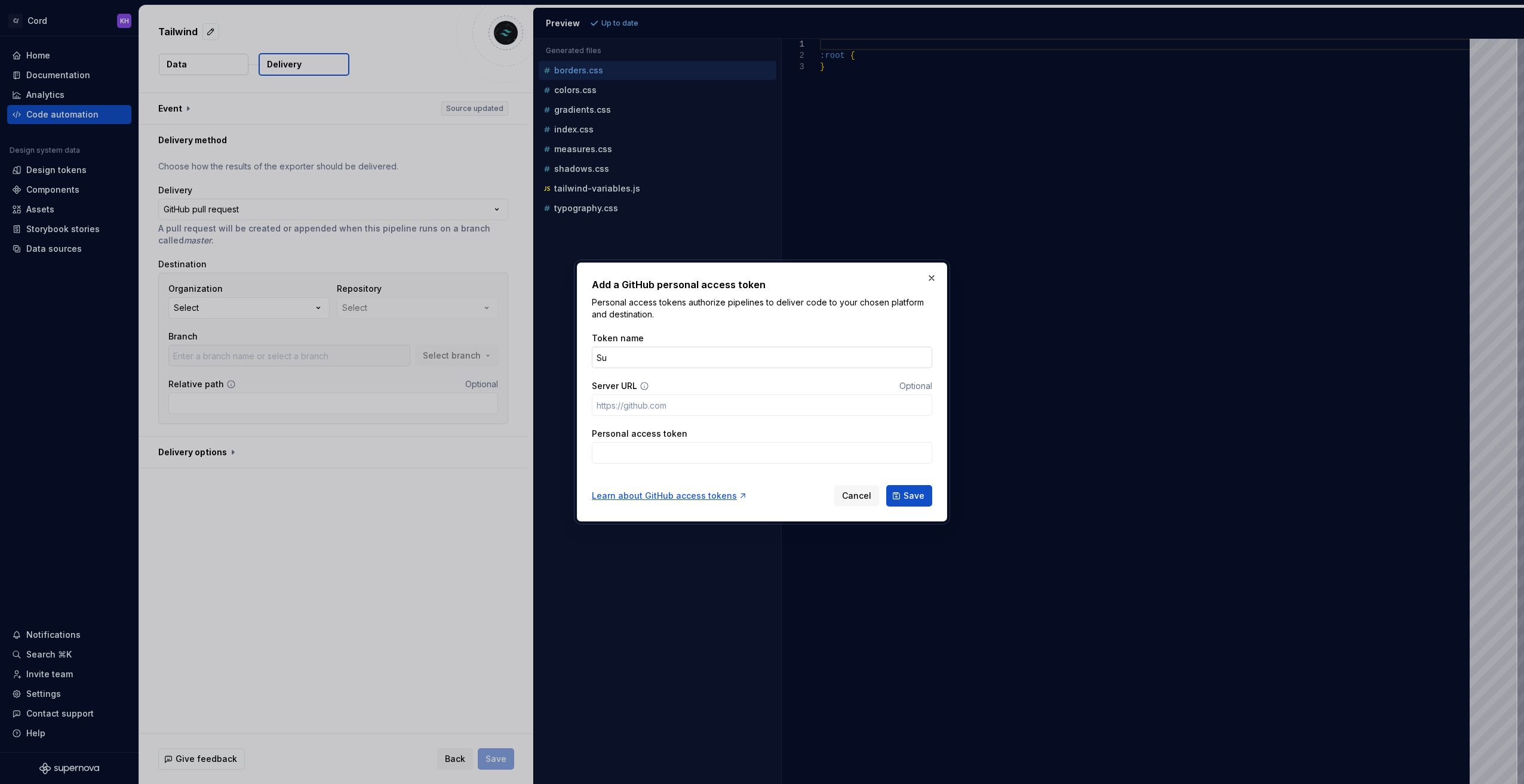
type input "S"
type input "Cord"
click at [679, 448] on input "Personal access token" at bounding box center [762, 453] width 341 height 21
paste input "github_pat_11AZSNCKY0MjEX2cLQltd1_k4mCKjajwWCgMyUOeqwwzgHZaM8hkcUiXK0bIuLerYg7G…"
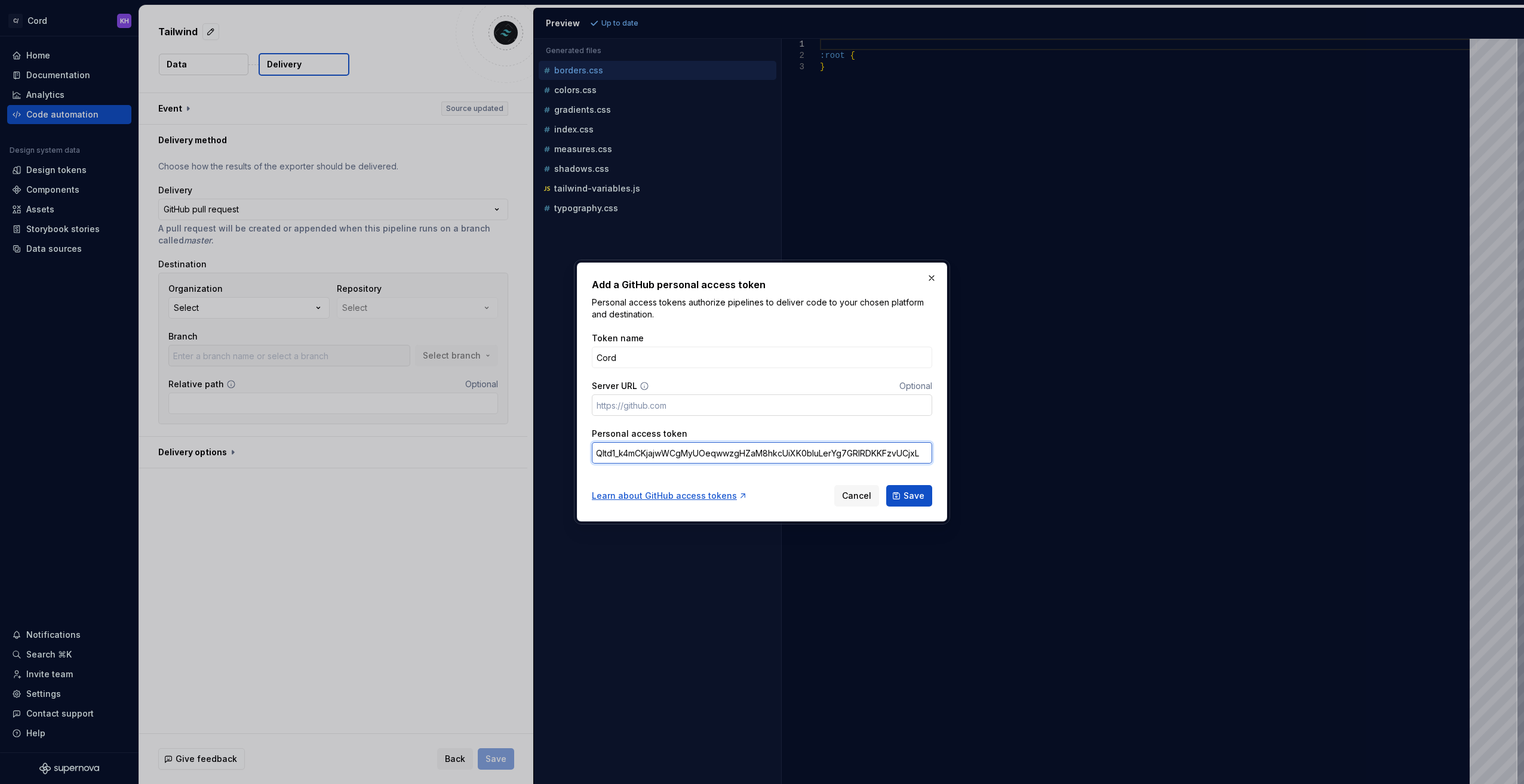
type input "github_pat_11AZSNCKY0MjEX2cLQltd1_k4mCKjajwWCgMyUOeqwwzgHZaM8hkcUiXK0bIuLerYg7G…"
click at [711, 401] on input "Server URL" at bounding box center [762, 406] width 341 height 21
click at [909, 495] on span "Save" at bounding box center [913, 496] width 20 height 12
click at [697, 410] on input "Server URL" at bounding box center [762, 406] width 341 height 21
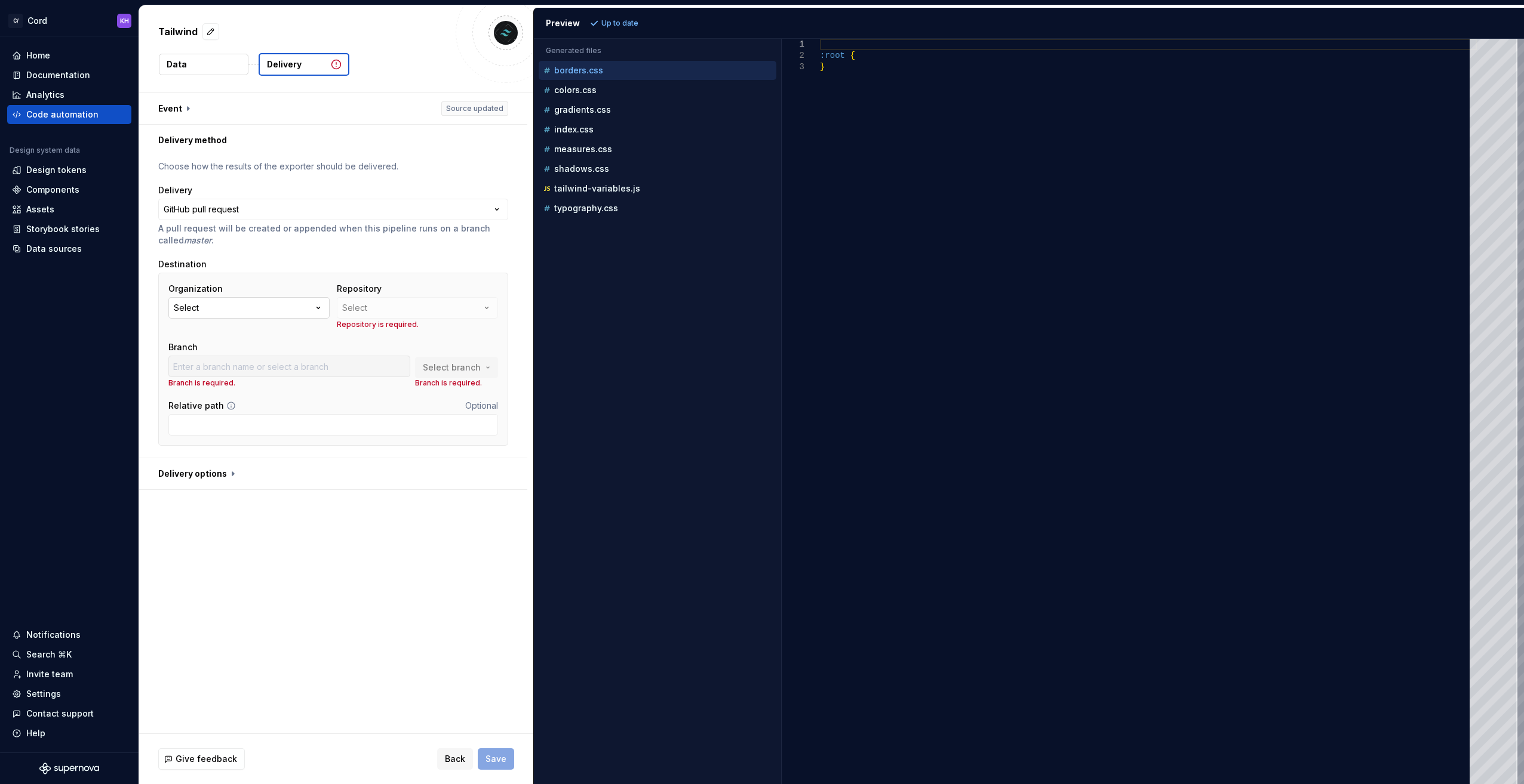
click at [311, 306] on button "Select" at bounding box center [249, 308] width 162 height 21
click at [325, 557] on div "**********" at bounding box center [336, 413] width 394 height 640
click at [277, 372] on div at bounding box center [289, 367] width 242 height 21
click at [399, 316] on div "Repository Select" at bounding box center [417, 301] width 162 height 36
click at [401, 305] on div "Repository Select" at bounding box center [417, 301] width 162 height 36
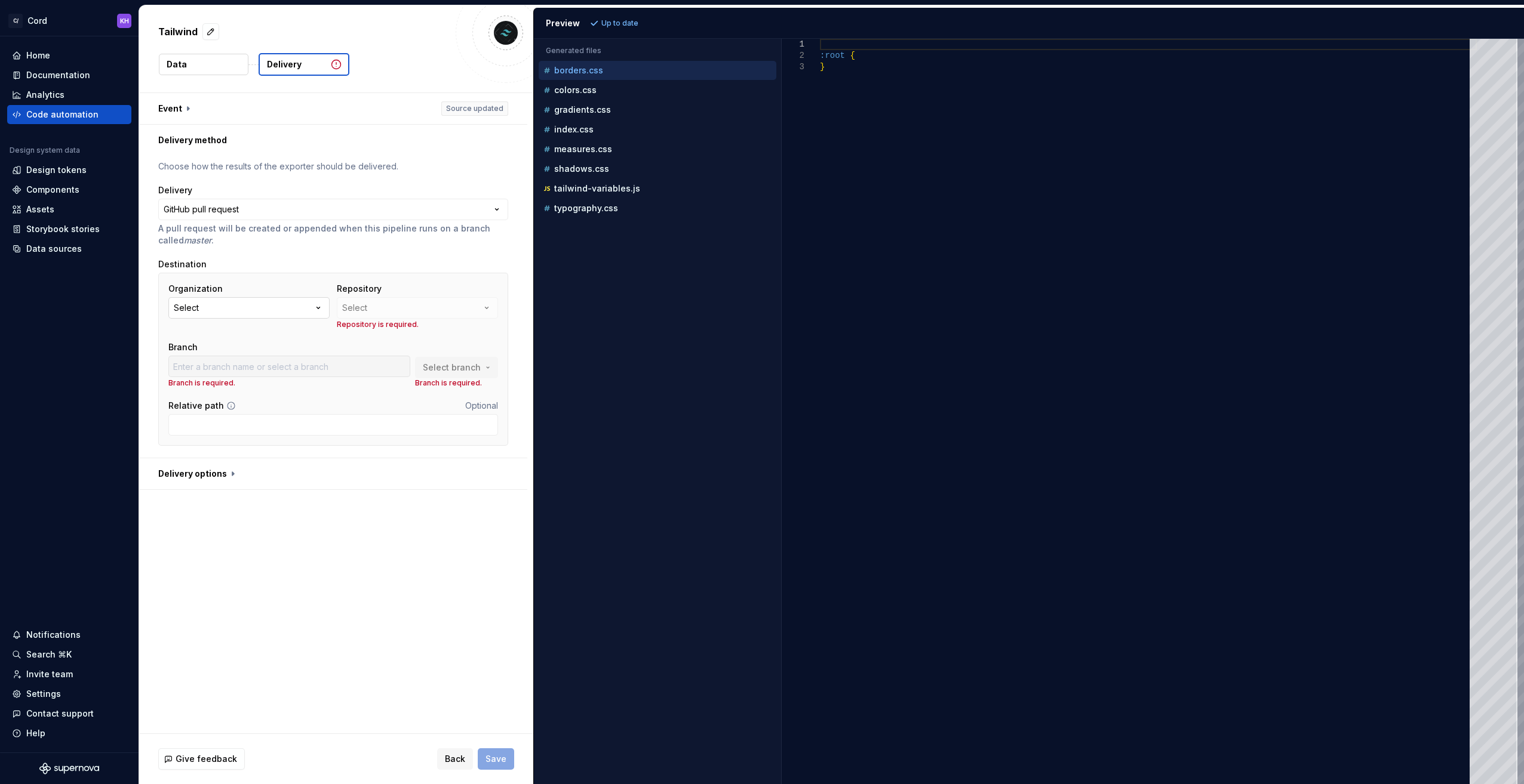
click at [280, 308] on button "Select" at bounding box center [249, 308] width 162 height 21
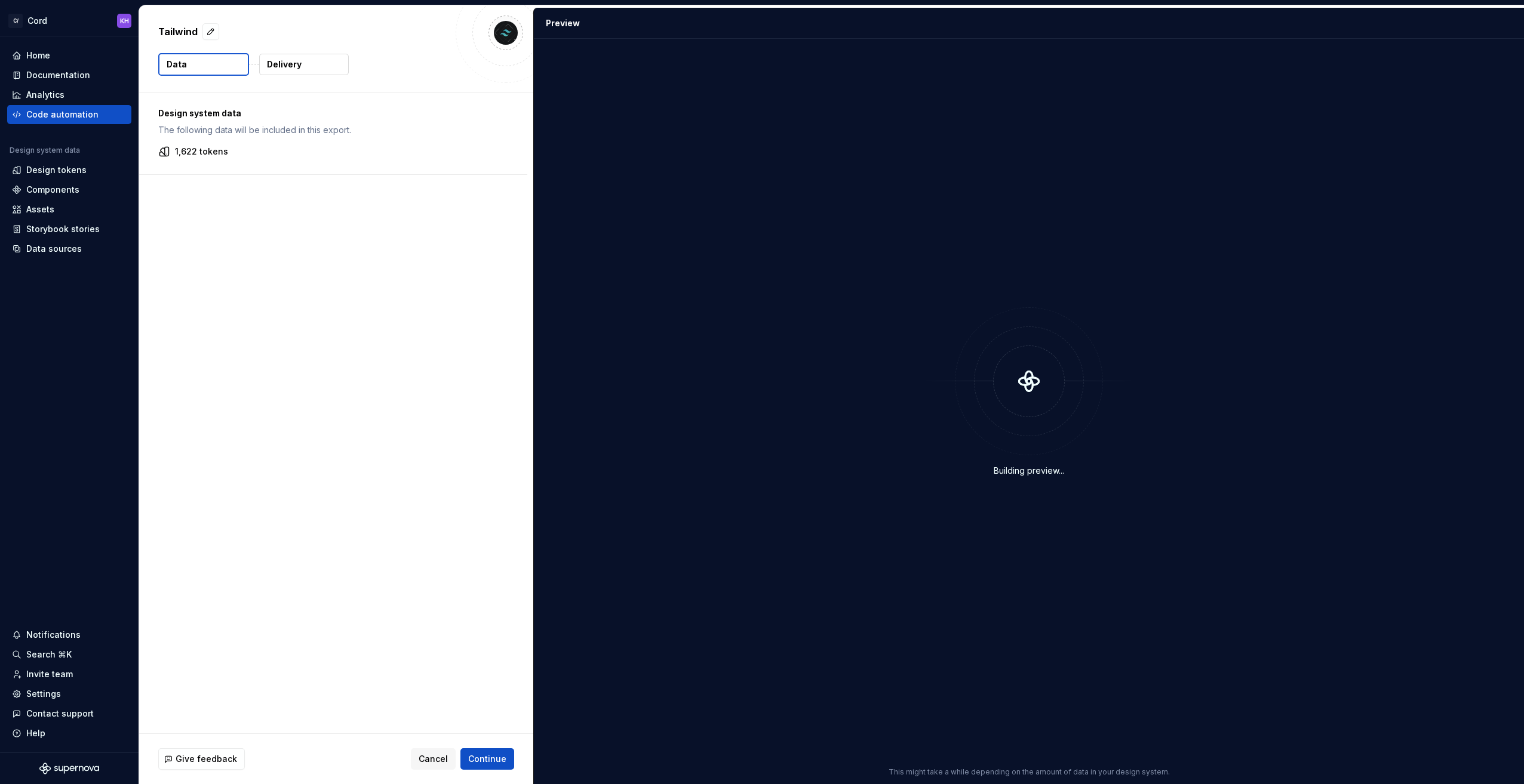
click at [290, 67] on p "Delivery" at bounding box center [284, 64] width 35 height 12
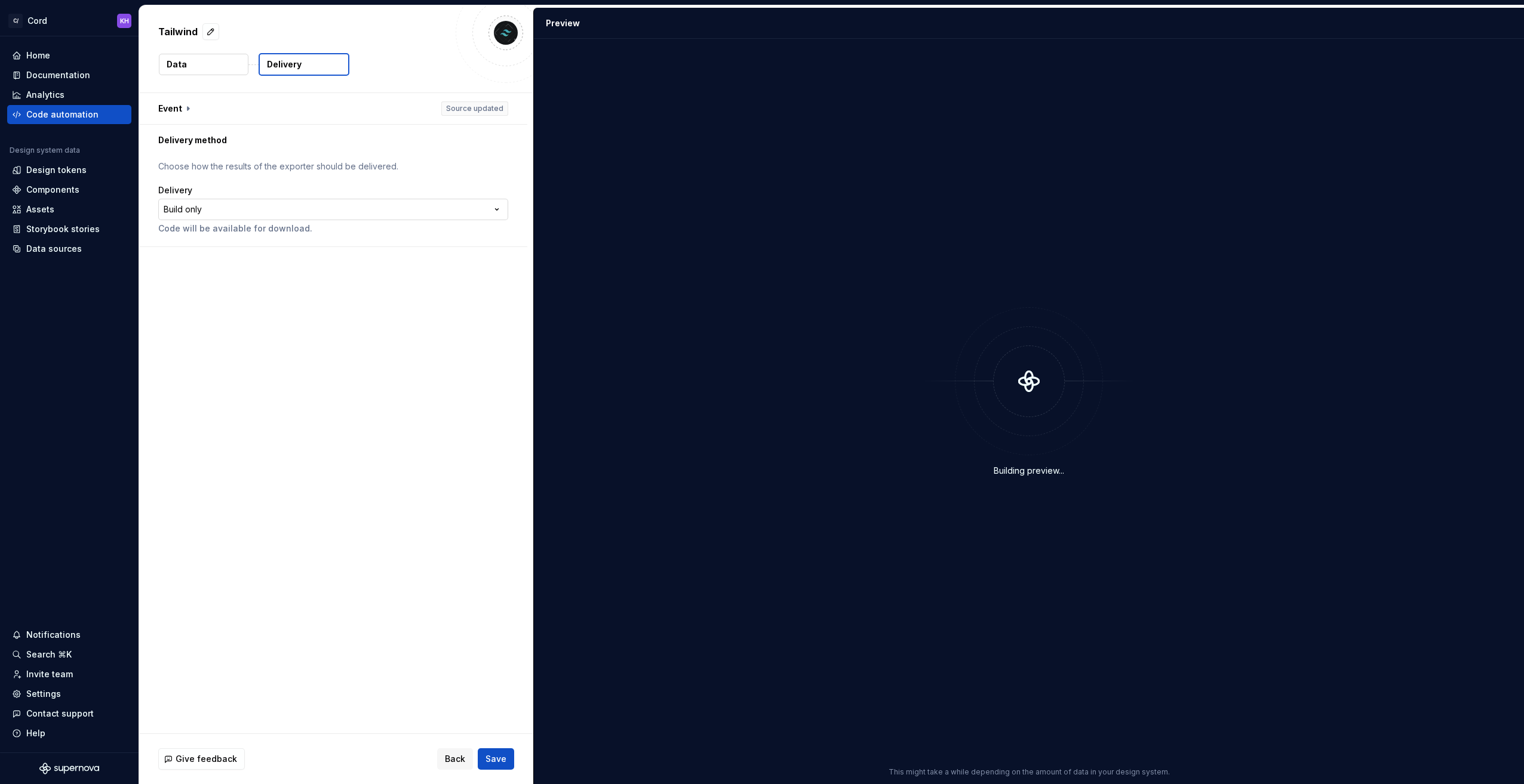
click at [243, 206] on html "**********" at bounding box center [762, 392] width 1524 height 784
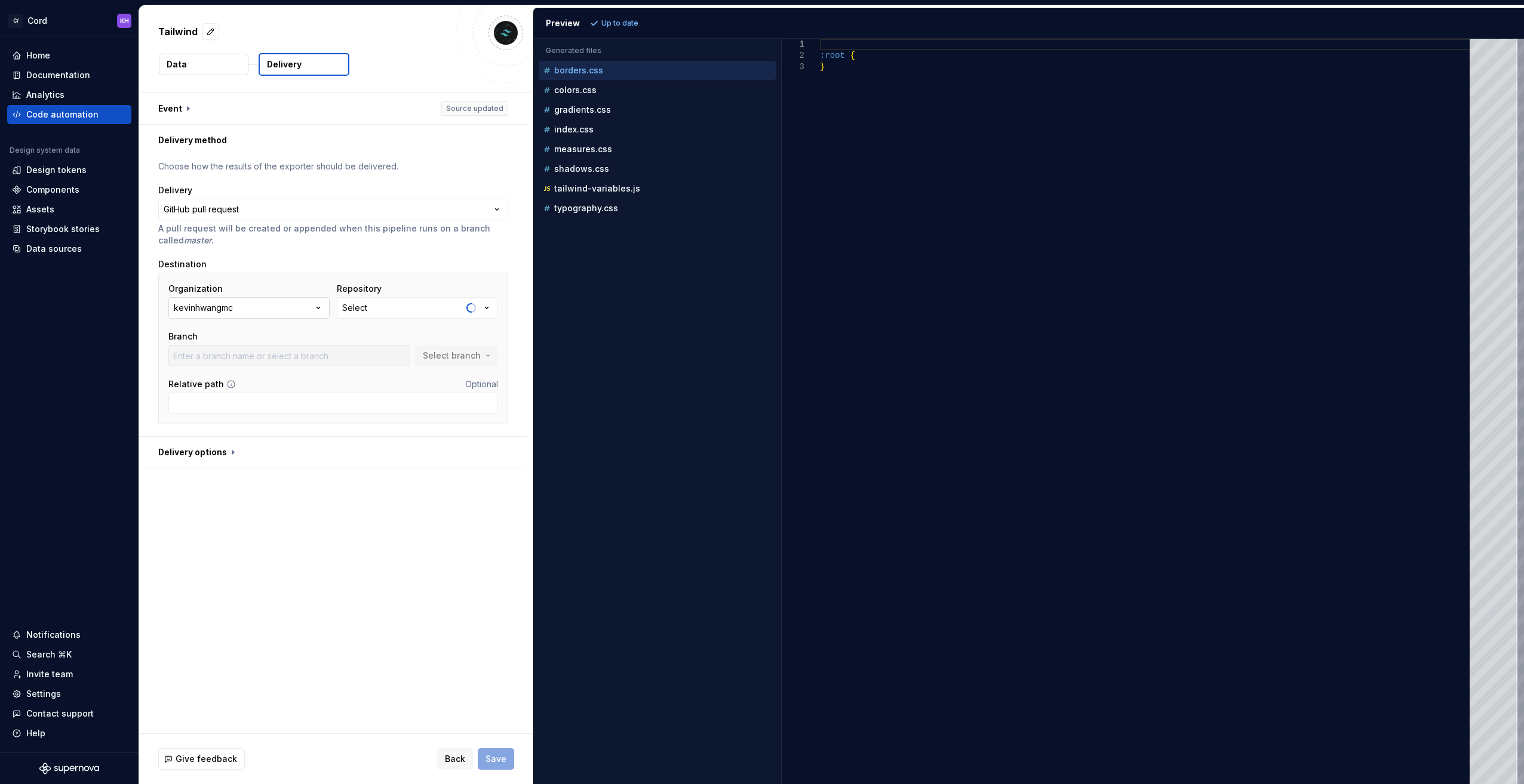
click at [308, 313] on button "kevinhwangmc" at bounding box center [249, 308] width 162 height 21
click at [262, 359] on div "kevinhwangmc" at bounding box center [233, 355] width 63 height 12
click at [482, 309] on icon "button" at bounding box center [487, 308] width 12 height 12
type input "cord"
click at [488, 329] on div "Fetch latest" at bounding box center [495, 332] width 64 height 21
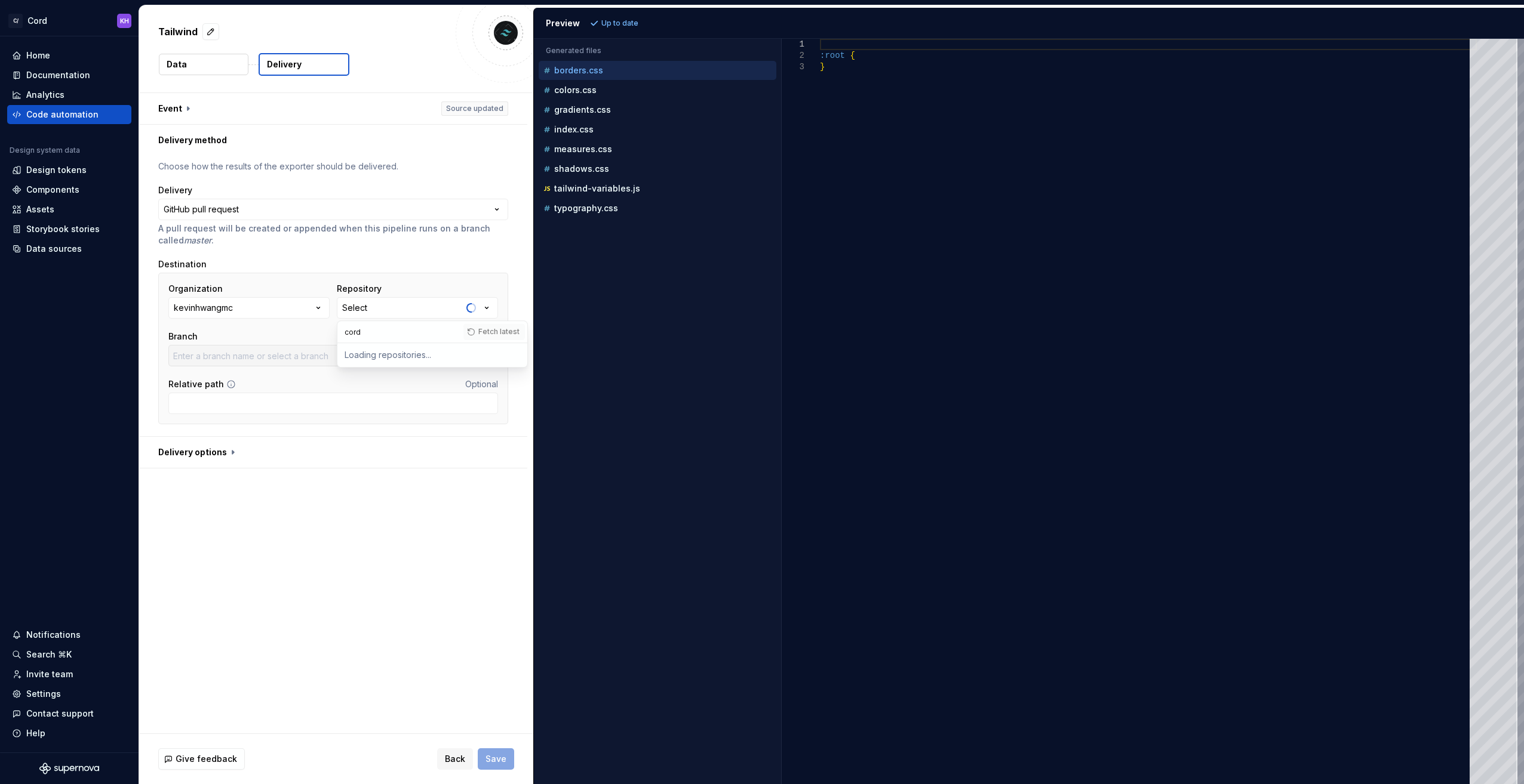
drag, startPoint x: 407, startPoint y: 327, endPoint x: 322, endPoint y: 333, distance: 85.2
click at [322, 333] on body "**********" at bounding box center [762, 392] width 1524 height 784
type input "master"
type input "c"
click at [483, 308] on icon "button" at bounding box center [487, 308] width 12 height 12
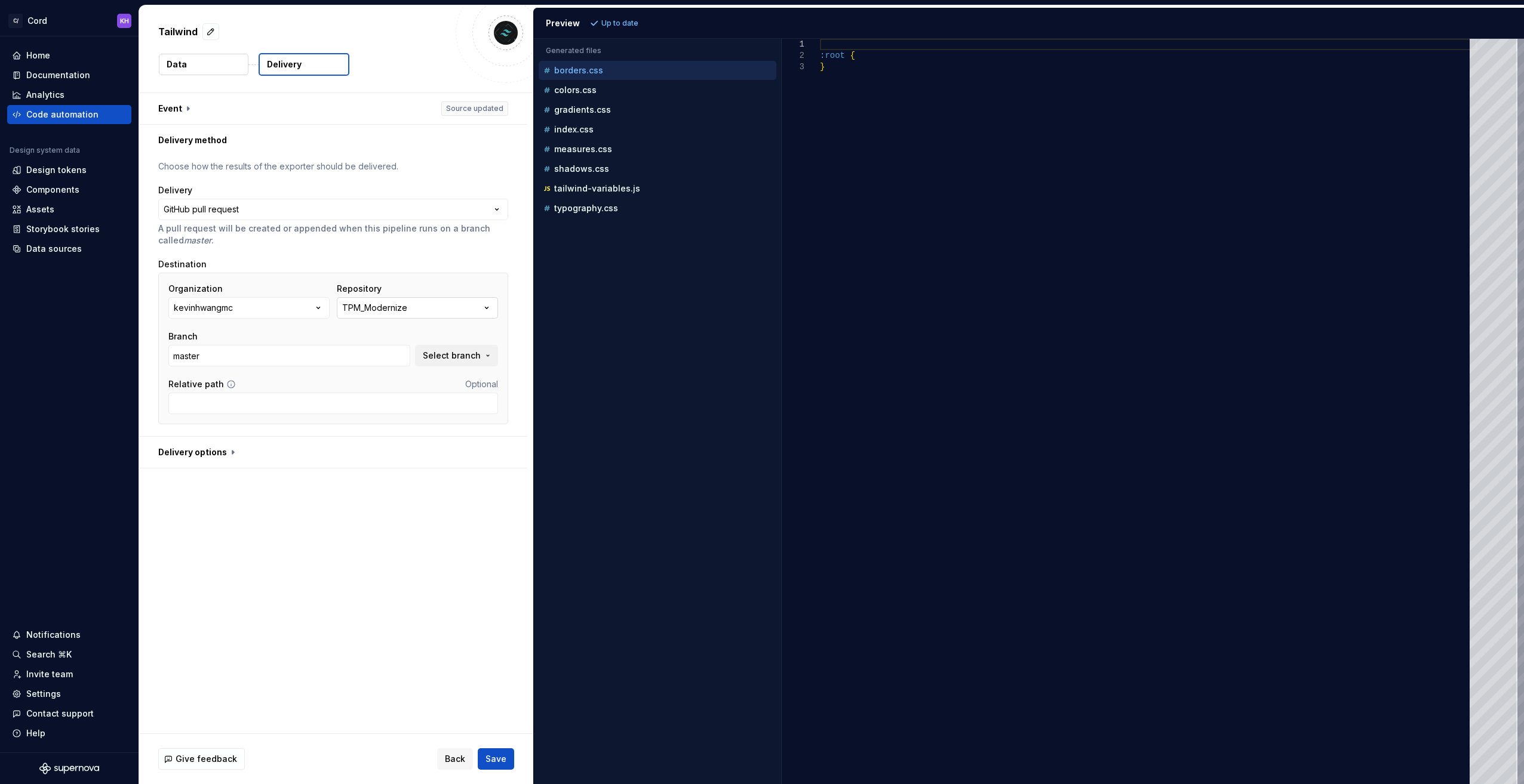
click at [434, 306] on button "TPM_Modernize" at bounding box center [417, 308] width 162 height 21
click at [399, 337] on input "text" at bounding box center [400, 332] width 126 height 21
type input "cord"
click at [492, 335] on span "Fetch latest" at bounding box center [499, 332] width 41 height 10
click at [282, 335] on div "Branch" at bounding box center [289, 337] width 242 height 12
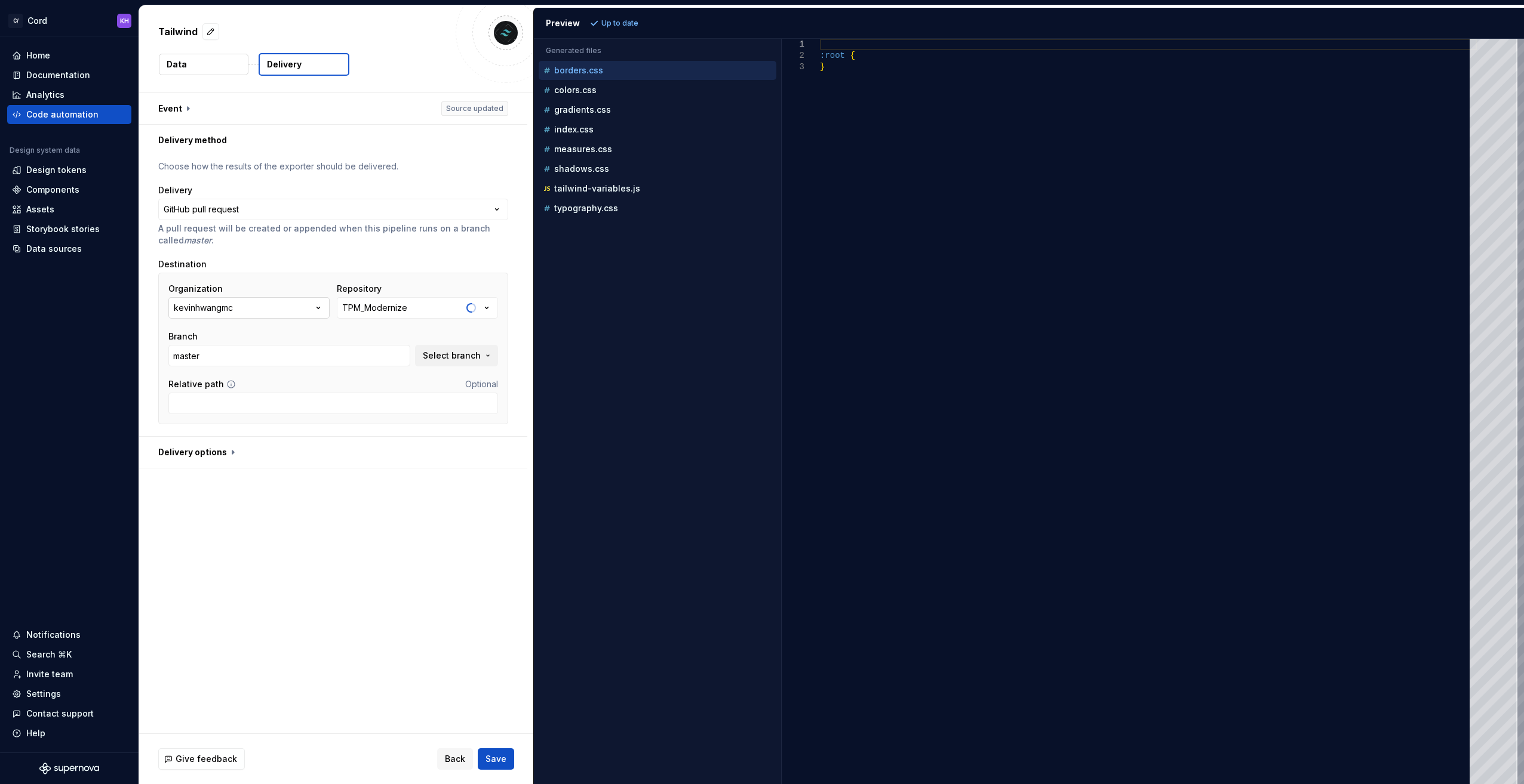
click at [309, 302] on button "kevinhwangmc" at bounding box center [249, 308] width 162 height 21
click at [250, 400] on div "Add a personal access token" at bounding box center [261, 405] width 120 height 24
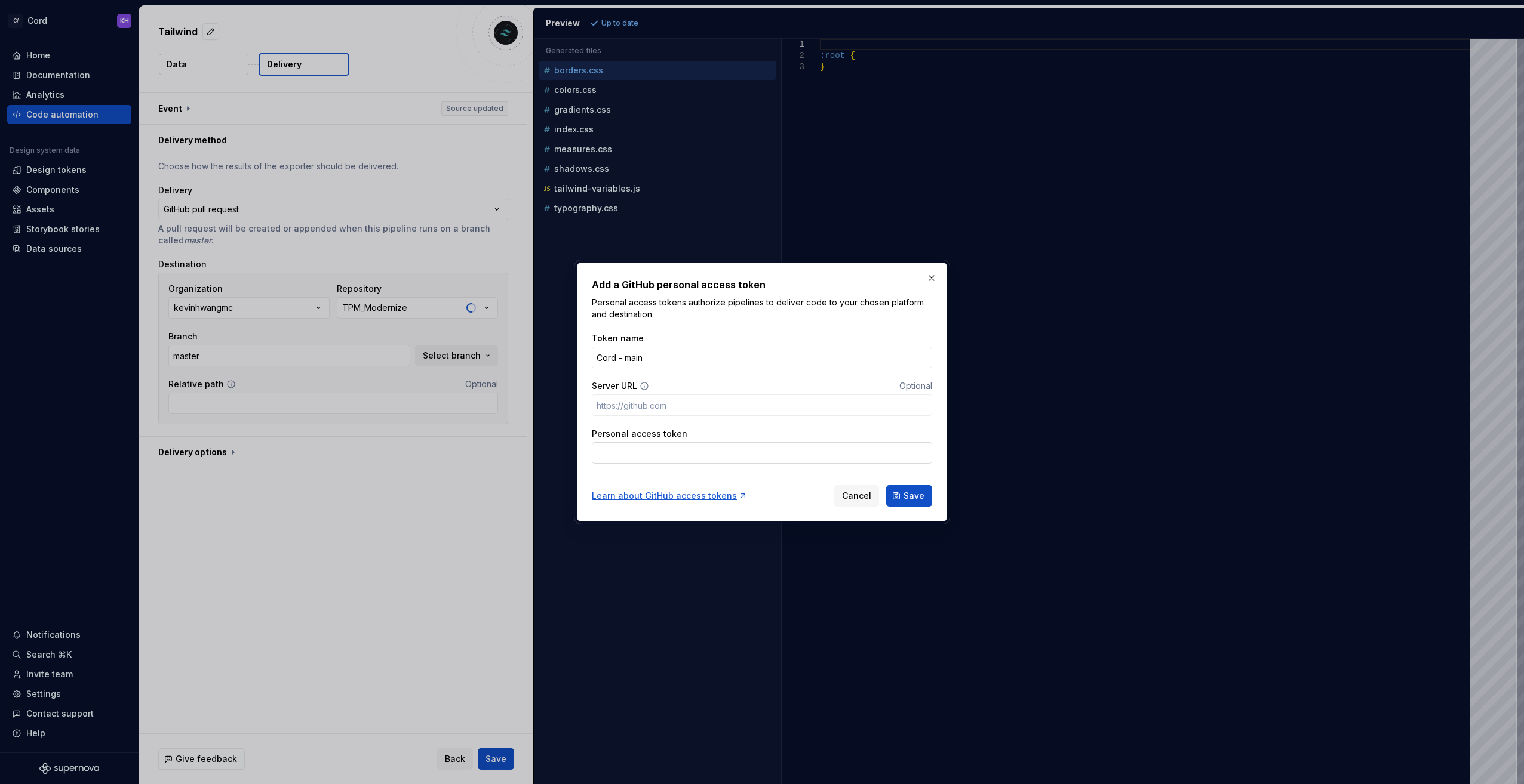
type input "Cord - main"
click at [678, 459] on input "Personal access token" at bounding box center [762, 453] width 341 height 21
paste input "github_pat_11AZSNCKY0MjEX2cLQltd1_k4mCKjajwWCgMyUOeqwwzgHZaM8hkcUiXK0bIuLerYg7G…"
type input "github_pat_11AZSNCKY0MjEX2cLQltd1_k4mCKjajwWCgMyUOeqwwzgHZaM8hkcUiXK0bIuLerYg7G…"
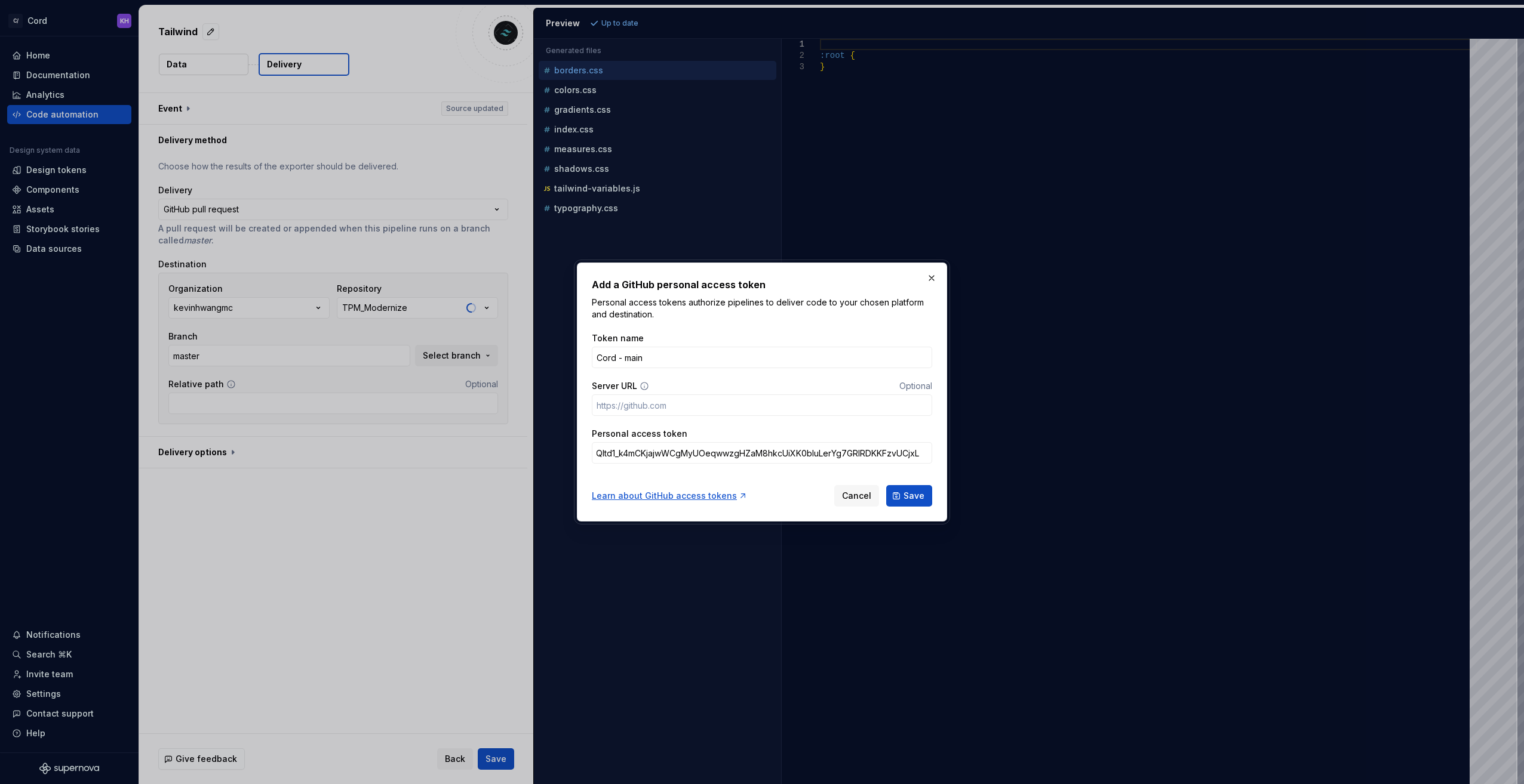
scroll to position [0, 0]
click at [680, 406] on input "Server URL" at bounding box center [762, 406] width 341 height 21
paste input "[URL][DOMAIN_NAME]"
type input "[URL][DOMAIN_NAME]"
click at [913, 499] on span "Save" at bounding box center [913, 496] width 20 height 12
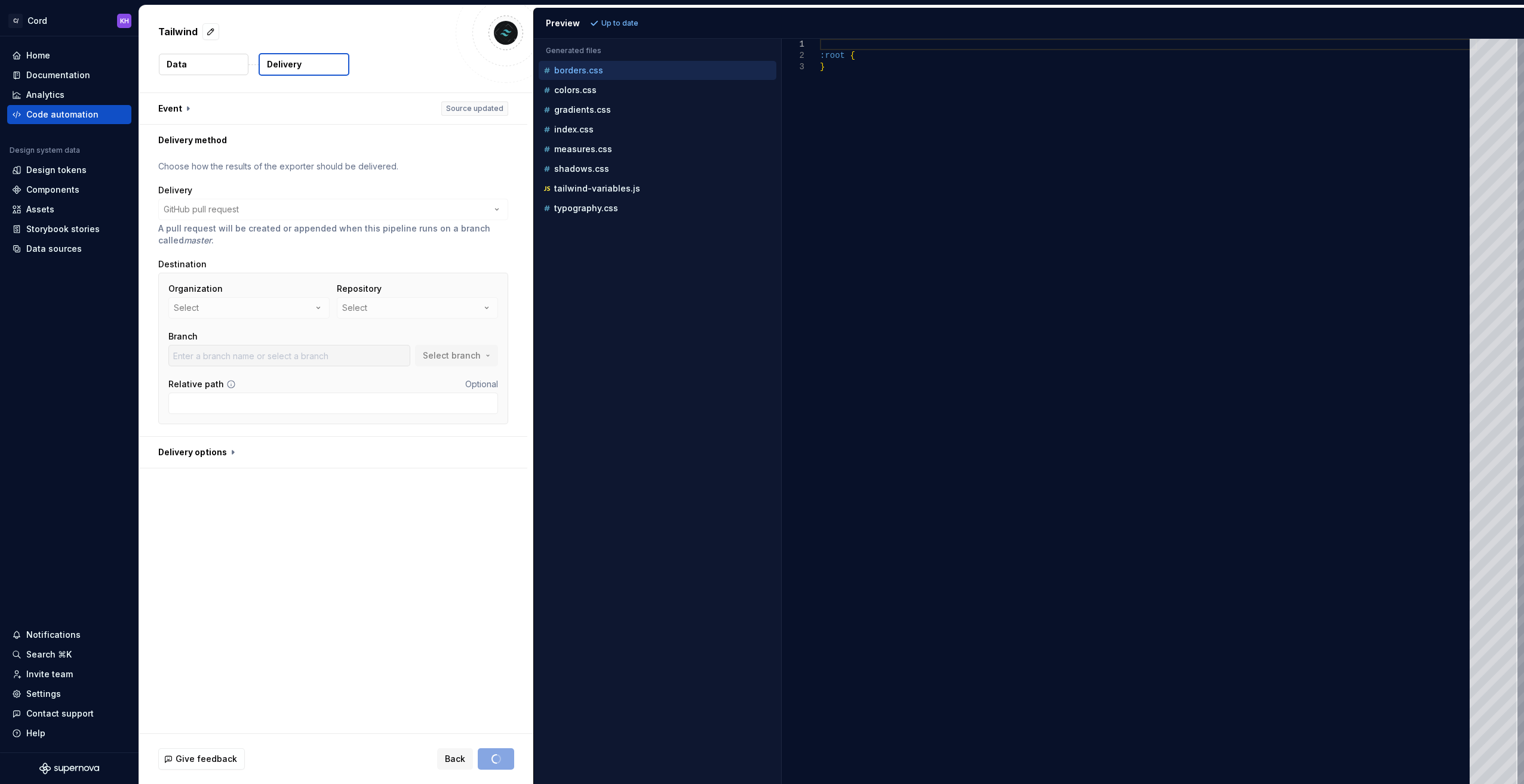
click at [319, 306] on div "Organization Select" at bounding box center [249, 301] width 162 height 36
click at [314, 306] on div "Organization Select" at bounding box center [249, 301] width 162 height 36
click at [319, 497] on div "**********" at bounding box center [336, 413] width 394 height 640
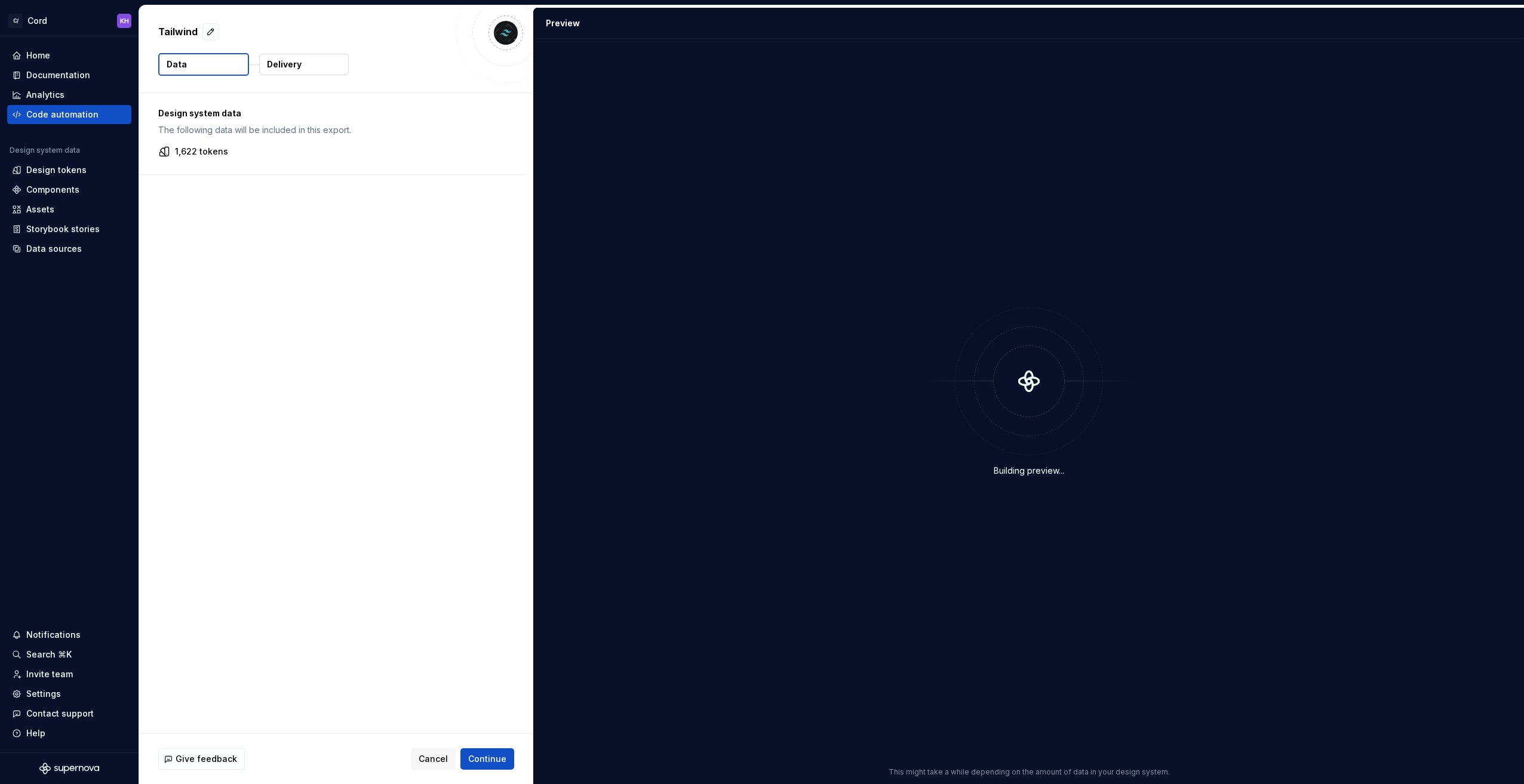
click at [286, 61] on p "Delivery" at bounding box center [284, 64] width 35 height 12
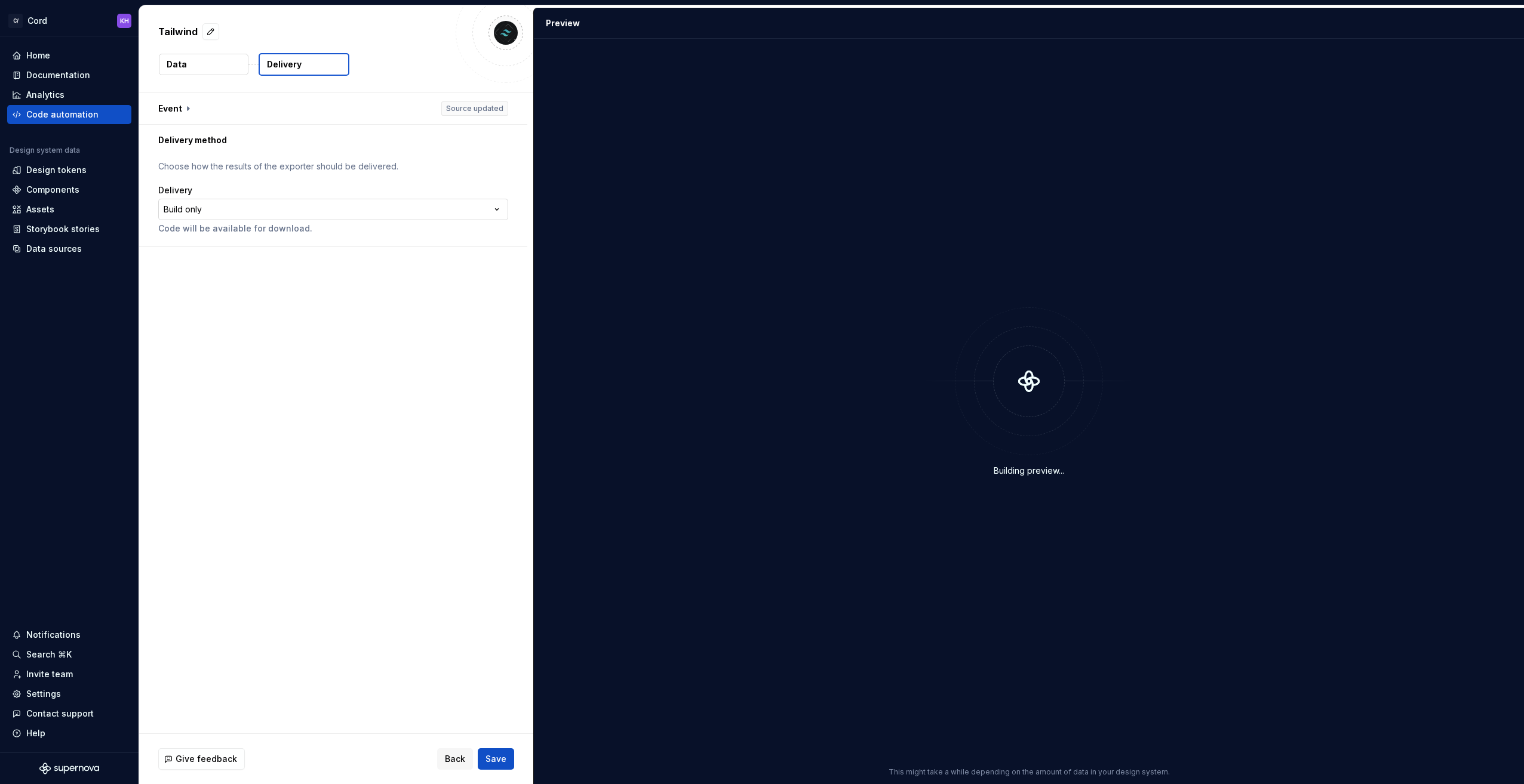
click at [237, 211] on html "**********" at bounding box center [762, 392] width 1524 height 784
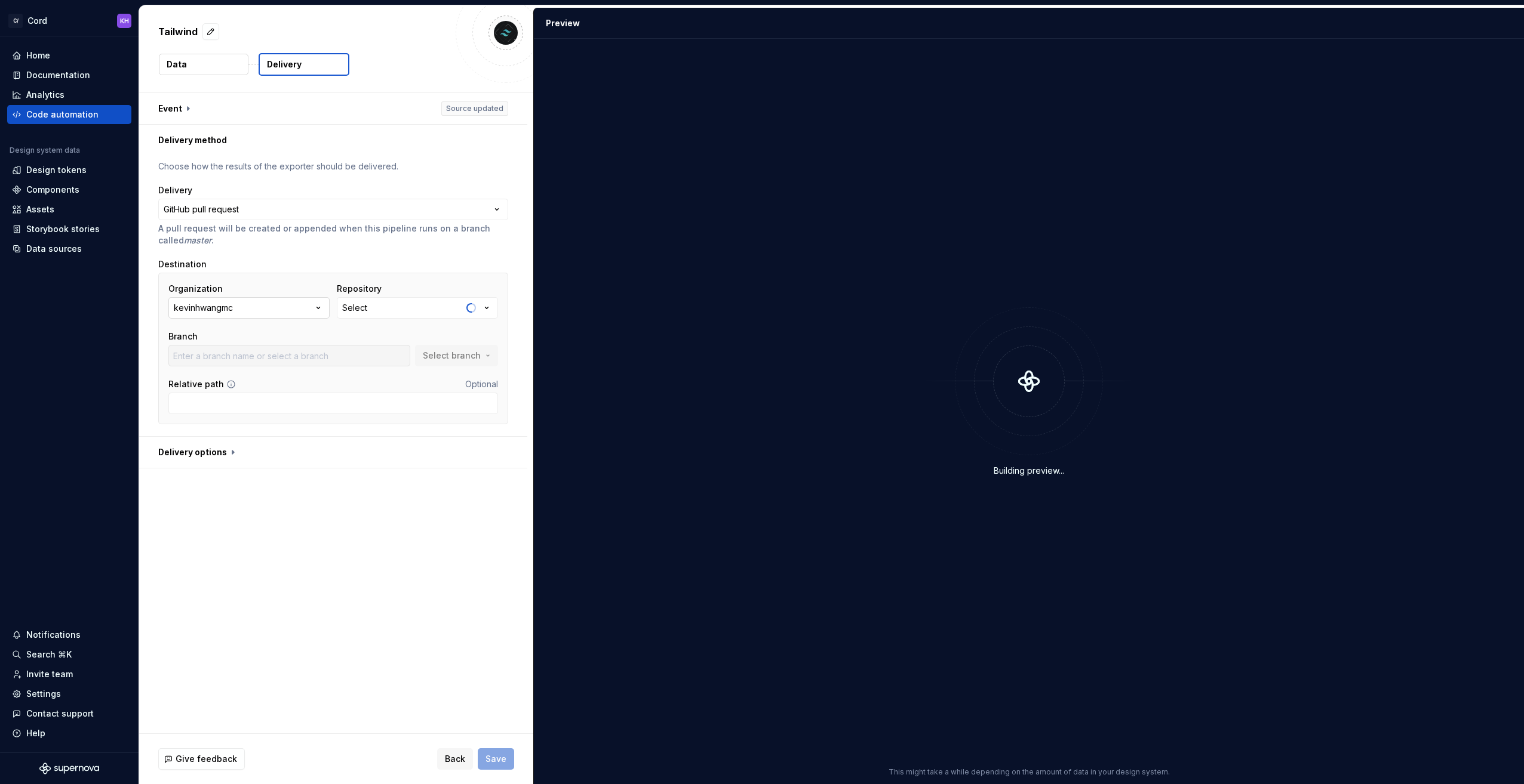
click at [307, 309] on button "kevinhwangmc" at bounding box center [249, 308] width 162 height 21
click at [279, 356] on div "kevinhwangmc" at bounding box center [261, 355] width 120 height 12
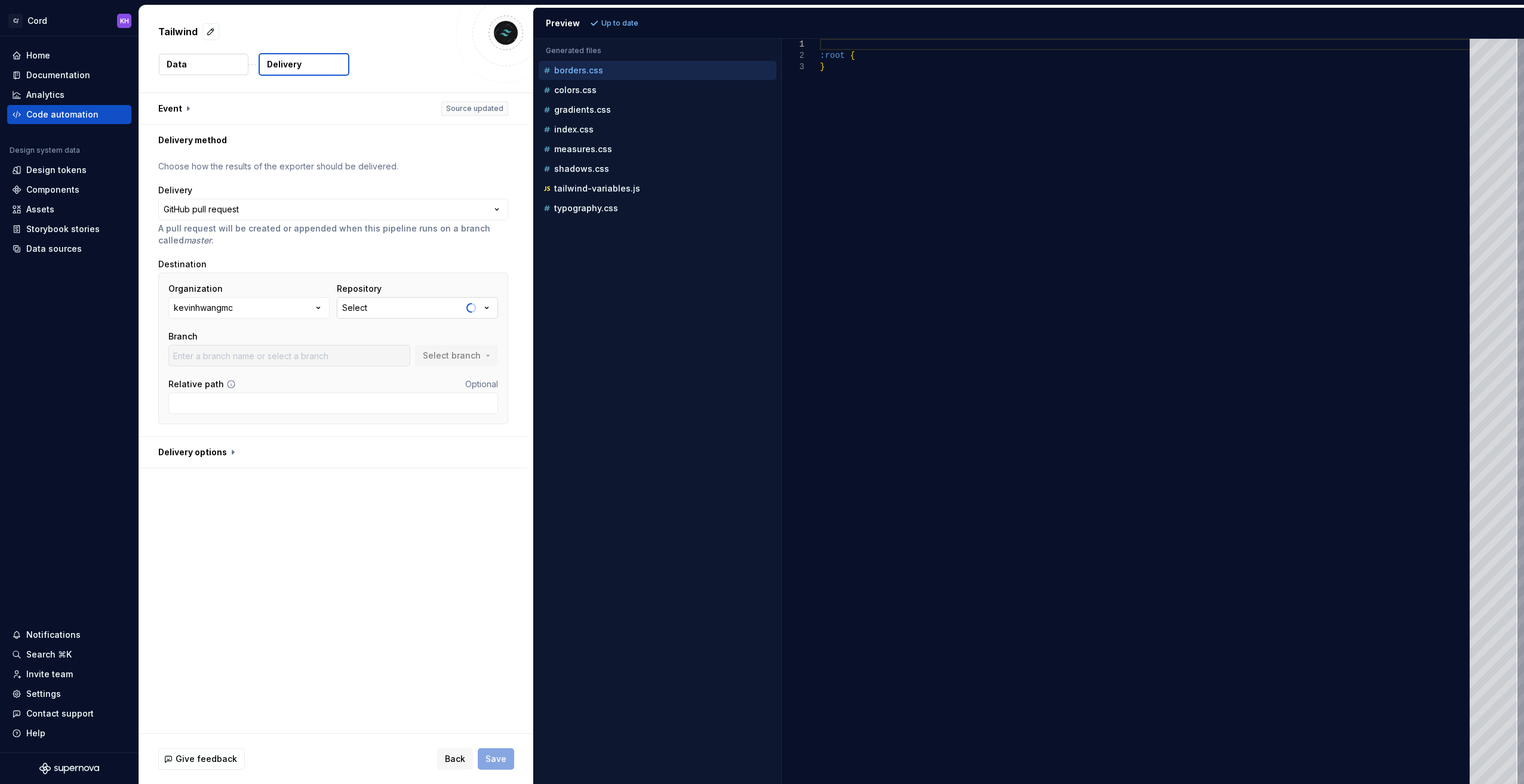
click at [484, 306] on icon "button" at bounding box center [487, 308] width 12 height 12
click at [438, 319] on div "Organization kevinhwangmc Repository Select Branch Select branch" at bounding box center [333, 325] width 330 height 84
click at [435, 322] on div "Organization kevinhwangmc Repository Select Branch Select branch" at bounding box center [333, 325] width 330 height 84
click at [425, 303] on button "Select" at bounding box center [417, 308] width 162 height 21
type input "x"
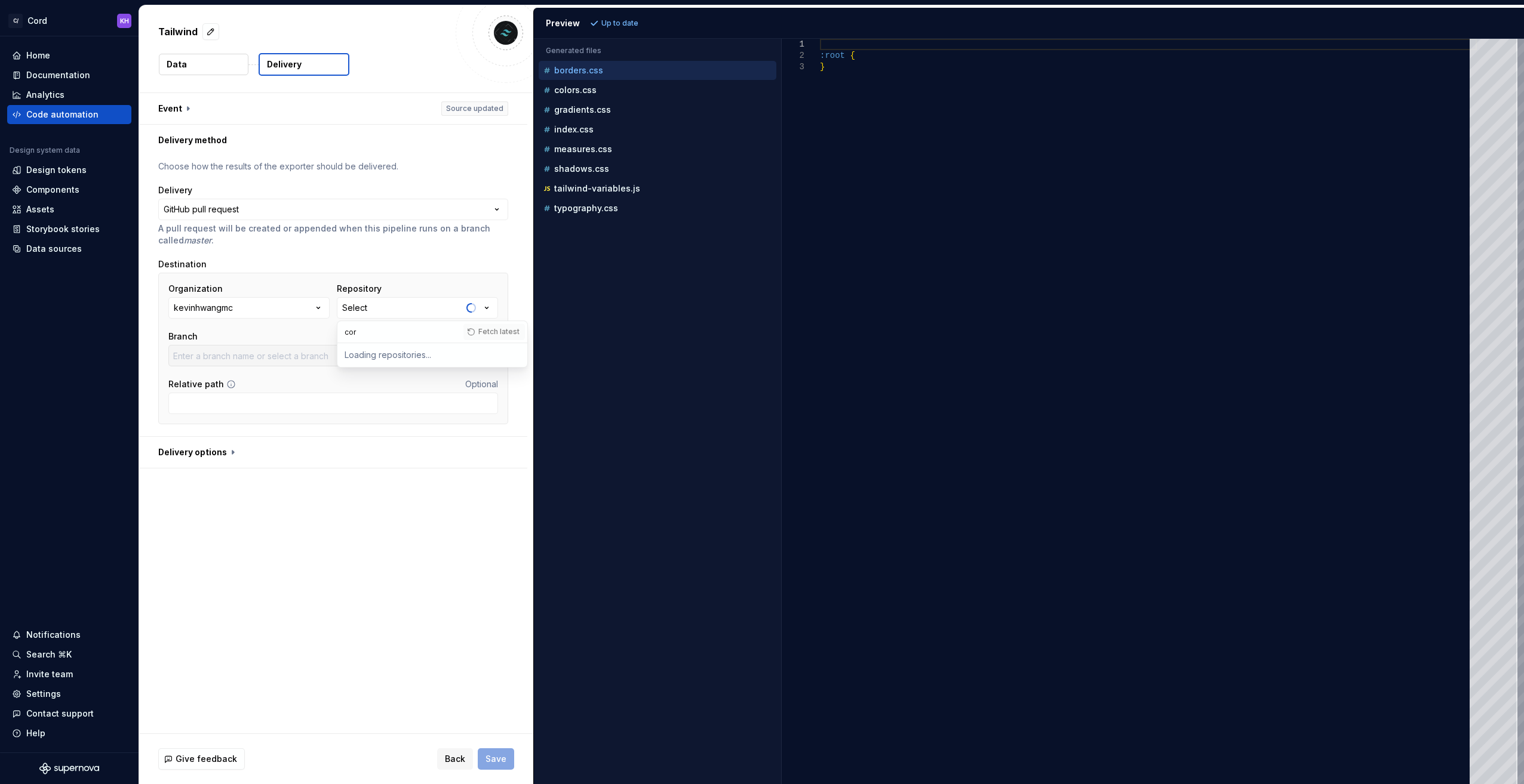
type input "cord"
click at [418, 326] on input "cord" at bounding box center [400, 332] width 126 height 21
click at [362, 501] on div "**********" at bounding box center [336, 413] width 394 height 640
click at [361, 498] on div "**********" at bounding box center [336, 413] width 394 height 640
click at [295, 311] on button "kevinhwangmc" at bounding box center [249, 308] width 162 height 21
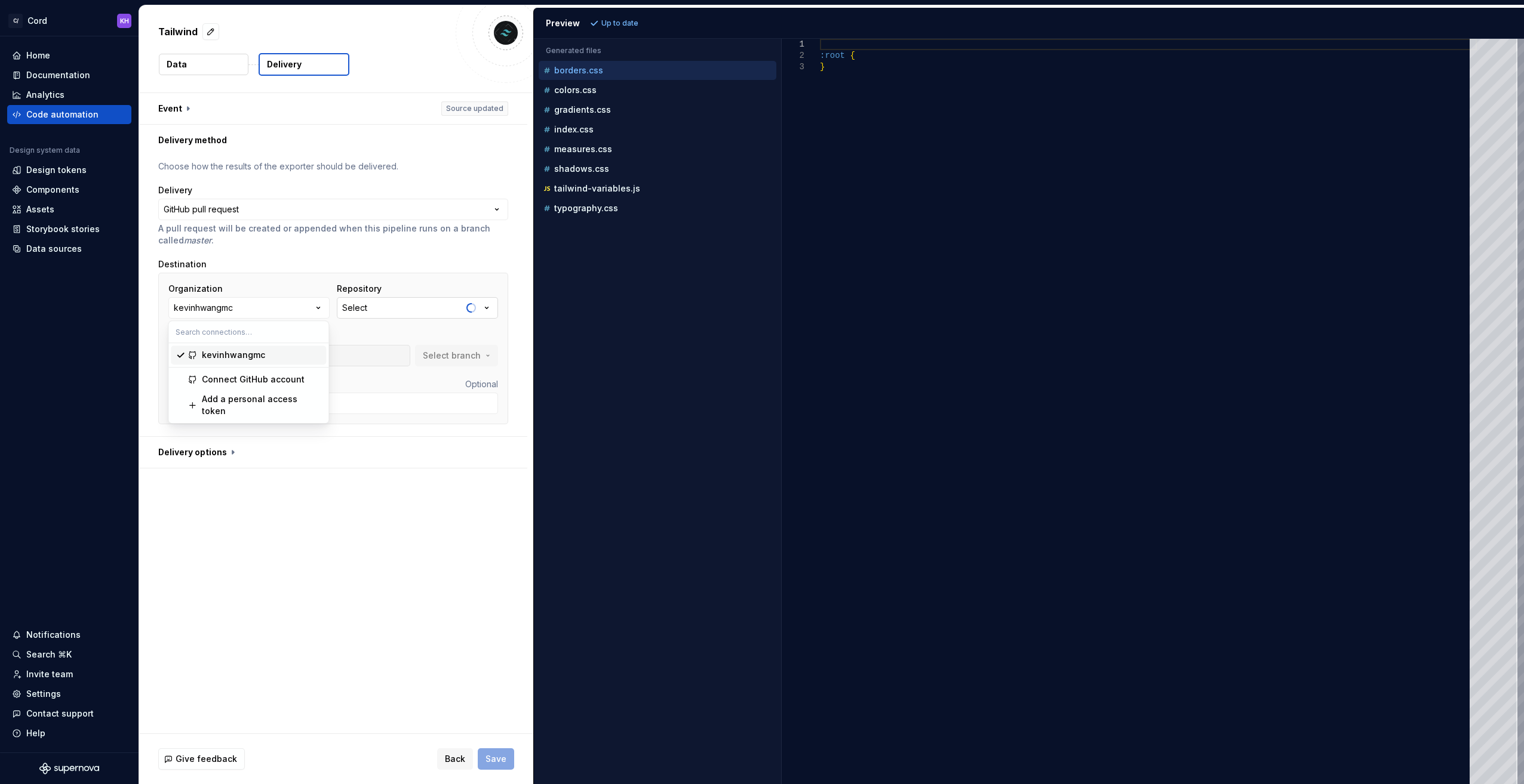
click at [389, 301] on button "Select" at bounding box center [417, 308] width 162 height 21
click at [396, 303] on button "Select" at bounding box center [417, 308] width 162 height 21
click at [374, 517] on div "**********" at bounding box center [336, 413] width 394 height 640
click at [22, 695] on div "Settings" at bounding box center [69, 695] width 115 height 12
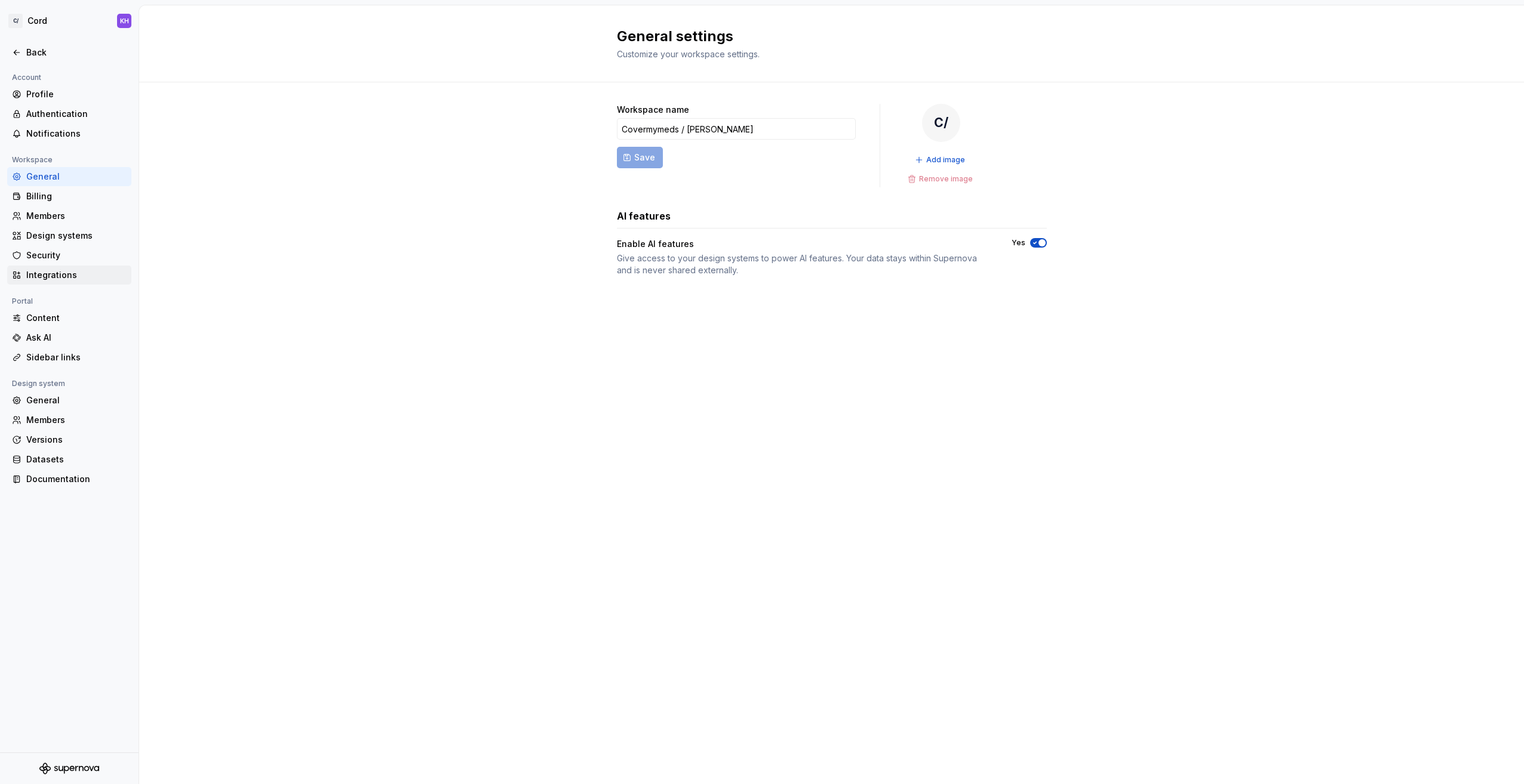
click at [43, 270] on div "Integrations" at bounding box center [76, 275] width 100 height 12
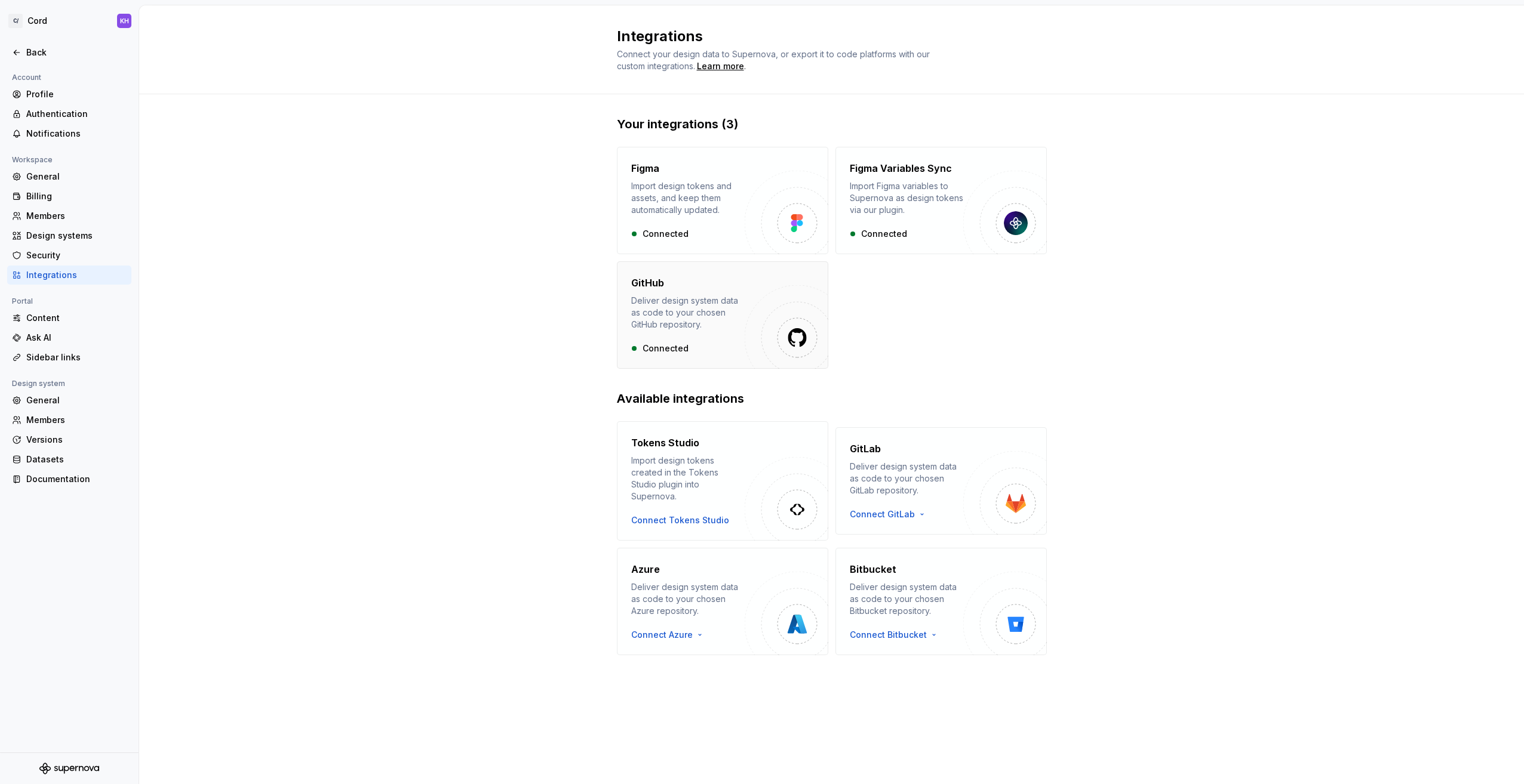
click at [708, 346] on div "Connected" at bounding box center [688, 348] width 114 height 12
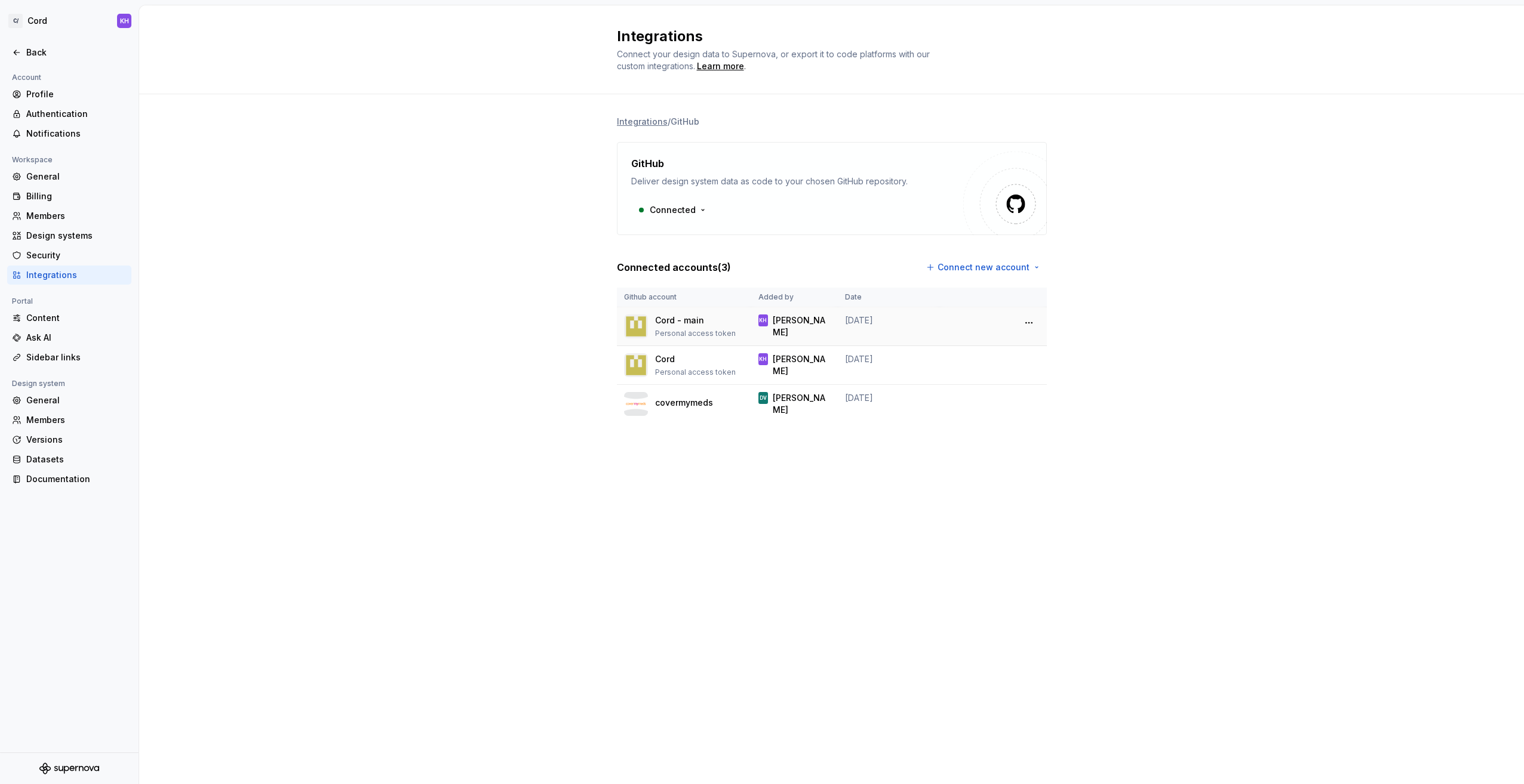
click at [703, 321] on div "Cord - main" at bounding box center [695, 320] width 81 height 12
click at [1034, 319] on html "C/ Cord KH Back Account Profile Authentication Notifications Workspace General …" at bounding box center [762, 392] width 1524 height 784
click at [985, 359] on html "C/ Cord KH Back Account Profile Authentication Notifications Workspace General …" at bounding box center [762, 392] width 1524 height 784
click at [1030, 361] on html "C/ Cord KH Back Account Profile Authentication Notifications Workspace General …" at bounding box center [762, 392] width 1524 height 784
click at [1066, 389] on div "Remove connection" at bounding box center [1081, 387] width 83 height 12
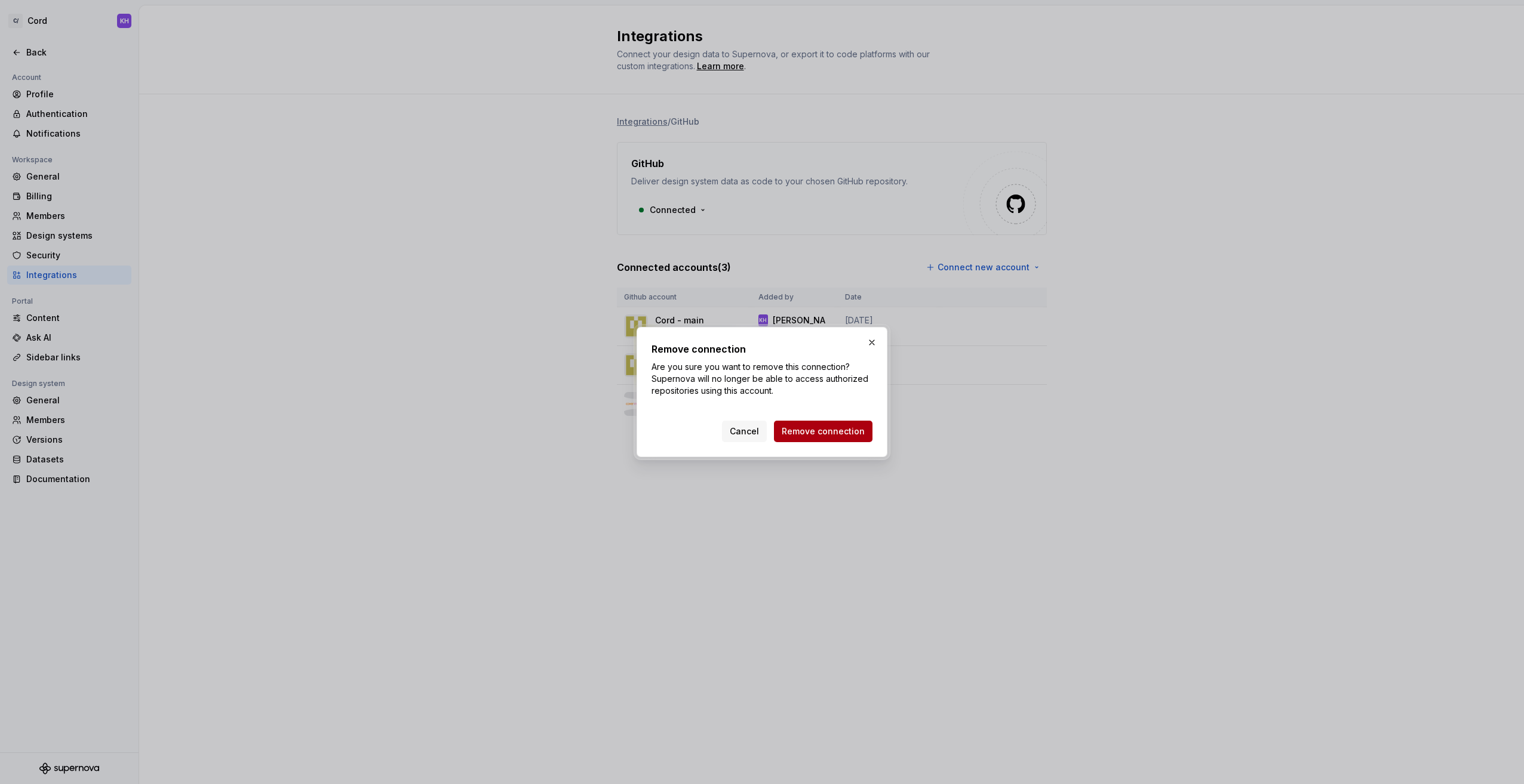
click at [839, 436] on span "Remove connection" at bounding box center [822, 432] width 83 height 12
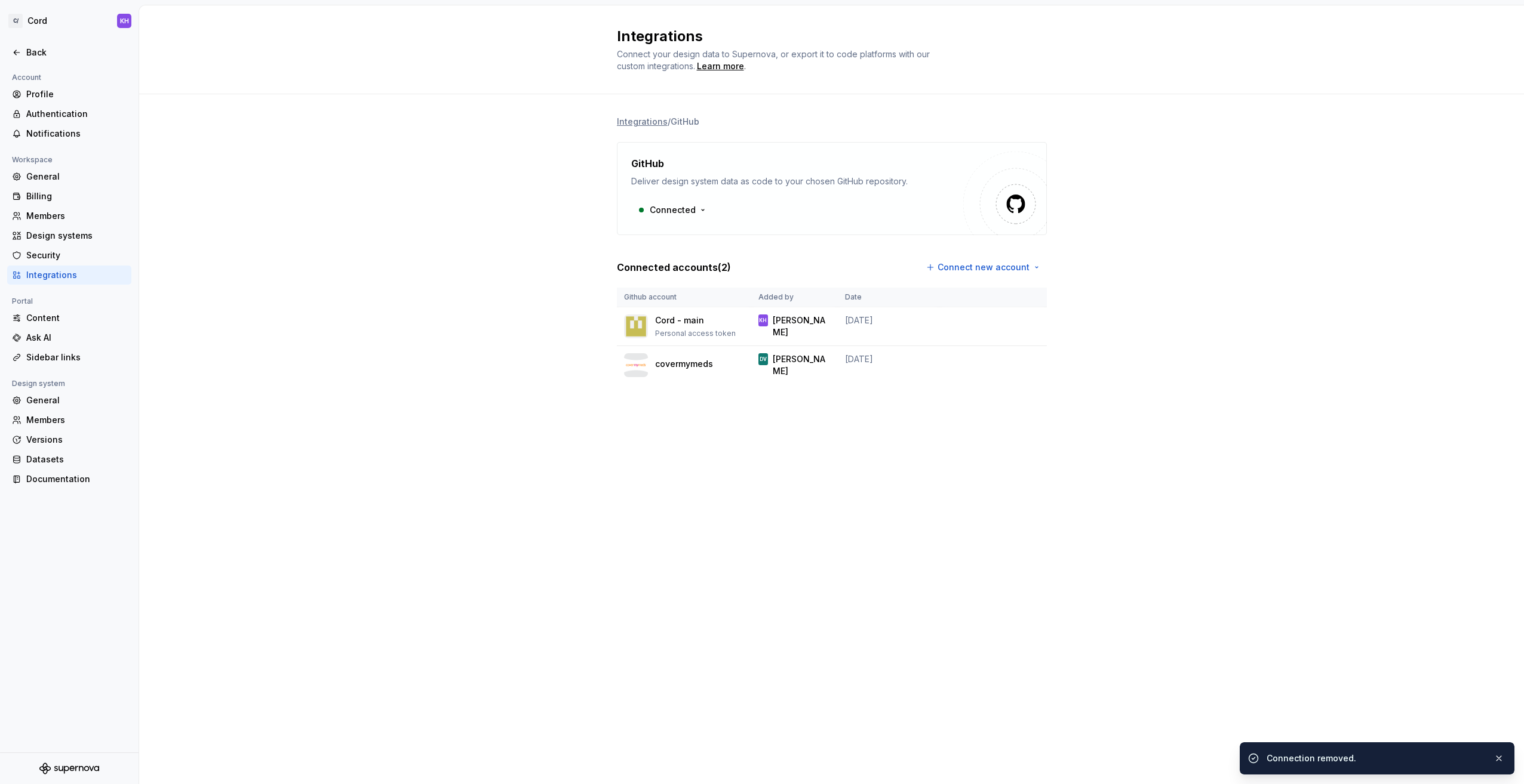
click at [621, 532] on div "Integrations Connect your design data to Supernova, or export it to code platfo…" at bounding box center [831, 395] width 1385 height 779
click at [25, 51] on div "Back" at bounding box center [69, 53] width 115 height 12
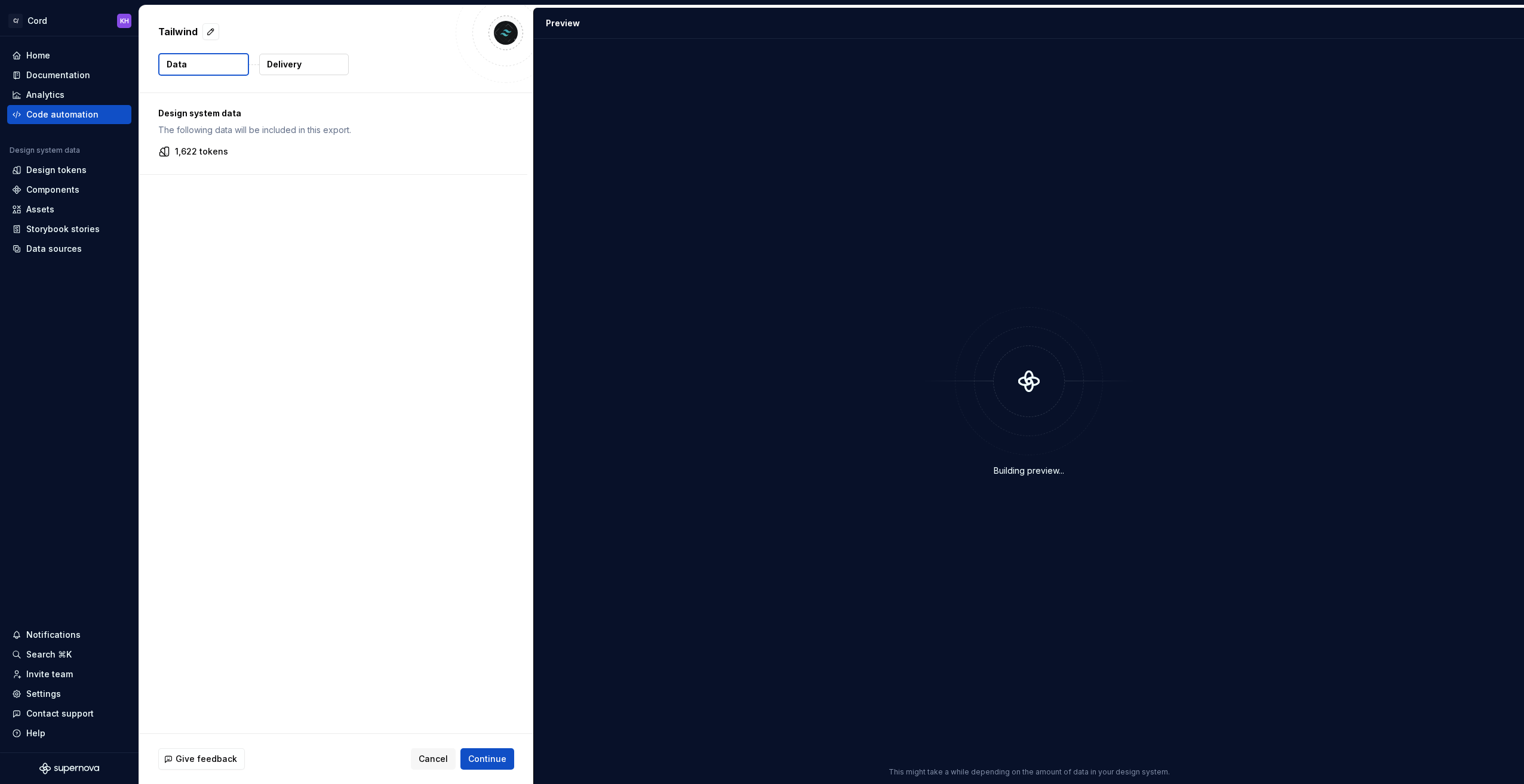
click at [327, 63] on button "Delivery" at bounding box center [304, 64] width 90 height 21
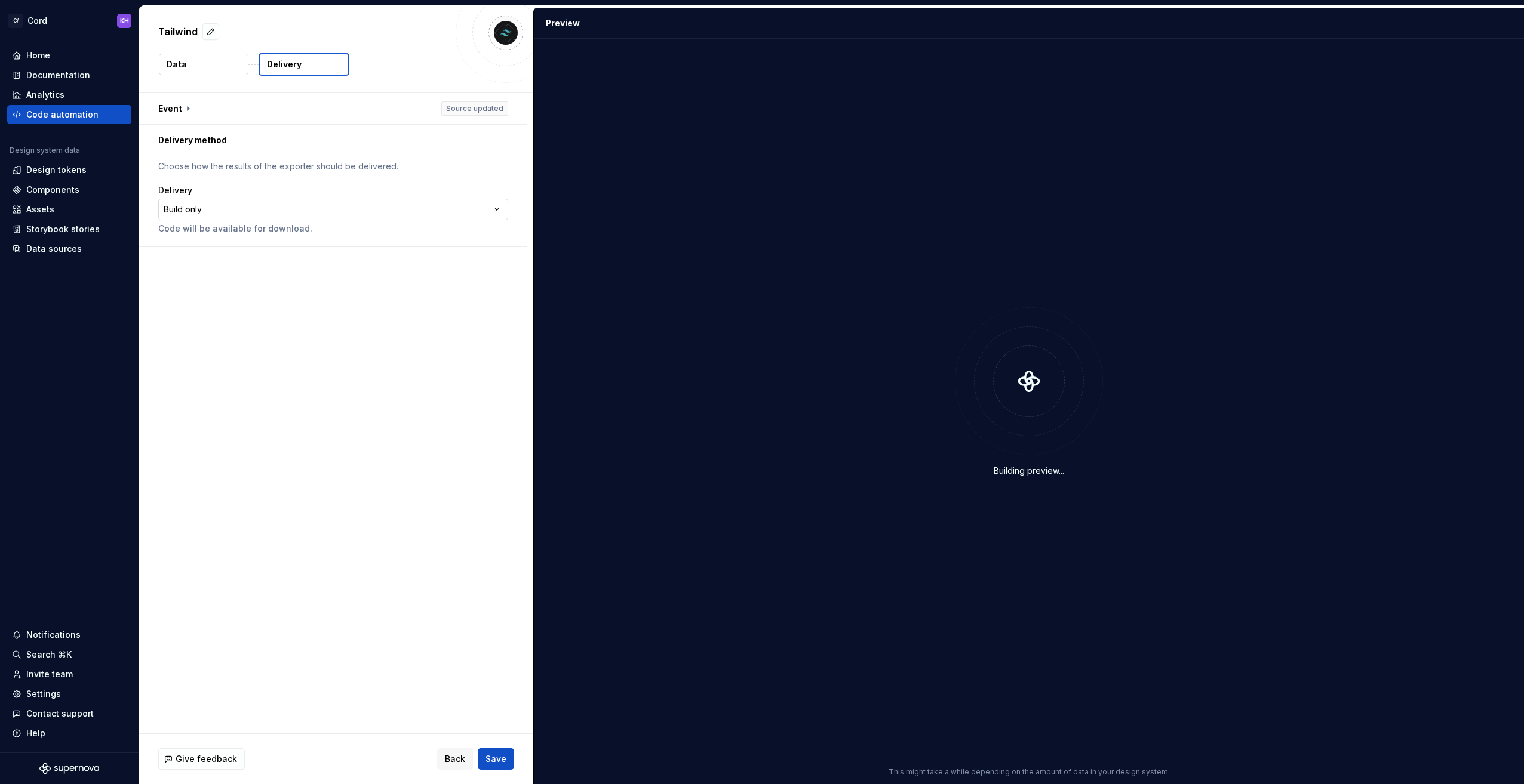
click at [212, 211] on html "**********" at bounding box center [762, 392] width 1524 height 784
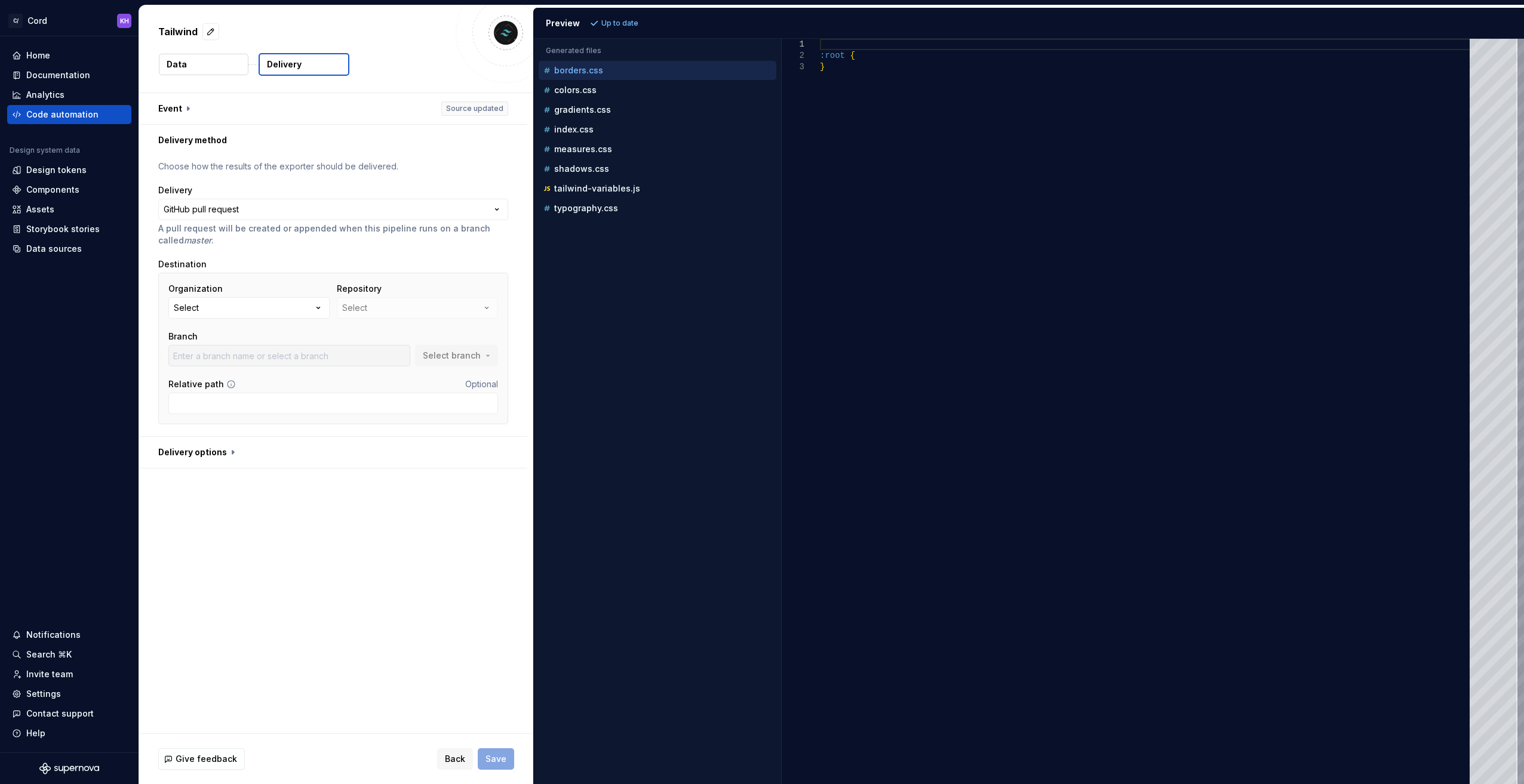
click at [308, 306] on button "Select" at bounding box center [249, 308] width 162 height 21
click at [298, 527] on div "**********" at bounding box center [336, 413] width 394 height 640
click at [253, 306] on button "Select" at bounding box center [249, 308] width 162 height 21
click at [284, 525] on div "**********" at bounding box center [336, 413] width 394 height 640
click at [267, 317] on button "Select" at bounding box center [249, 308] width 162 height 21
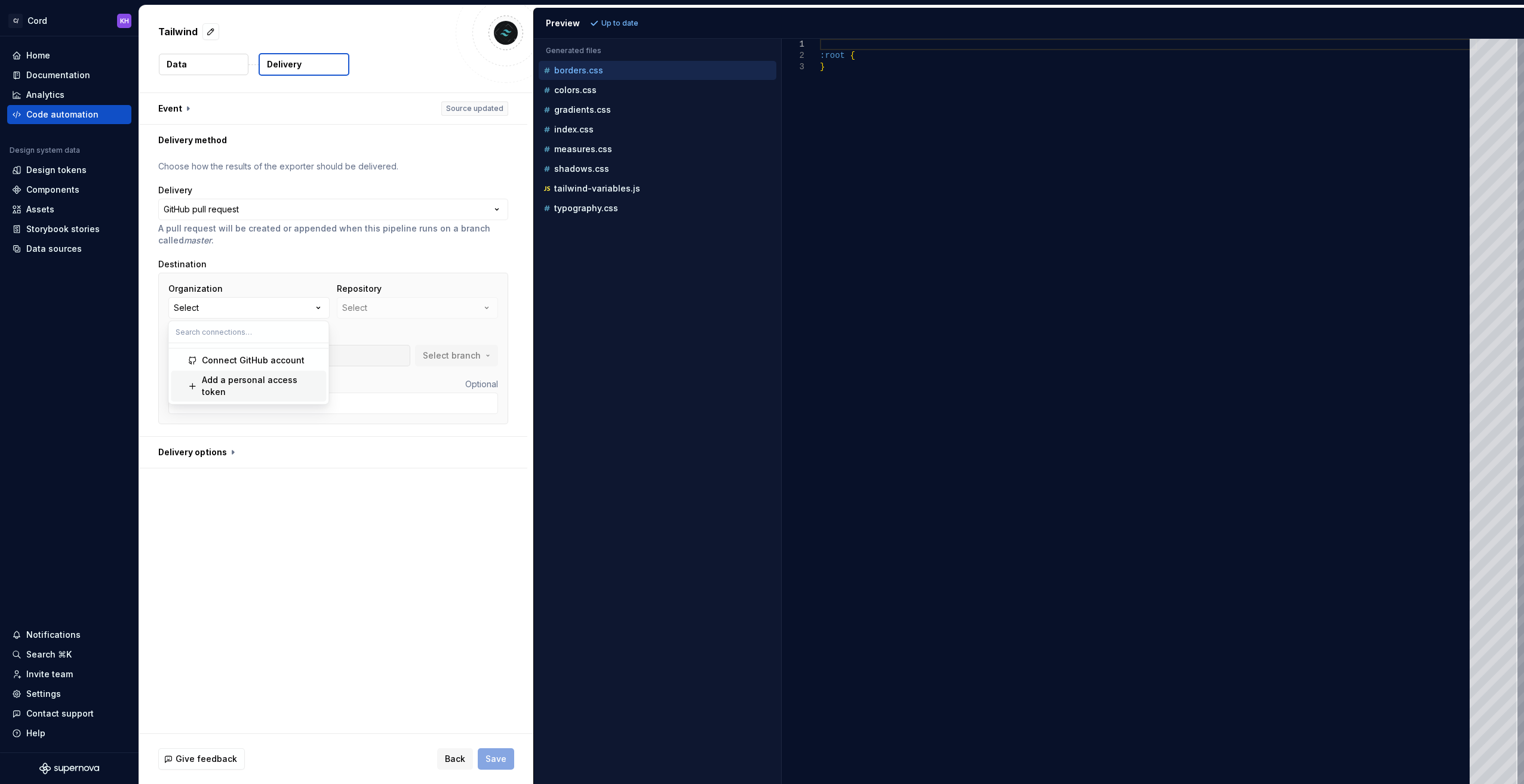
drag, startPoint x: 299, startPoint y: 523, endPoint x: 295, endPoint y: 518, distance: 6.4
click at [297, 523] on div "**********" at bounding box center [336, 413] width 394 height 640
click at [20, 695] on icon at bounding box center [17, 695] width 10 height 10
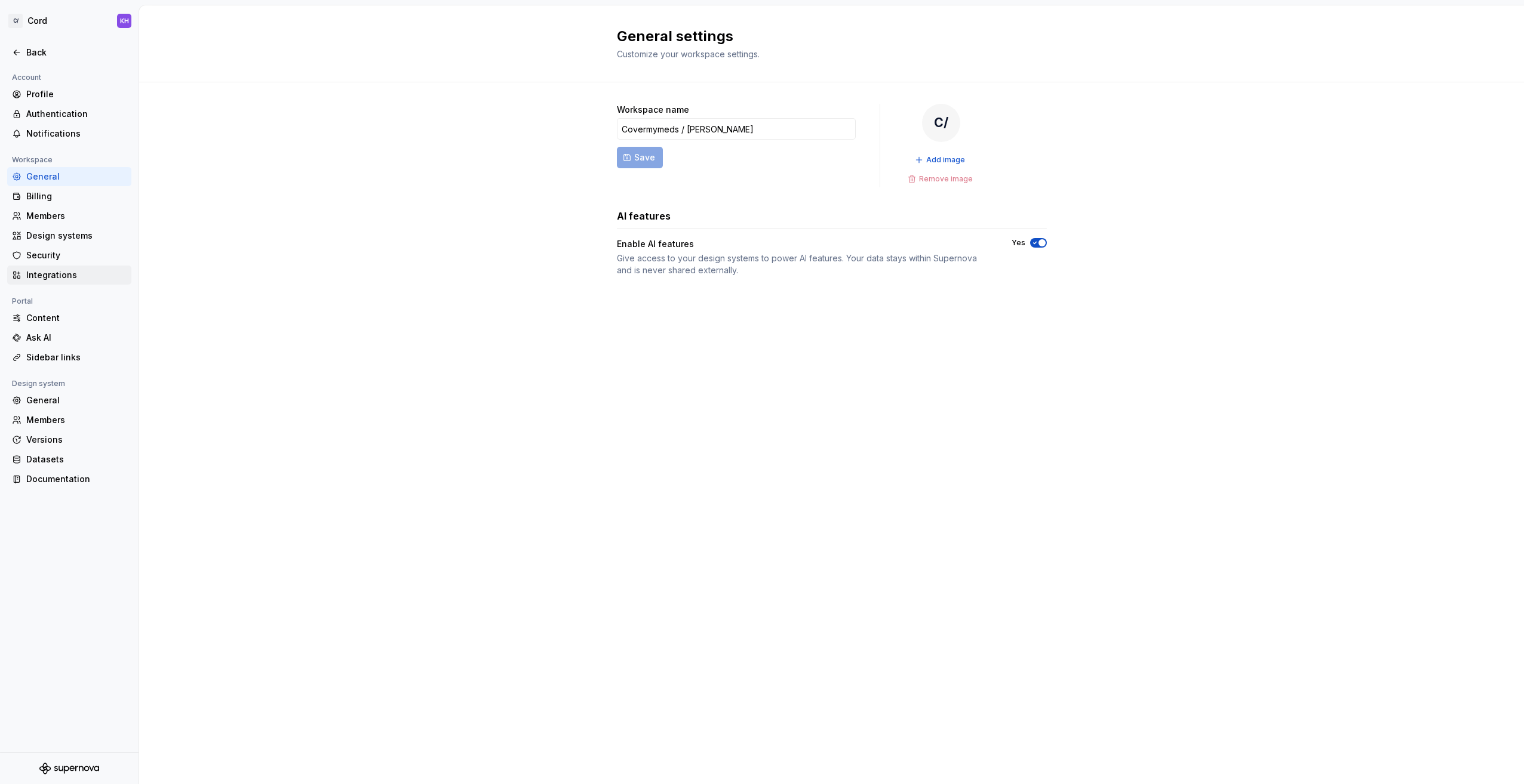
click at [48, 274] on div "Integrations" at bounding box center [76, 275] width 100 height 12
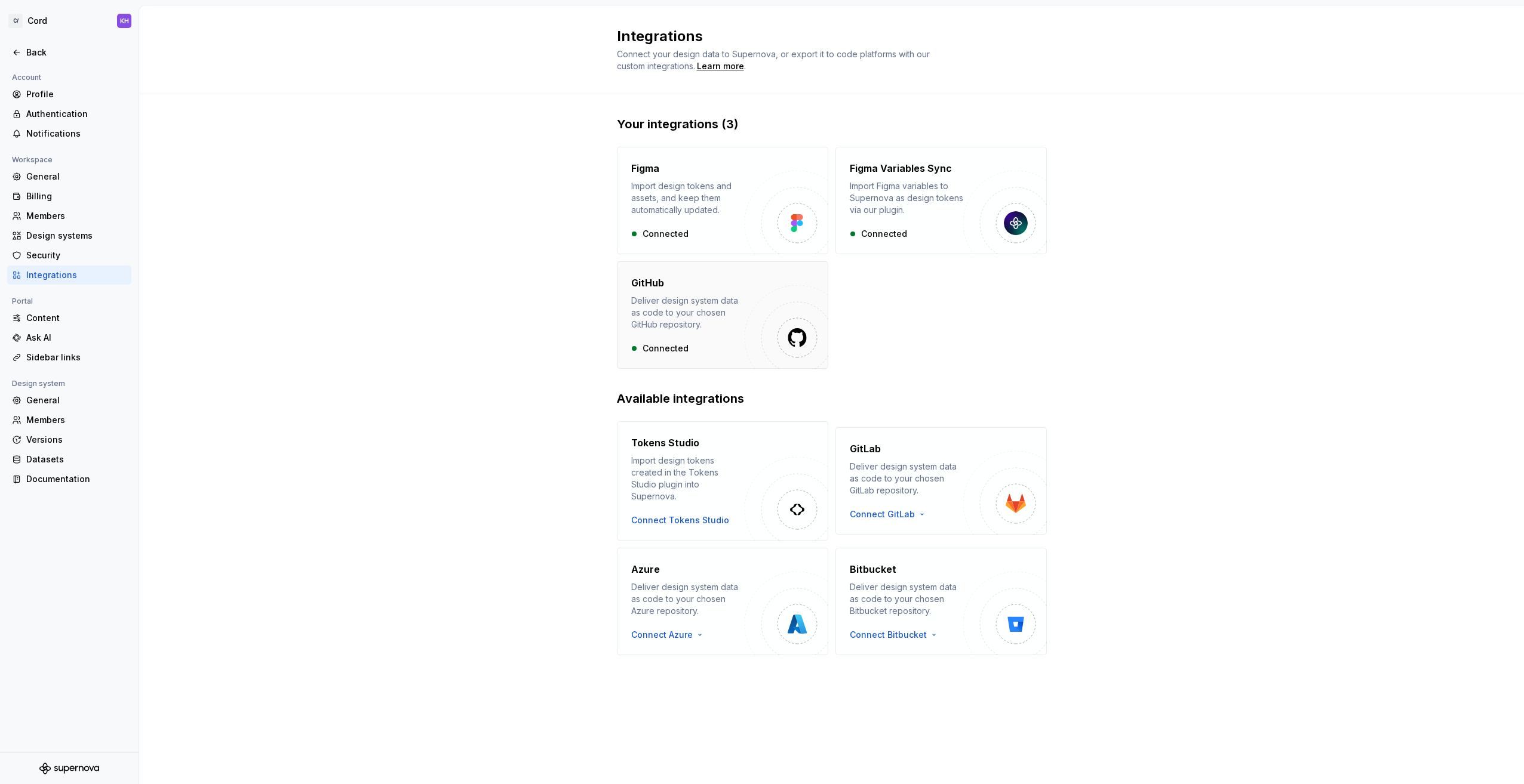
click at [667, 319] on div "Deliver design system data as code to your chosen GitHub repository." at bounding box center [688, 312] width 114 height 36
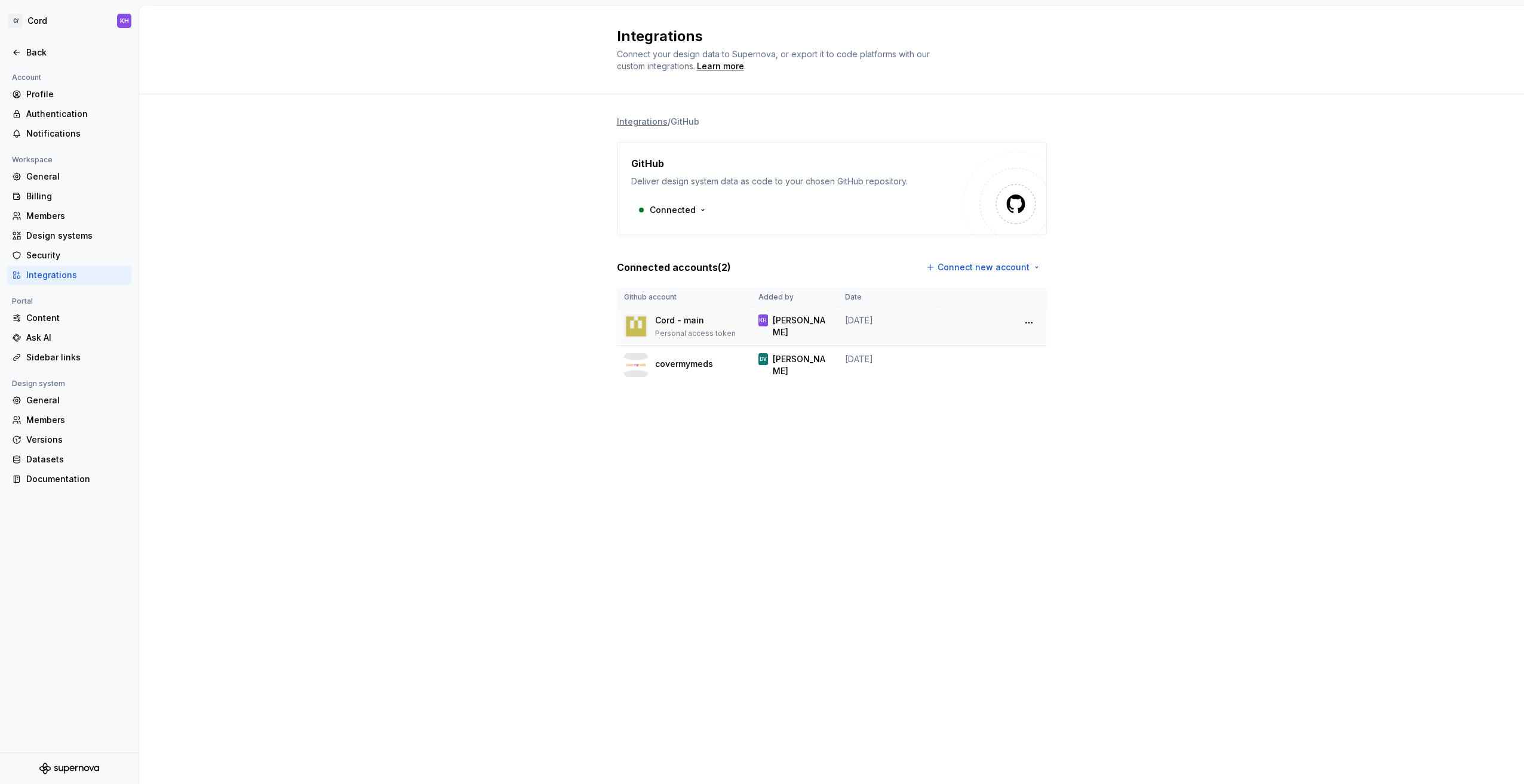
click at [715, 325] on div "Cord - main" at bounding box center [695, 320] width 81 height 12
click at [1030, 319] on html "C/ Cord KH Back Account Profile Authentication Notifications Workspace General …" at bounding box center [762, 392] width 1524 height 784
click at [1068, 349] on div "Remove connection" at bounding box center [1081, 348] width 83 height 12
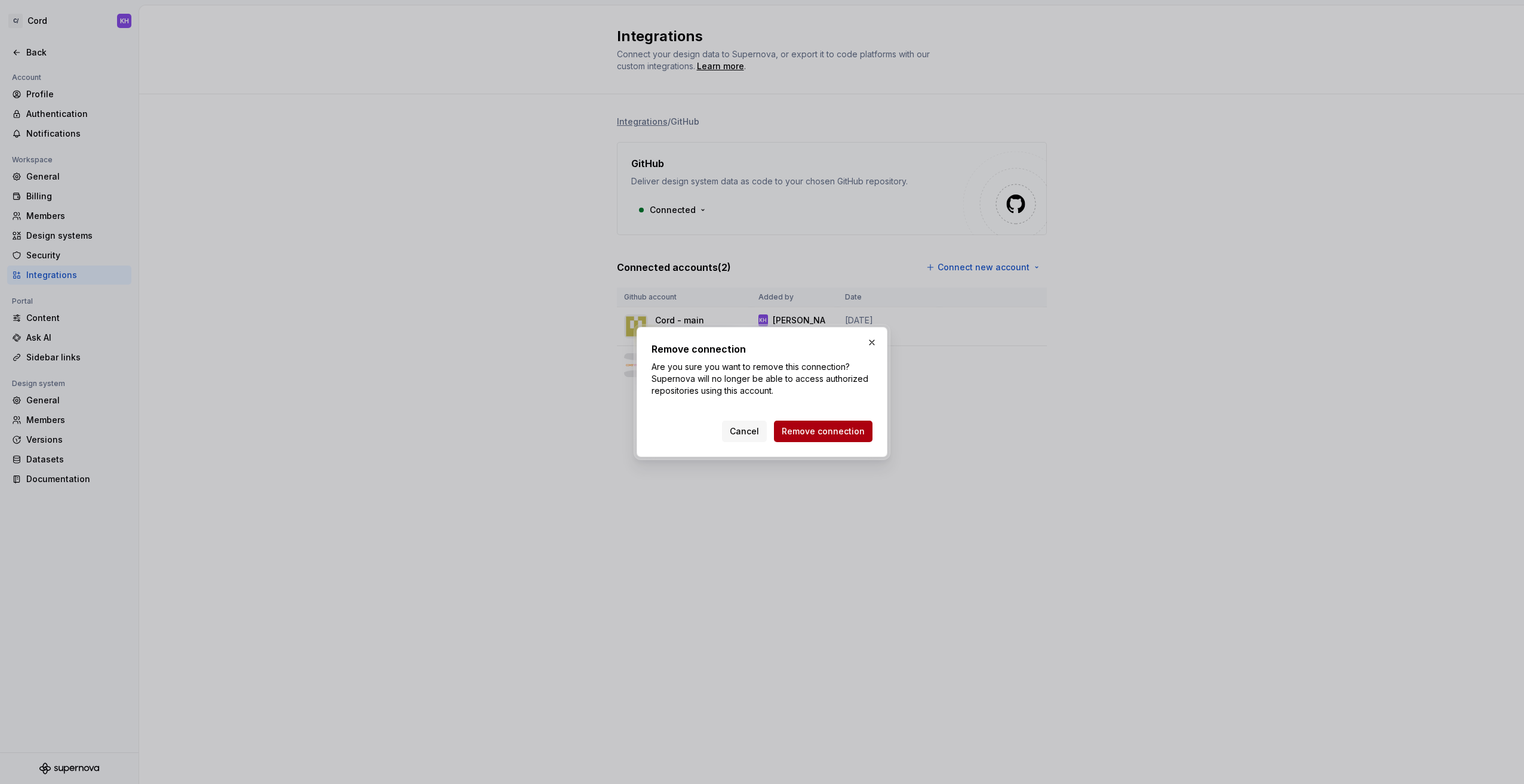
click at [834, 431] on span "Remove connection" at bounding box center [822, 432] width 83 height 12
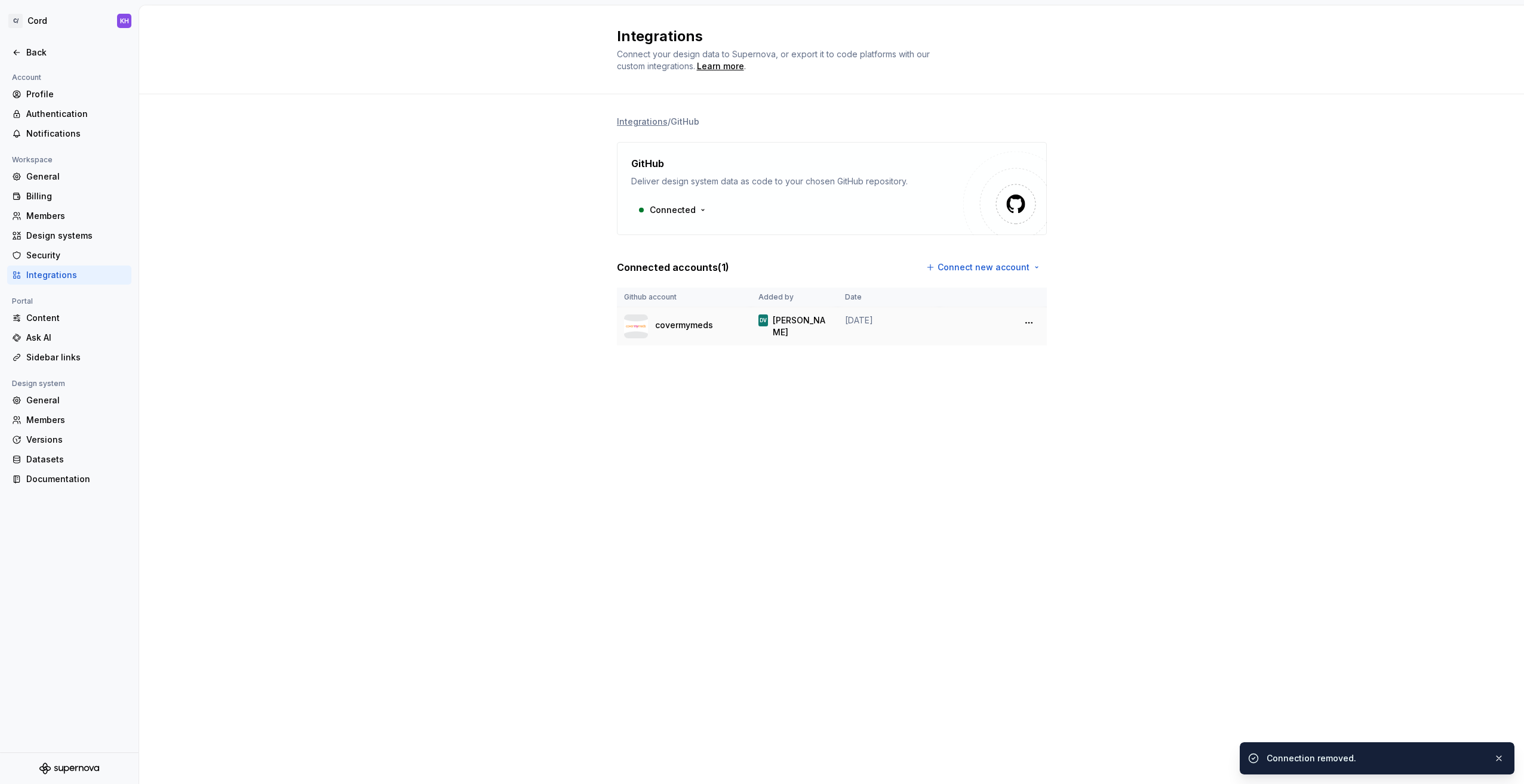
click at [688, 329] on p "covermymeds" at bounding box center [684, 325] width 58 height 12
click at [1035, 320] on html "C/ Cord KH Back Account Profile Authentication Notifications Workspace General …" at bounding box center [762, 392] width 1524 height 784
click at [872, 400] on html "C/ Cord KH Back Account Profile Authentication Notifications Workspace General …" at bounding box center [762, 392] width 1524 height 784
click at [668, 324] on p "covermymeds" at bounding box center [684, 325] width 58 height 12
click at [19, 52] on icon at bounding box center [17, 53] width 6 height 5
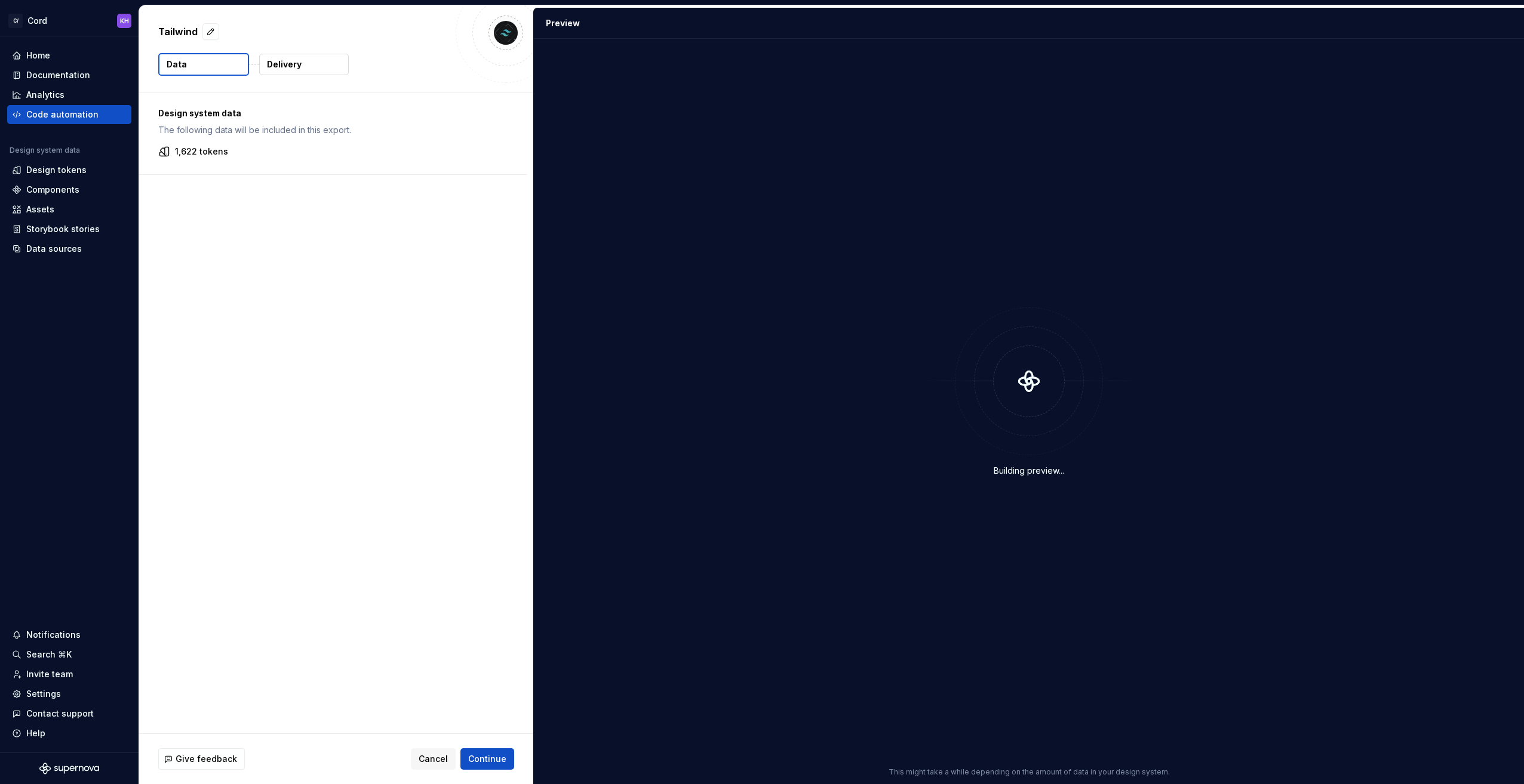
click at [284, 62] on p "Delivery" at bounding box center [284, 64] width 35 height 12
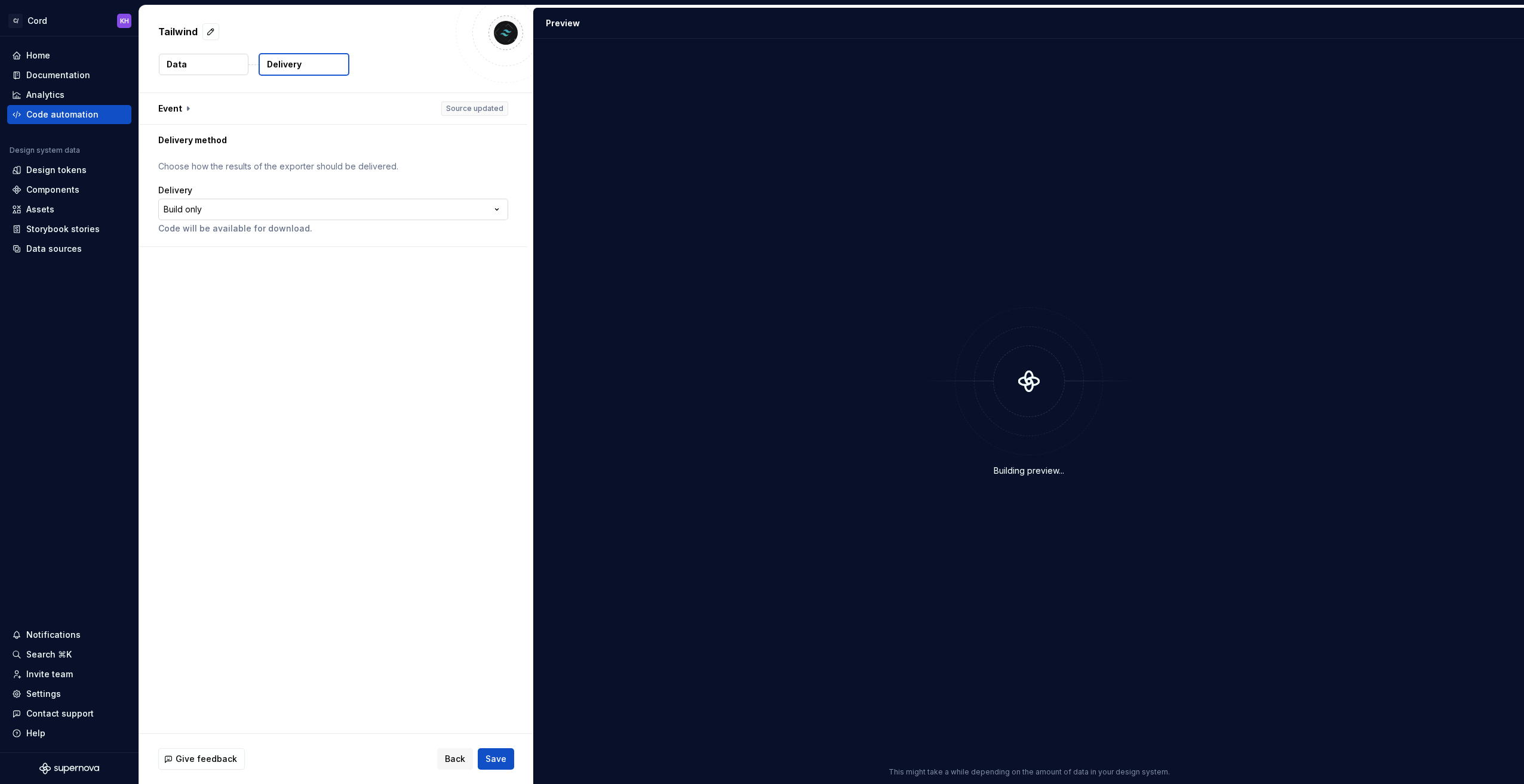
click at [224, 206] on html "**********" at bounding box center [762, 392] width 1524 height 784
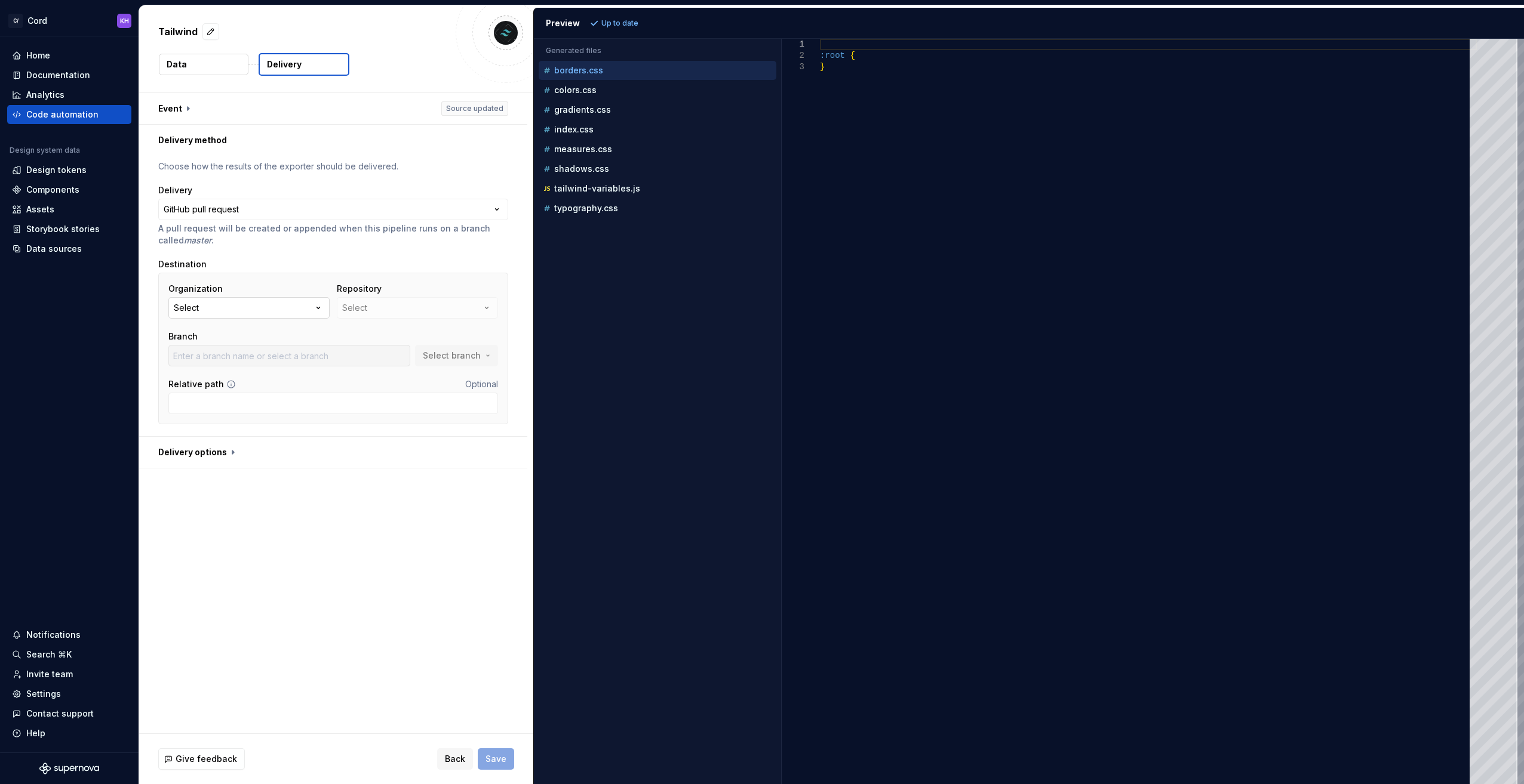
click at [312, 310] on icon "button" at bounding box center [318, 308] width 12 height 12
click at [245, 359] on div "Connect GitHub account" at bounding box center [253, 361] width 103 height 12
click at [309, 312] on button "Select" at bounding box center [249, 308] width 162 height 21
click at [268, 383] on div "Add a personal access token" at bounding box center [261, 386] width 120 height 24
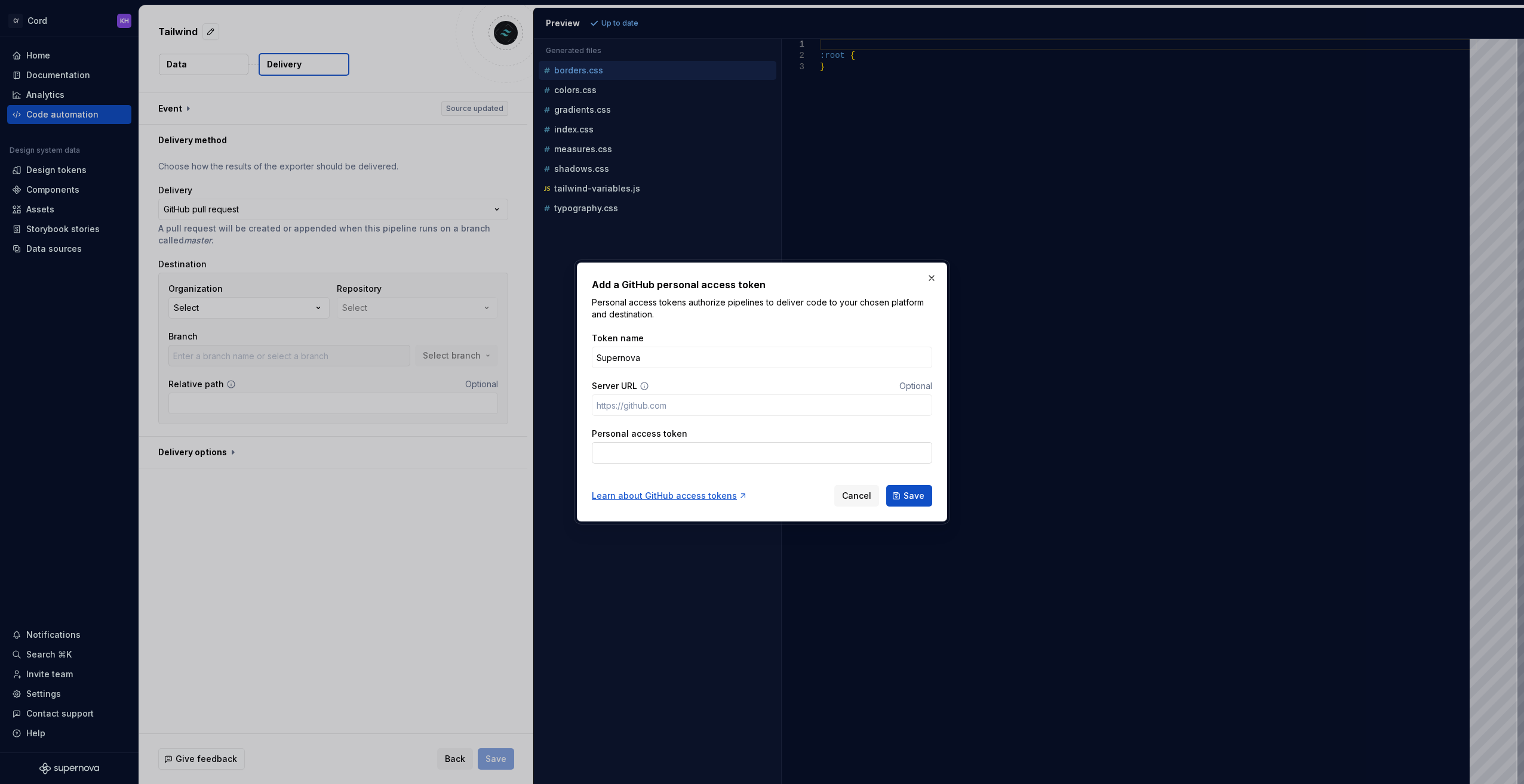
type input "Supernova"
click at [653, 450] on input "Personal access token" at bounding box center [762, 453] width 341 height 21
paste input "https://github.com/covermymeds/cord"
drag, startPoint x: 766, startPoint y: 452, endPoint x: 557, endPoint y: 445, distance: 209.1
click at [557, 445] on div "Add a GitHub personal access token Personal access tokens authorize pipelines t…" at bounding box center [762, 392] width 1524 height 784
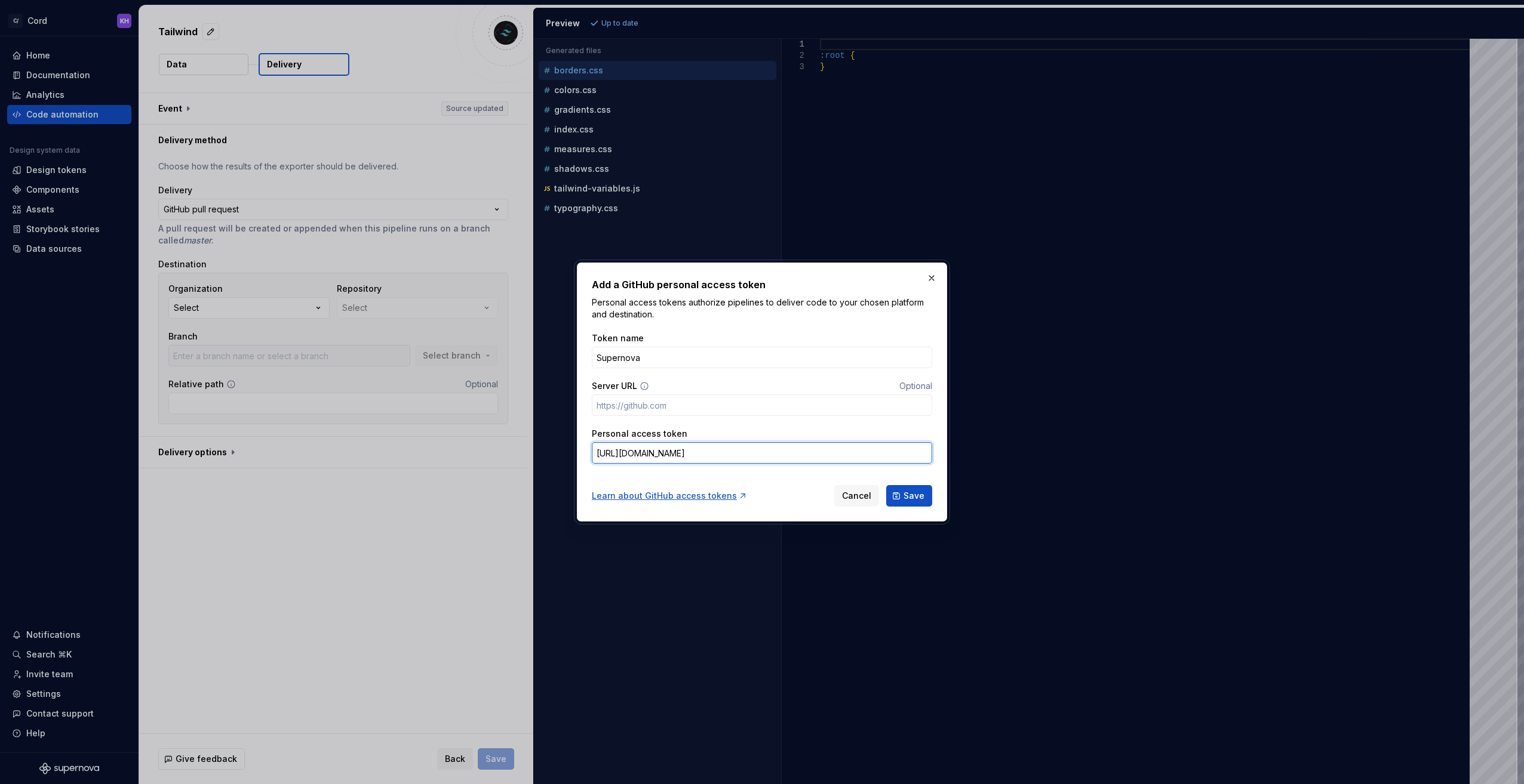
paste input "github_pat_11AZSNCKY0OCtNvkQdE3Sq_TtXJWXiJqVlfkxfFD0HzDggwWc0pizVI8MnkZoi1ZvZPZ…"
type input "github_pat_11AZSNCKY0OCtNvkQdE3Sq_TtXJWXiJqVlfkxfFD0HzDggwWc0pizVI8MnkZoi1ZvZPZ…"
click at [774, 476] on form "Token name Supernova Server URL Optional Personal access token github_pat_11AZS…" at bounding box center [762, 415] width 341 height 182
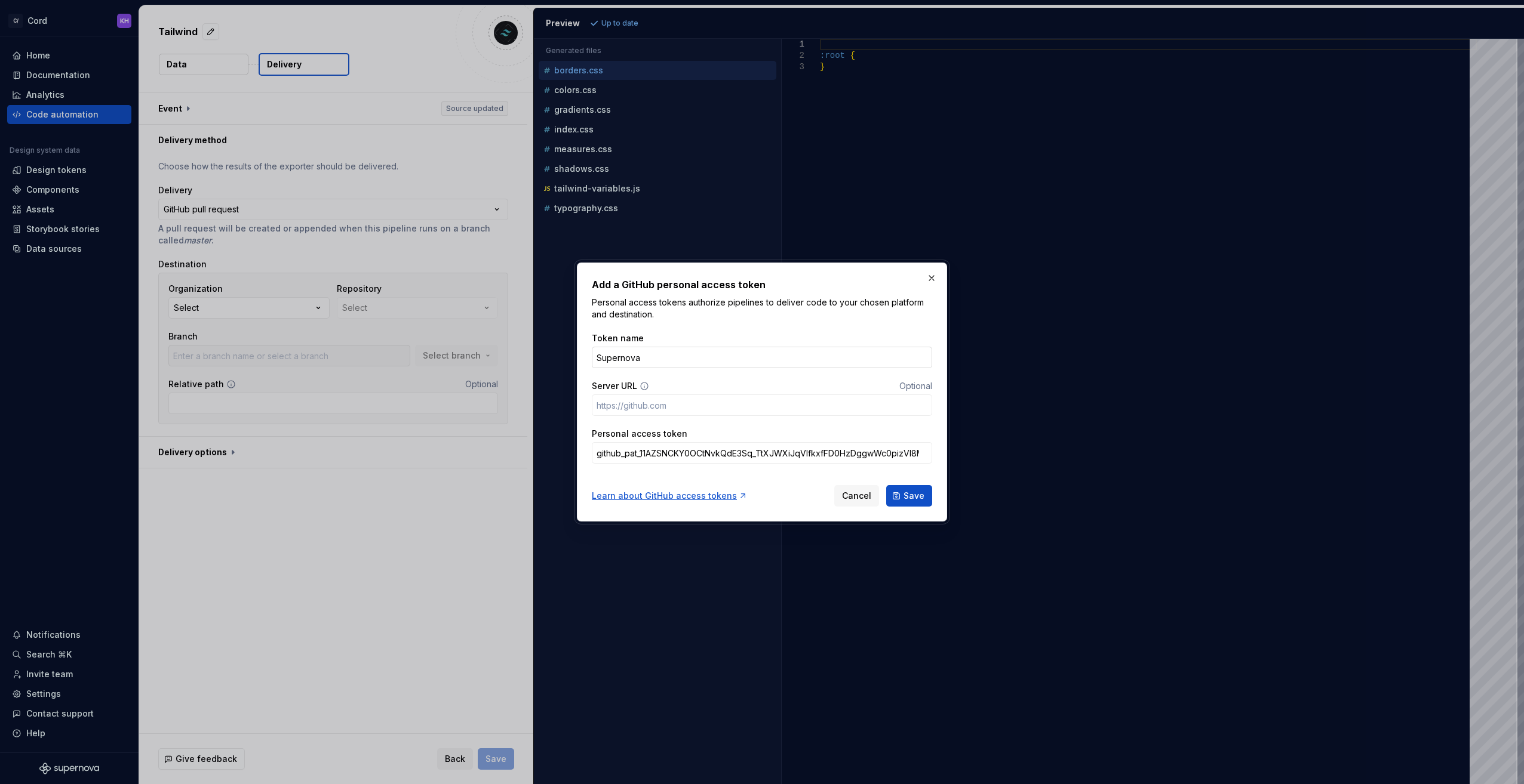
click at [658, 351] on input "Supernova" at bounding box center [762, 358] width 341 height 21
click at [910, 497] on span "Save" at bounding box center [913, 496] width 20 height 12
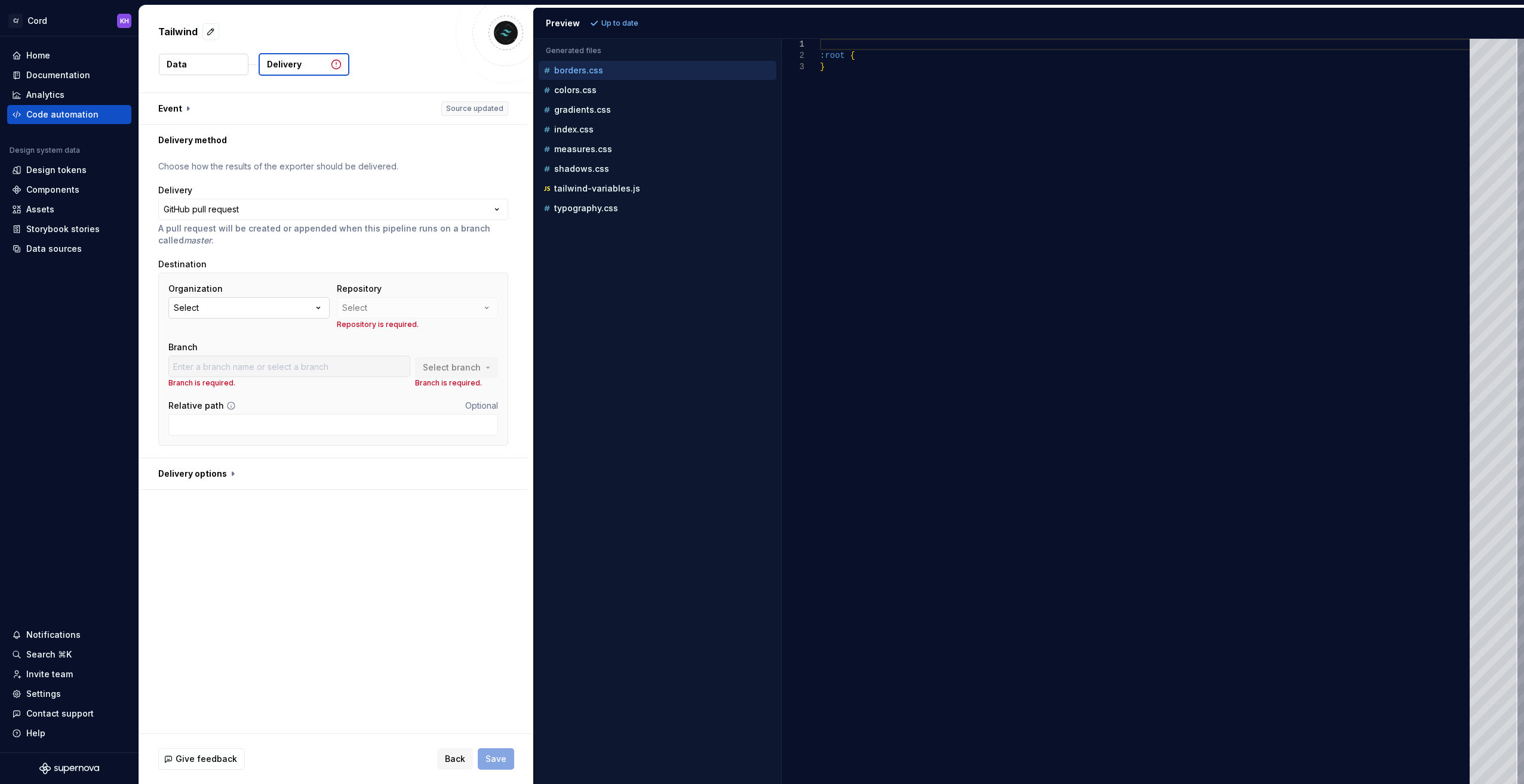
click at [319, 303] on icon "button" at bounding box center [318, 308] width 12 height 12
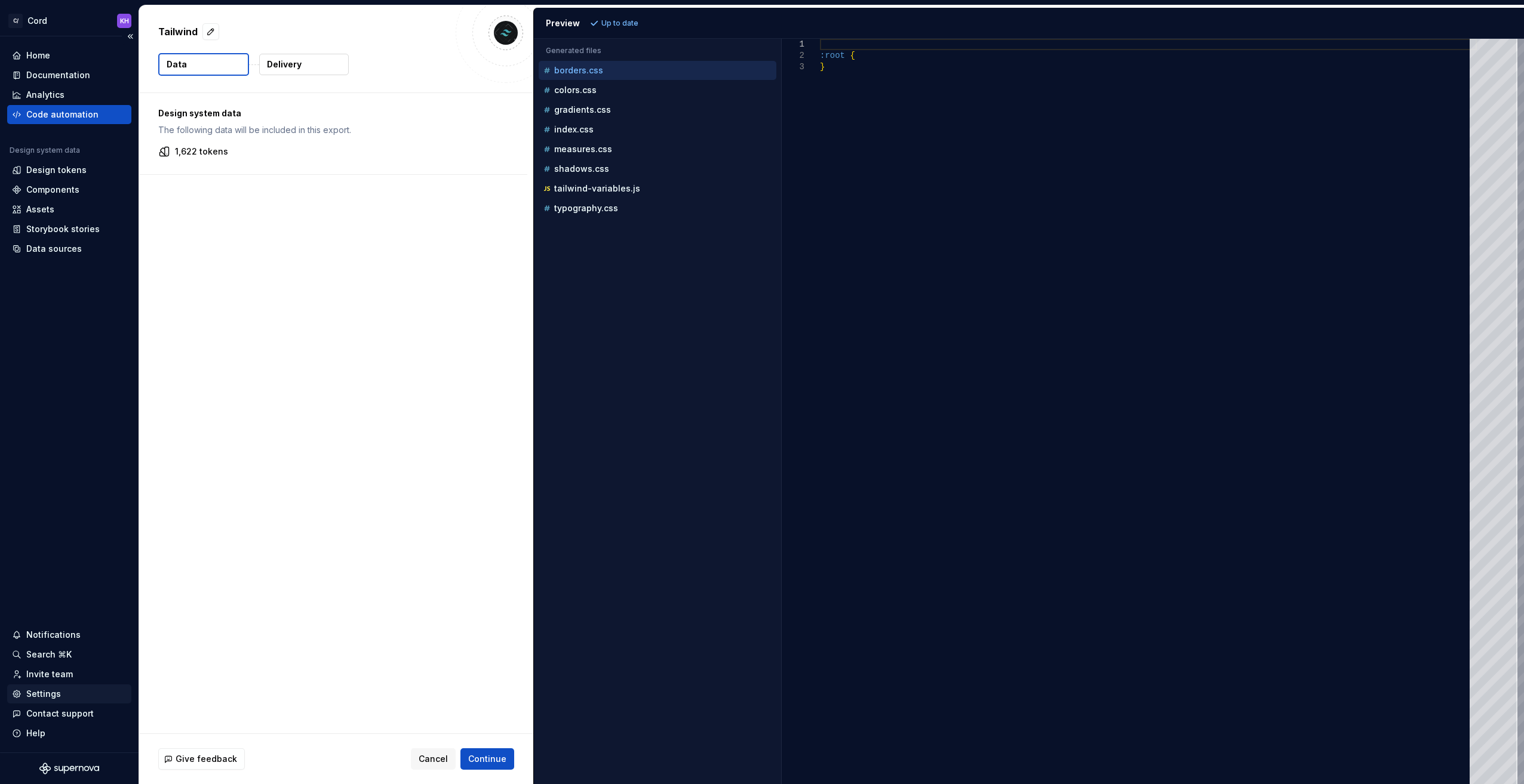
click at [47, 692] on div "Settings" at bounding box center [44, 695] width 35 height 12
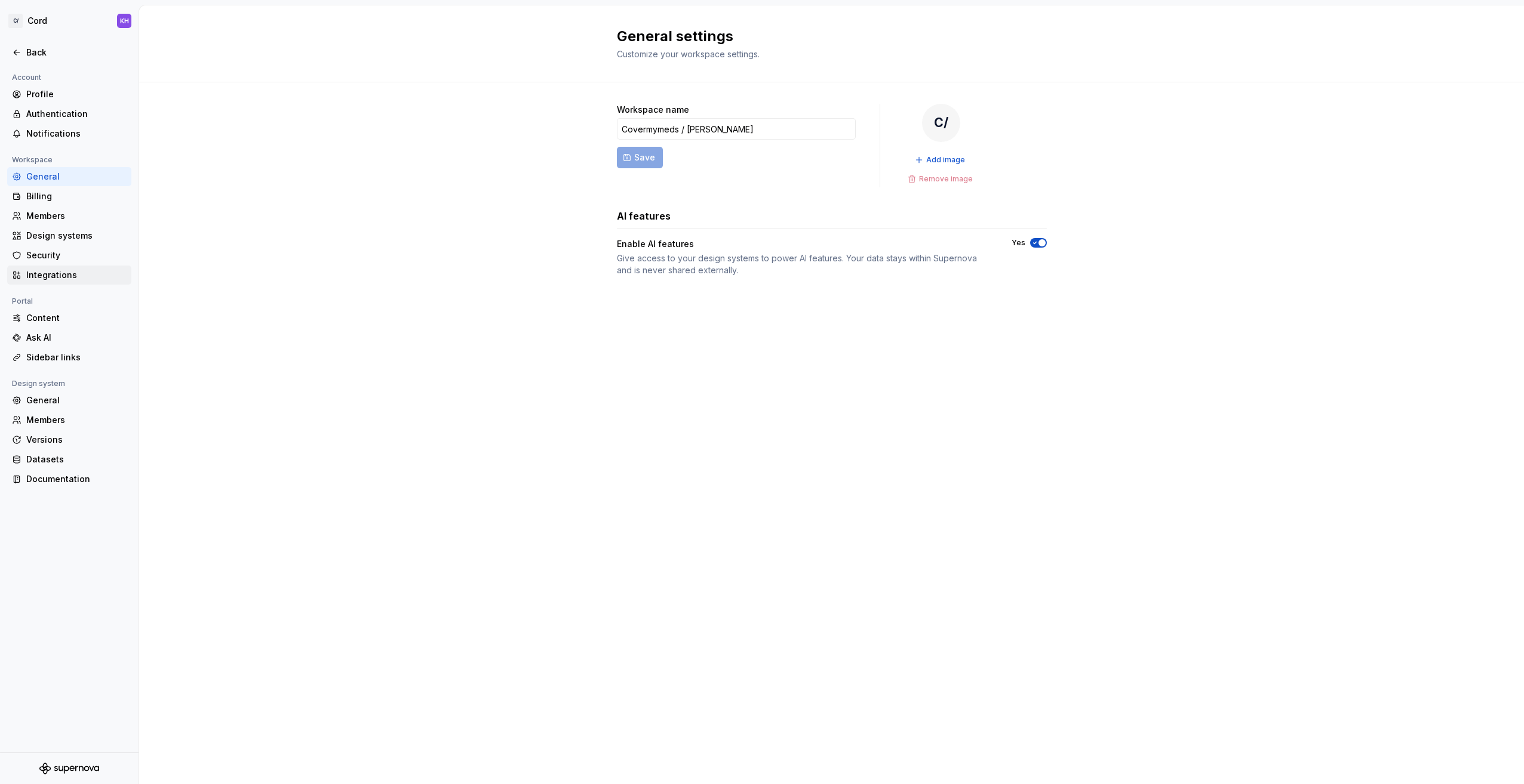
click at [49, 271] on div "Integrations" at bounding box center [76, 275] width 100 height 12
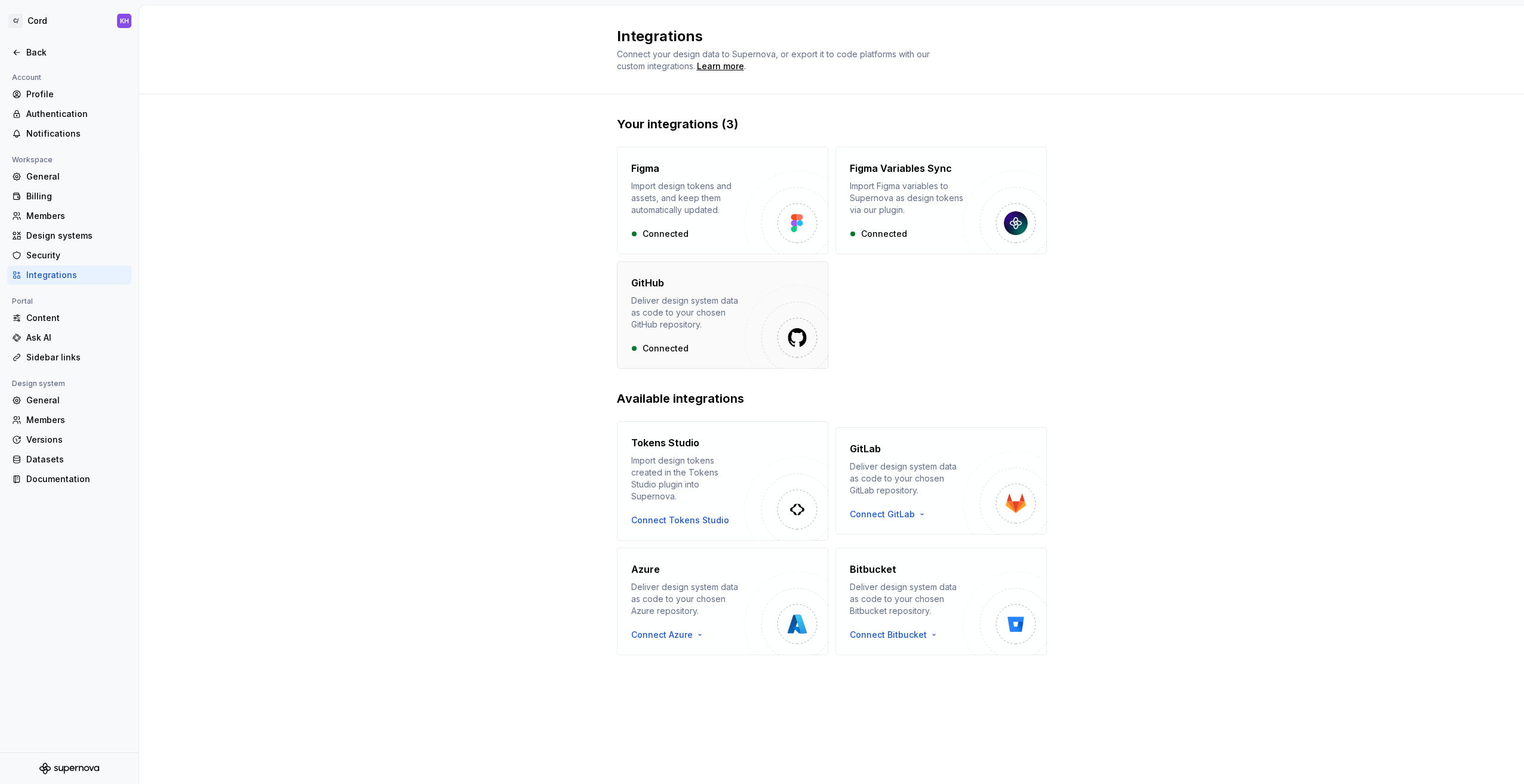
click at [658, 306] on div "Deliver design system data as code to your chosen GitHub repository." at bounding box center [688, 312] width 114 height 36
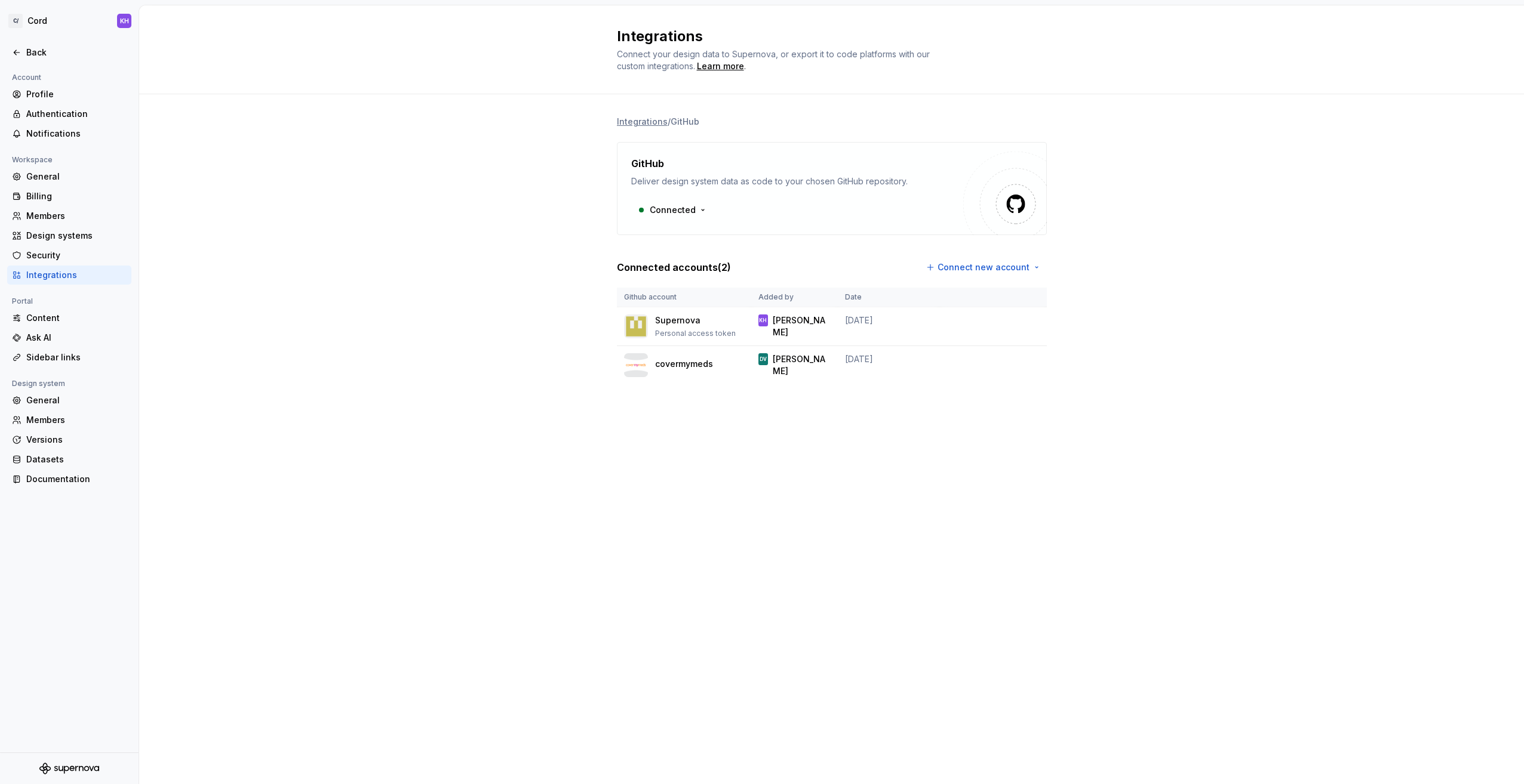
click at [656, 465] on div "Integrations Connect your design data to Supernova, or export it to code platfo…" at bounding box center [831, 395] width 1385 height 779
click at [686, 211] on html "C/ Cord KH Back Account Profile Authentication Notifications Workspace General …" at bounding box center [762, 392] width 1524 height 784
click at [484, 301] on html "C/ Cord KH Back Account Profile Authentication Notifications Workspace General …" at bounding box center [762, 392] width 1524 height 784
